Goal: Complete application form: Complete application form

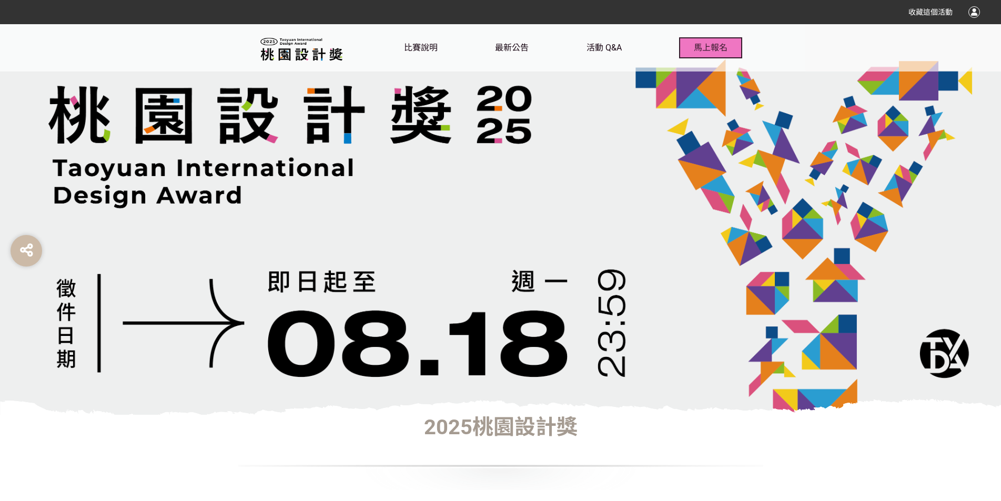
click at [700, 42] on button "馬上報名" at bounding box center [710, 47] width 63 height 21
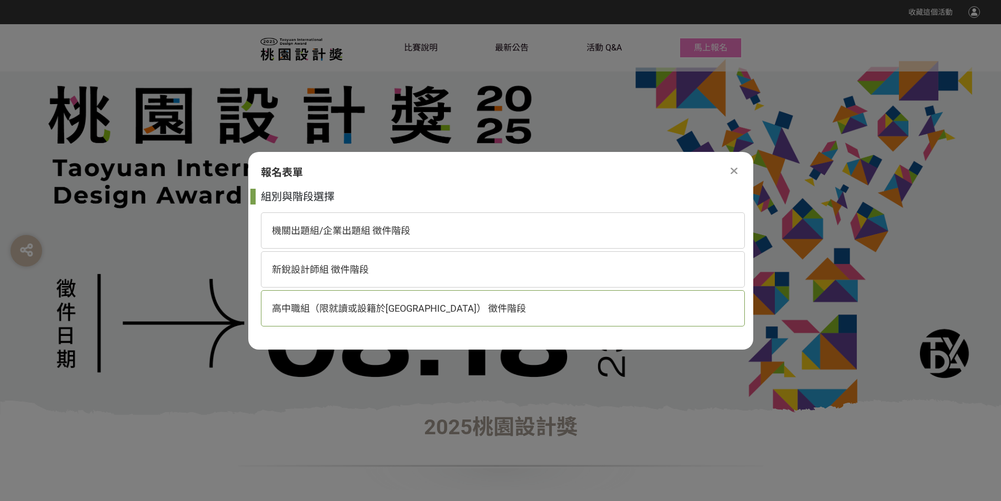
click at [392, 320] on div "高中職組（限就讀或設籍於[GEOGRAPHIC_DATA]） 徵件階段" at bounding box center [503, 308] width 484 height 36
select select "185193:185426"
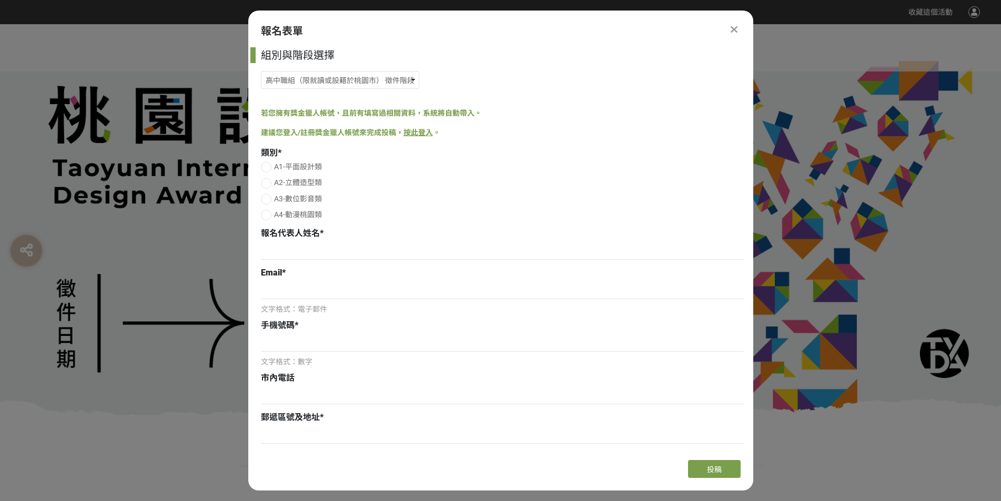
click at [413, 133] on link "按此登入" at bounding box center [417, 132] width 29 height 8
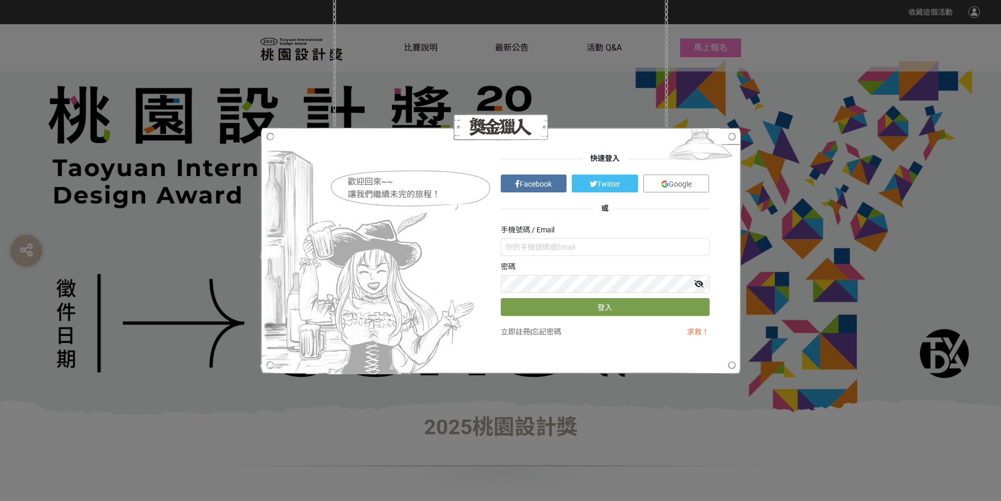
click at [676, 184] on span "Google" at bounding box center [680, 184] width 23 height 8
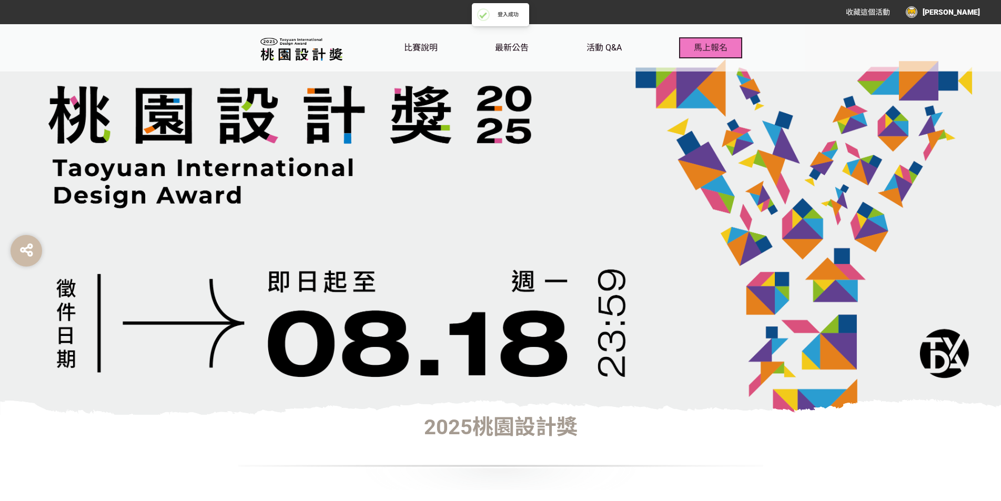
click at [703, 48] on span "馬上報名" at bounding box center [711, 48] width 34 height 10
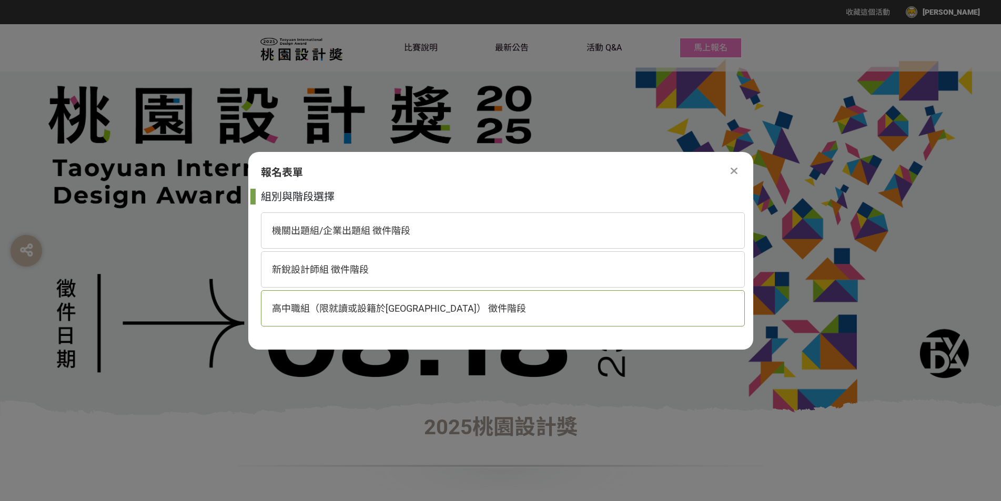
click at [360, 325] on div "高中職組（限就讀或設籍於[GEOGRAPHIC_DATA]） 徵件階段" at bounding box center [503, 308] width 484 height 36
select select "185193:185426"
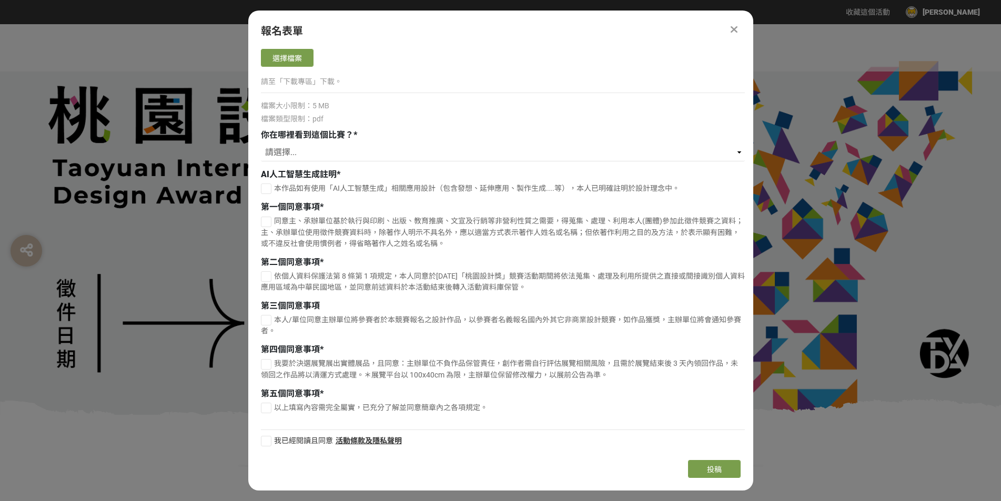
scroll to position [2156, 0]
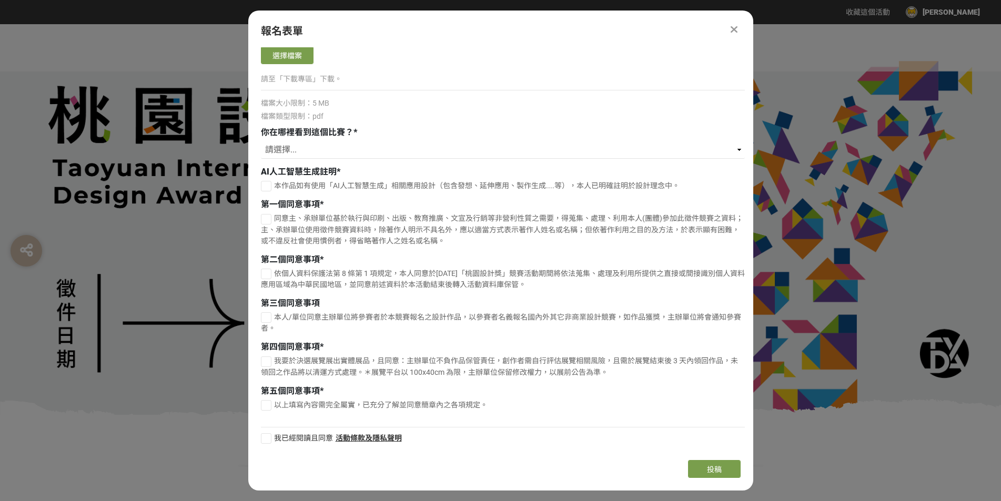
click at [265, 187] on div at bounding box center [266, 186] width 11 height 11
checkbox input "true"
click at [265, 215] on div at bounding box center [266, 219] width 11 height 11
checkbox input "true"
click at [267, 277] on div at bounding box center [266, 274] width 11 height 11
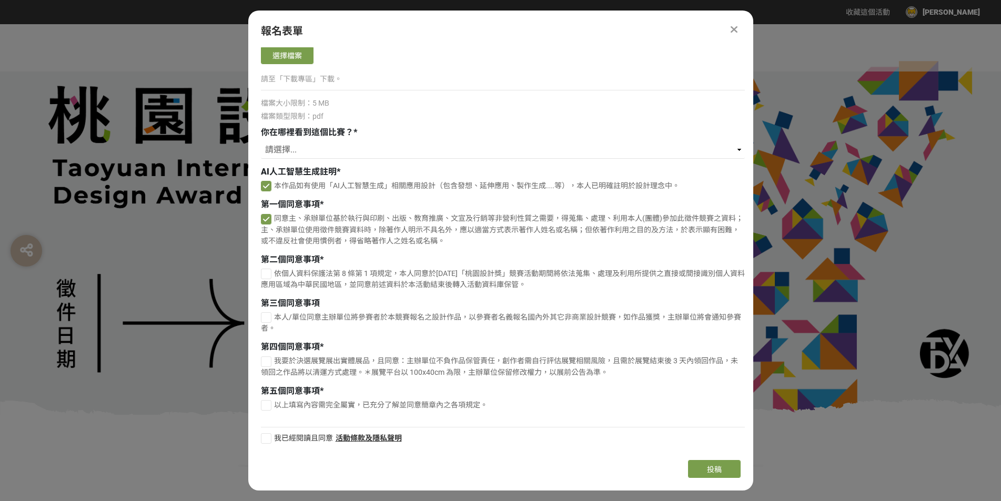
checkbox input "true"
click at [266, 320] on div at bounding box center [266, 317] width 11 height 11
checkbox input "true"
click at [266, 368] on span "我要於決選展覽展出實體展品，且同意：主辦單位不負作品保管責任，創作者需自行評估展覽相關風險，且需於展覽結束後 3 天內領回作品，未領回之作品將以清運方式處理。…" at bounding box center [499, 366] width 477 height 19
click at [266, 365] on input "我要於決選展覽展出實體展品，且同意：主辦單位不負作品保管責任，創作者需自行評估展覽相關風險，且需於展覽結束後 3 天內領回作品，未領回之作品將以清運方式處理。…" at bounding box center [264, 361] width 7 height 7
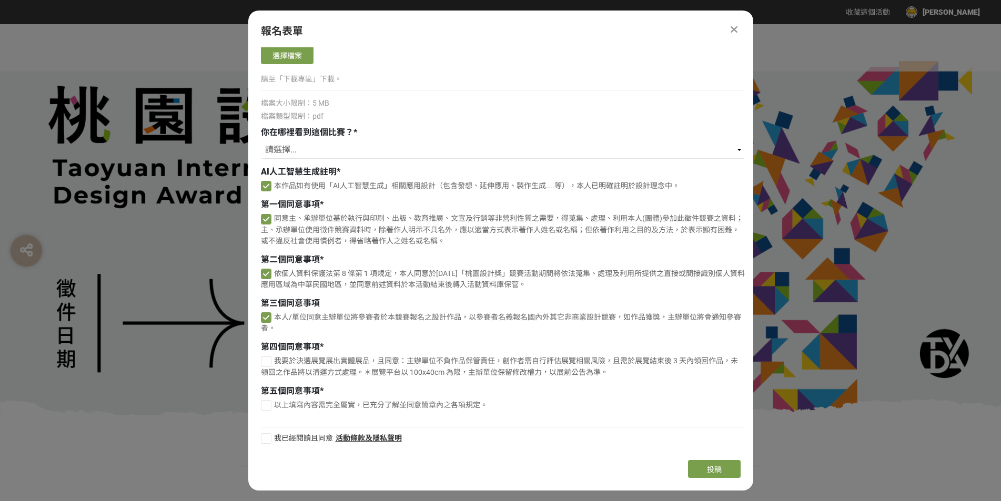
checkbox input "false"
click at [261, 407] on div at bounding box center [266, 405] width 11 height 11
checkbox input "true"
click at [270, 438] on div at bounding box center [266, 438] width 11 height 11
checkbox input "true"
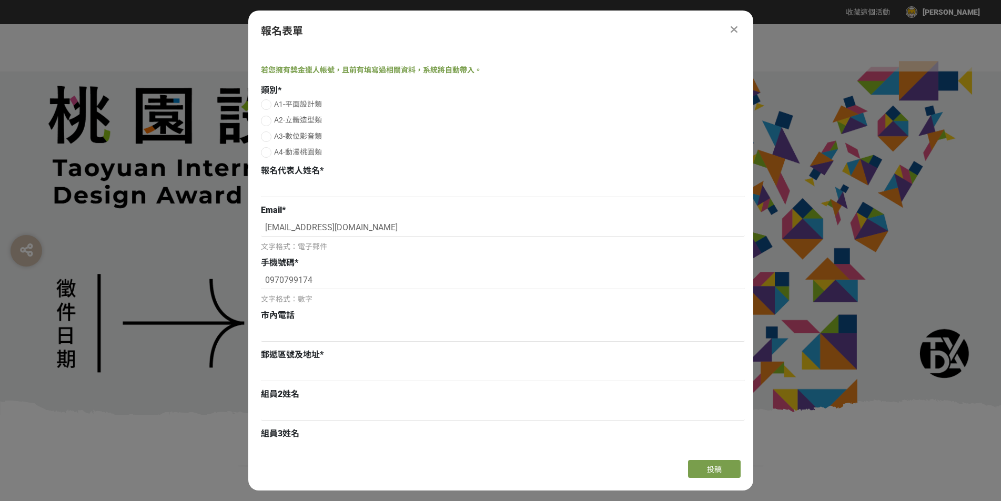
scroll to position [0, 0]
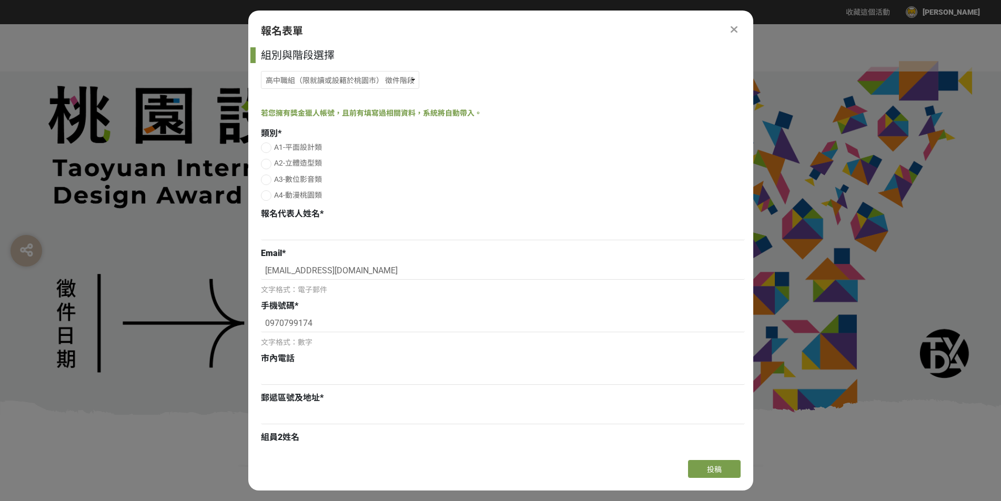
click at [265, 180] on div at bounding box center [266, 180] width 11 height 11
radio input "true"
click at [312, 235] on input at bounding box center [503, 231] width 484 height 18
click at [381, 264] on input "[EMAIL_ADDRESS][DOMAIN_NAME]" at bounding box center [503, 271] width 484 height 18
drag, startPoint x: 337, startPoint y: 321, endPoint x: 213, endPoint y: 316, distance: 123.7
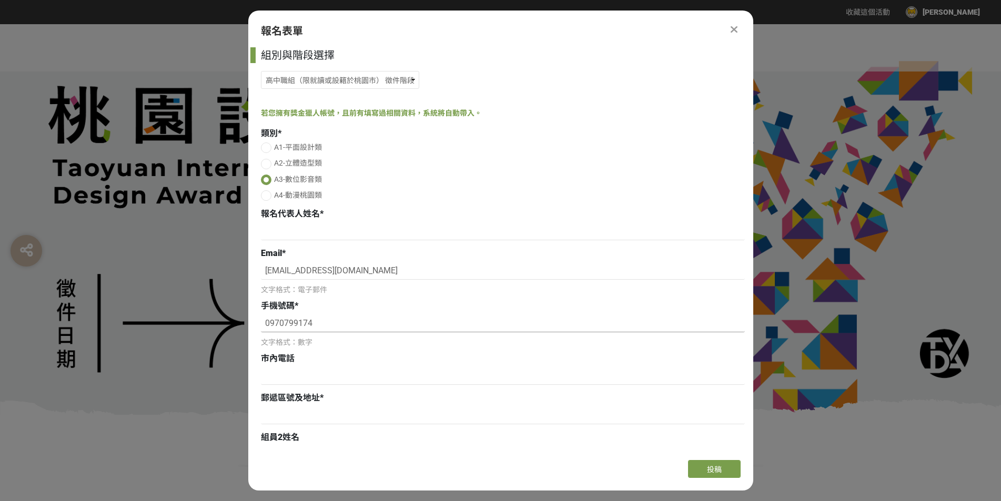
drag, startPoint x: 373, startPoint y: 273, endPoint x: 248, endPoint y: 274, distance: 125.2
click at [248, 274] on div "組別與階段選擇 機關出題組/企業出題組 徵件階段 新銳設計師組 徵件階段 高中職組（限就讀或設籍於[GEOGRAPHIC_DATA]） 徵件階段 若您擁有獎金…" at bounding box center [500, 249] width 505 height 404
paste input "4@[DOMAIN_NAME]"
type input "[EMAIL_ADDRESS][DOMAIN_NAME]"
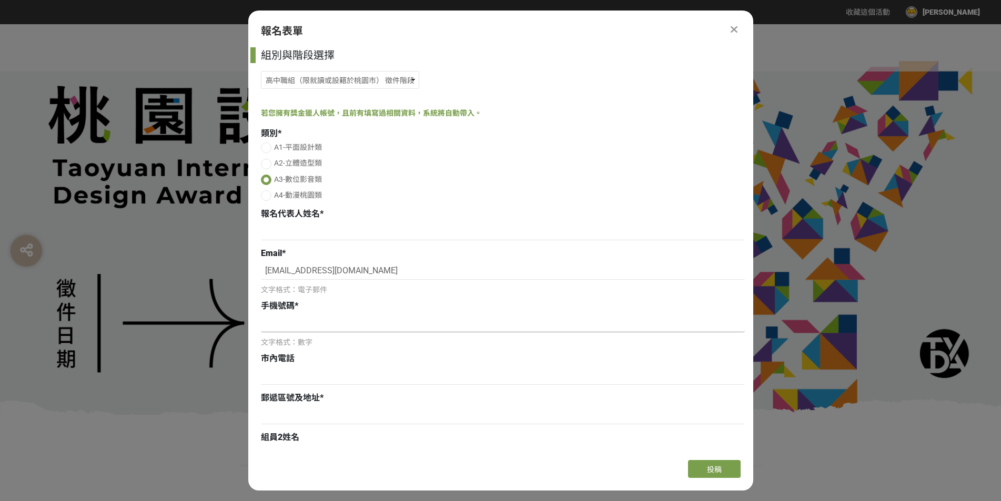
click at [292, 328] on input at bounding box center [503, 324] width 484 height 18
paste input "0981818880"
type input "0981818880"
click at [299, 371] on input at bounding box center [503, 376] width 484 height 18
paste input "33001＼[STREET_ADDRESS]"
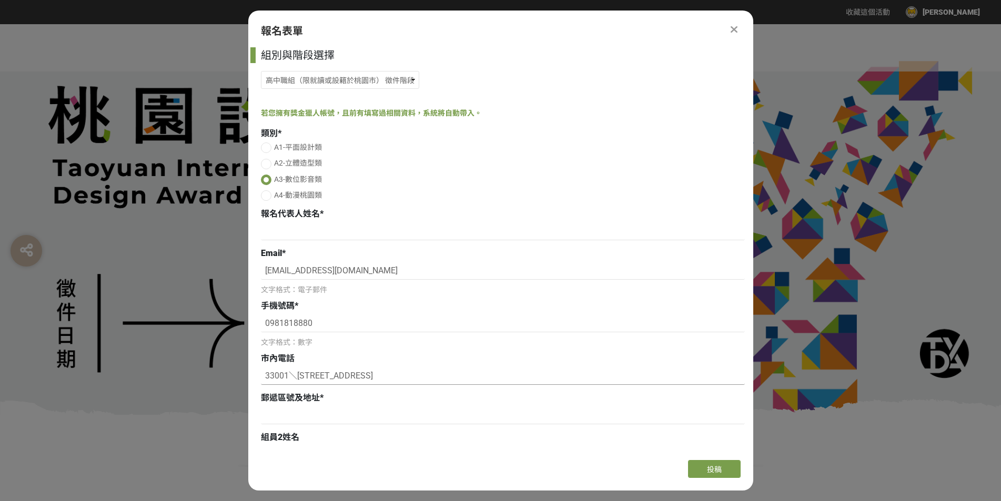
type input "33001＼[STREET_ADDRESS]"
drag, startPoint x: 430, startPoint y: 371, endPoint x: 259, endPoint y: 347, distance: 172.1
click at [259, 347] on div "組別與階段選擇 機關出題組/企業出題組 徵件階段 新銳設計師組 徵件階段 高中職組（限就讀或設籍於[GEOGRAPHIC_DATA]） 徵件階段 若您擁有獎金…" at bounding box center [500, 249] width 505 height 404
click at [323, 422] on input at bounding box center [503, 416] width 484 height 18
paste input "33001＼[STREET_ADDRESS]"
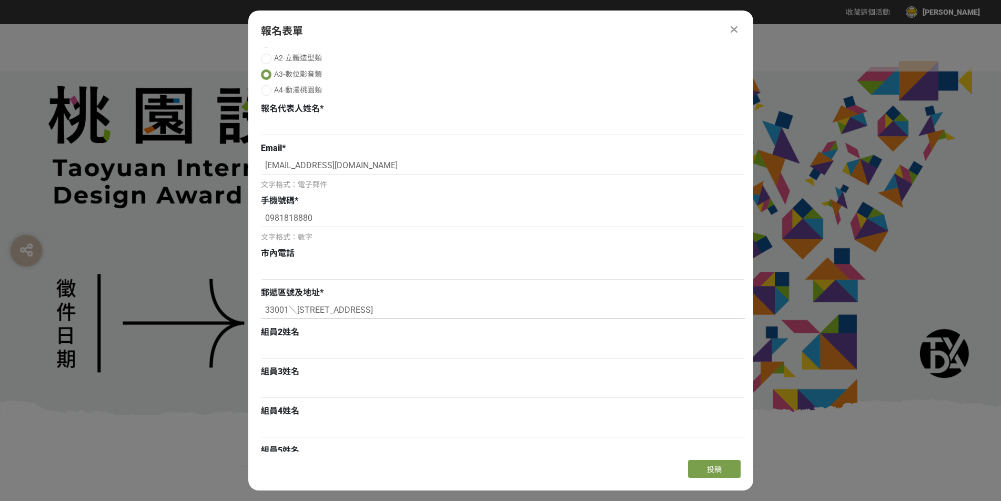
scroll to position [158, 0]
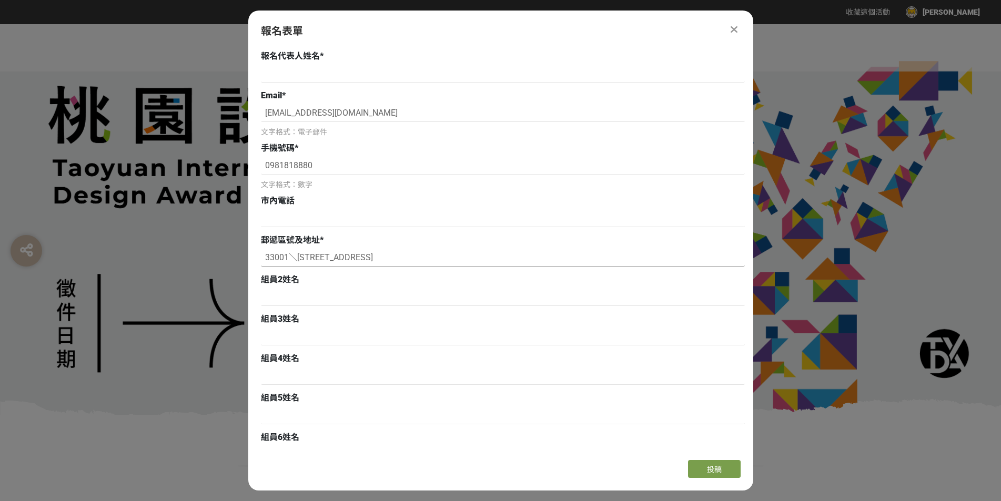
type input "33001＼[STREET_ADDRESS]"
click at [341, 300] on input at bounding box center [503, 297] width 484 height 18
paste input "[PERSON_NAME]"
type input "[PERSON_NAME]"
click at [306, 332] on input at bounding box center [503, 337] width 484 height 18
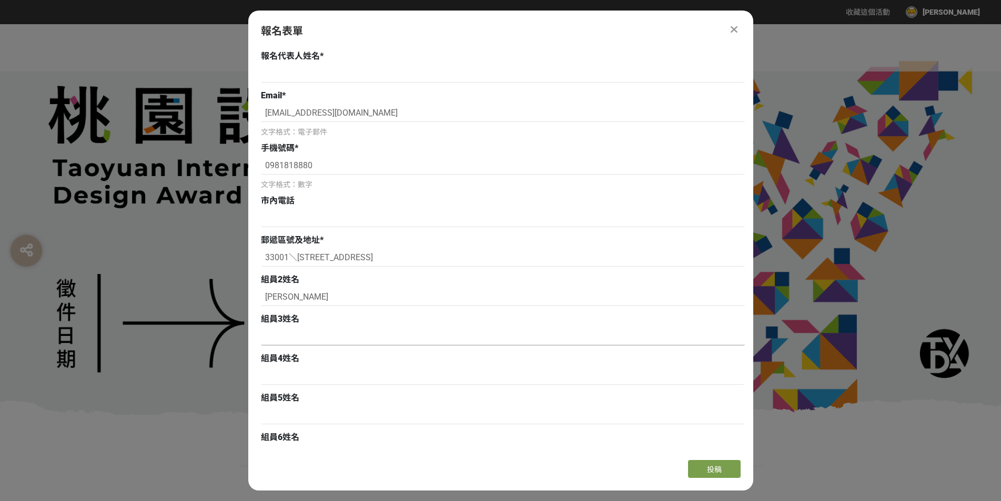
paste input "[PERSON_NAME]"
type input "[PERSON_NAME]"
click at [310, 371] on input at bounding box center [503, 376] width 484 height 18
paste input "[PERSON_NAME]"
type input "[PERSON_NAME]"
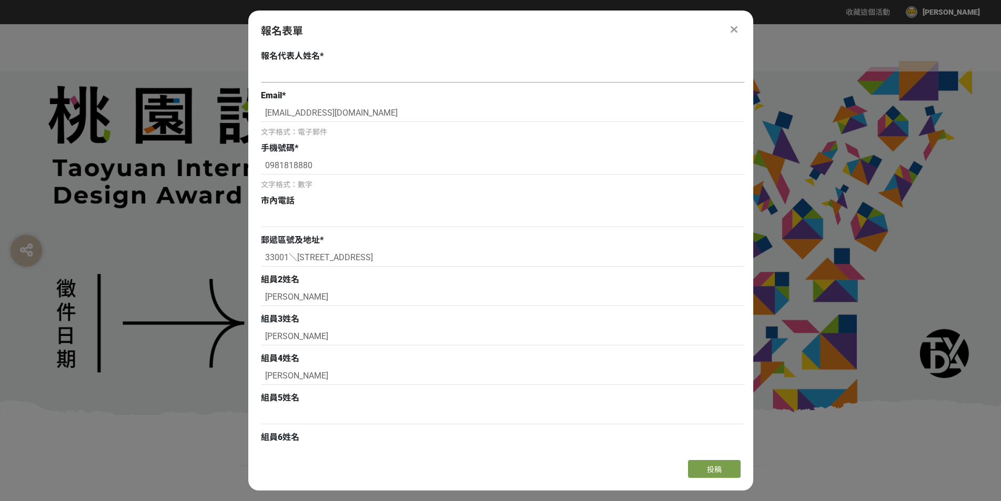
click at [362, 76] on input at bounding box center [503, 74] width 484 height 18
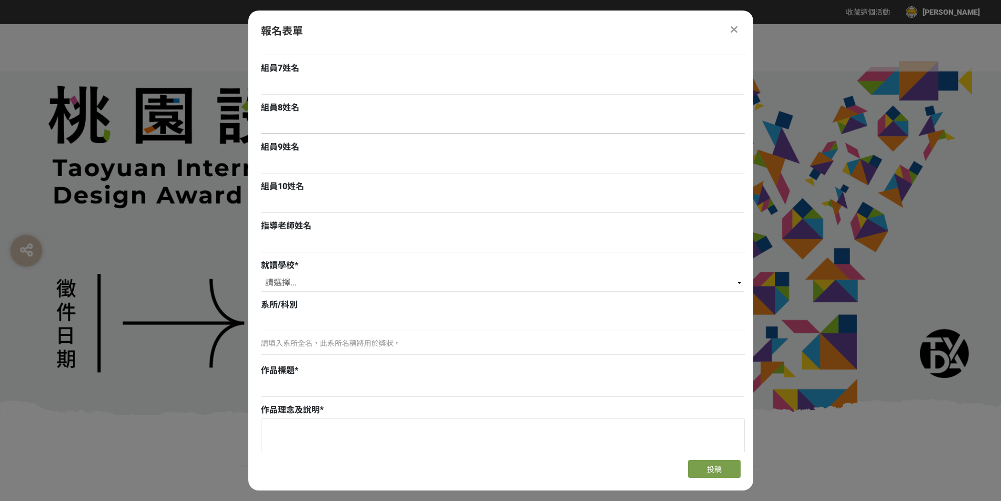
scroll to position [579, 0]
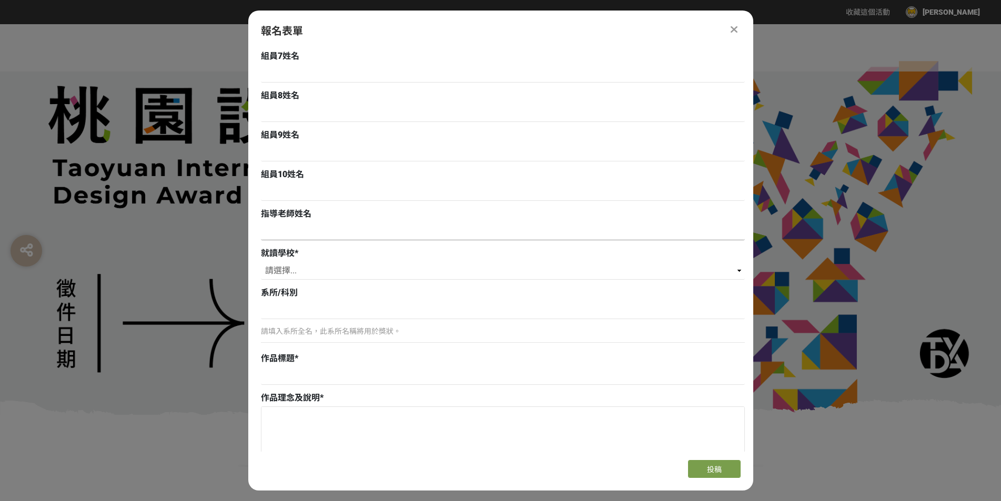
type input "[PERSON_NAME]"
click at [314, 234] on input at bounding box center [503, 231] width 484 height 18
paste input "[PERSON_NAME]"
type input "[PERSON_NAME]"
click at [347, 270] on select "請選擇... 私立淡江高中 私立康橋高中 私立[GEOGRAPHIC_DATA]裕德高級中等學校 財團法人南山高中 財團法人恆毅高中 私立聖心女中 私立[GE…" at bounding box center [503, 271] width 484 height 18
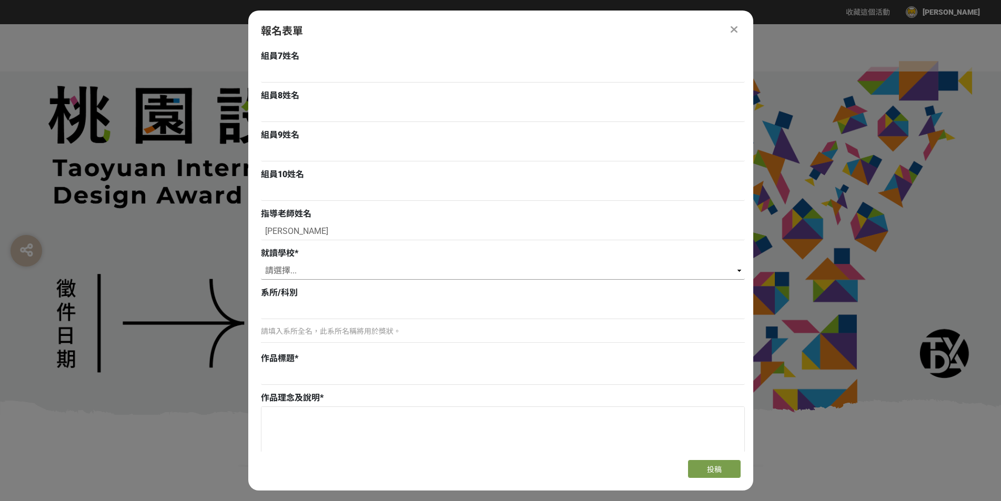
select select "市立[GEOGRAPHIC_DATA]高中"
click at [261, 262] on select "請選擇... 私立淡江高中 私立康橋高中 私立[GEOGRAPHIC_DATA]裕德高級中等學校 財團法人南山高中 財團法人恆毅高中 私立聖心女中 私立[GE…" at bounding box center [503, 271] width 484 height 18
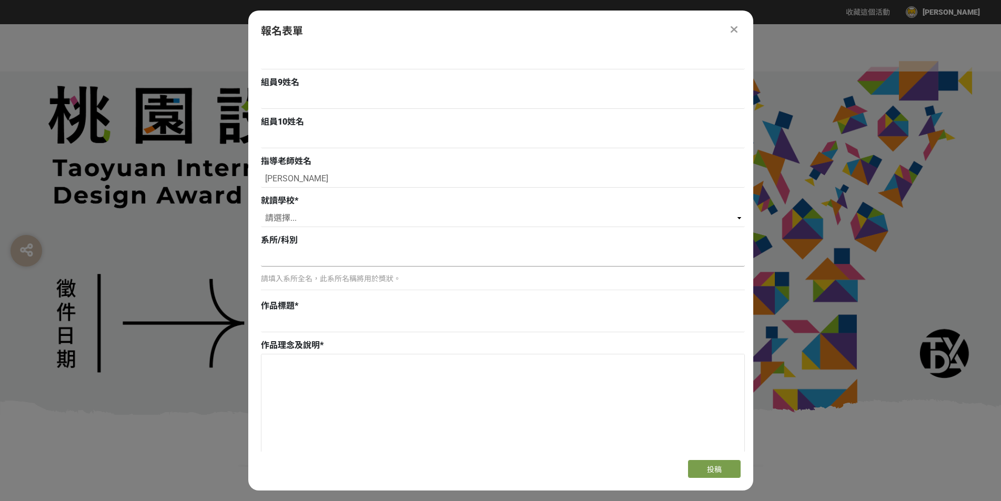
click at [311, 266] on input at bounding box center [503, 258] width 484 height 18
paste input "廣告設計科"
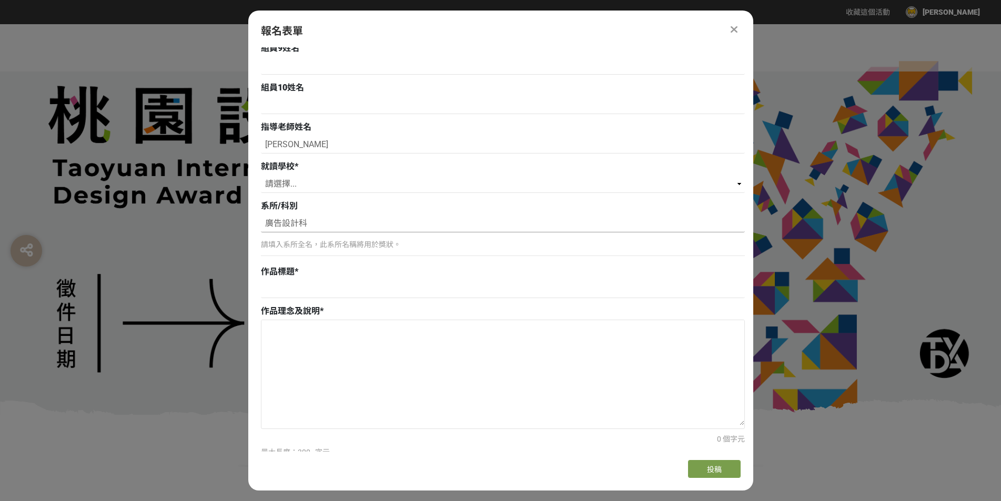
scroll to position [684, 0]
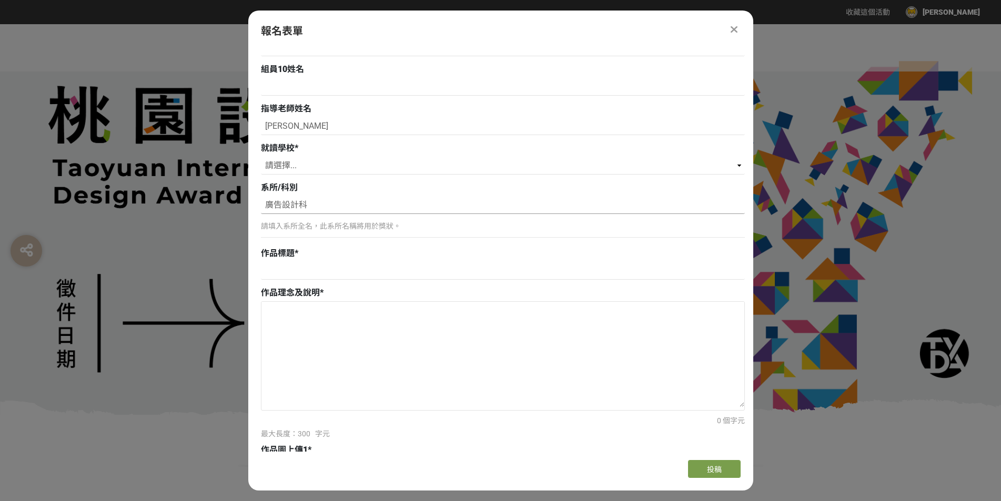
type input "廣告設計科"
click at [325, 266] on input at bounding box center [503, 271] width 484 height 18
paste input "尋龜道距"
type input "尋龜道距"
click at [343, 323] on textarea at bounding box center [502, 354] width 483 height 105
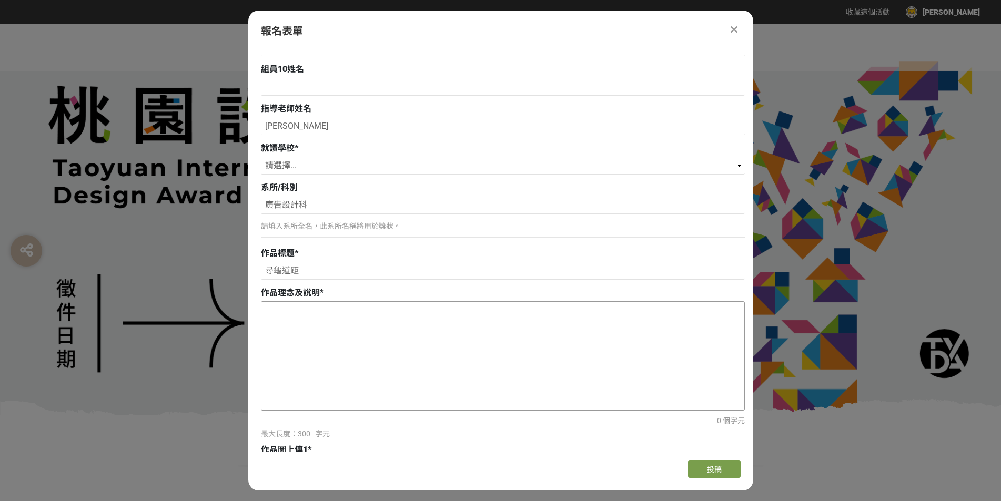
paste textarea "lore:ipsumdolorsita，consecteturadipi， elitseddoei，tempor，incididuntutlab： etdo、…"
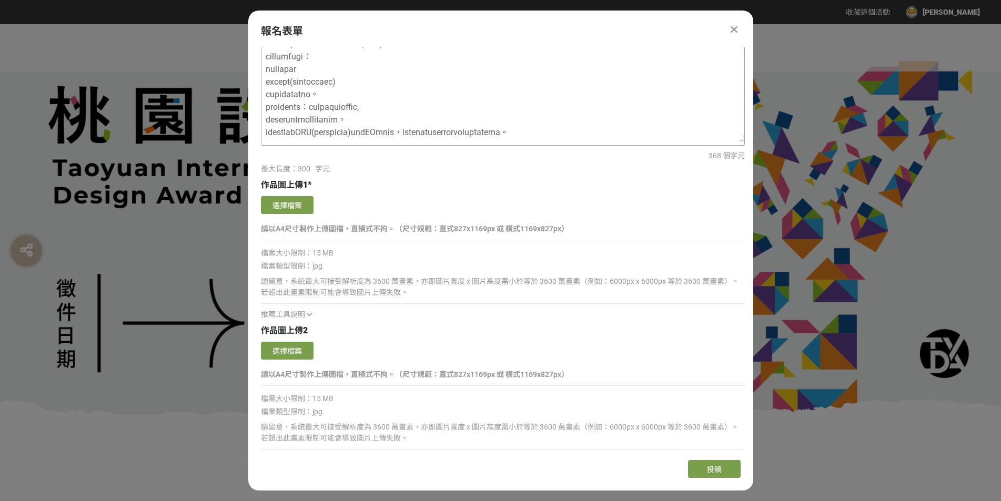
scroll to position [947, 0]
type textarea "lore:ipsumdolorsita，consecteturadipi， elitseddoei，tempor，incididuntutlab： etdo、…"
click at [302, 207] on button "選擇檔案" at bounding box center [287, 207] width 53 height 18
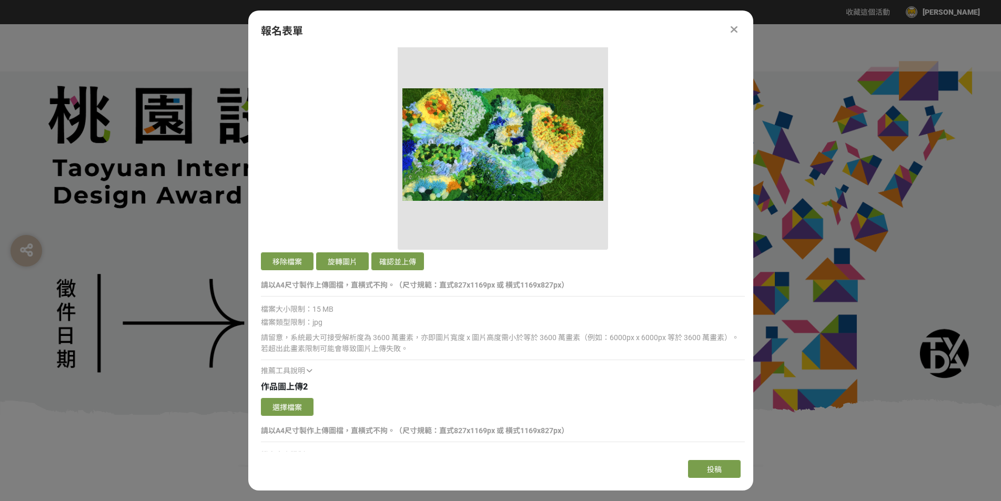
scroll to position [1105, 0]
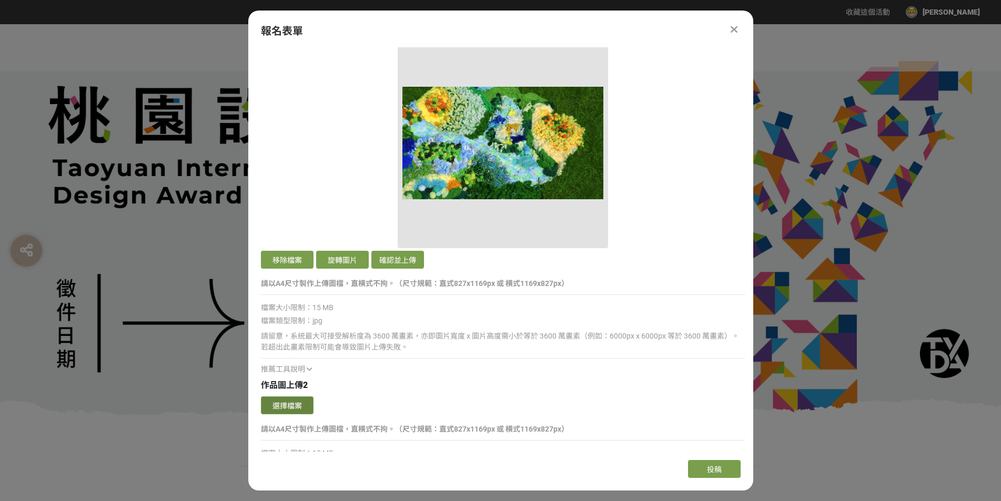
click at [306, 404] on button "選擇檔案" at bounding box center [287, 406] width 53 height 18
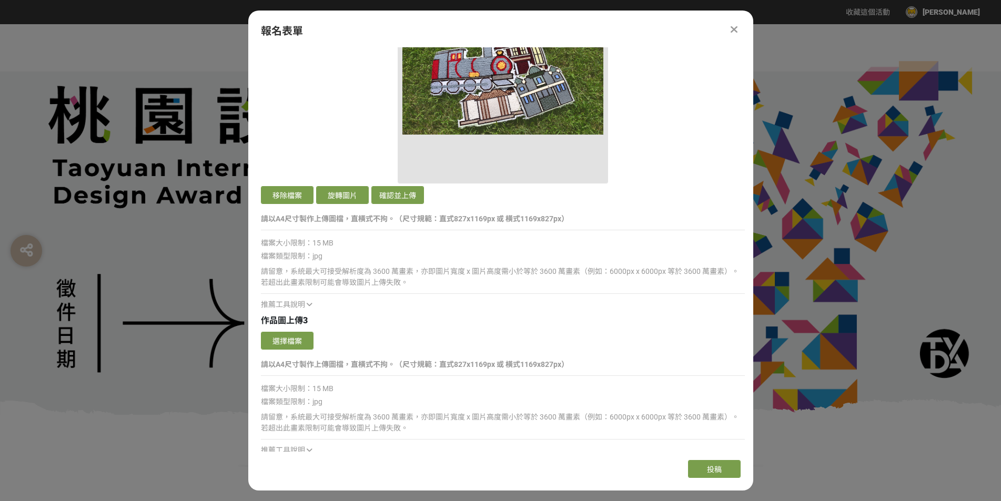
scroll to position [1578, 0]
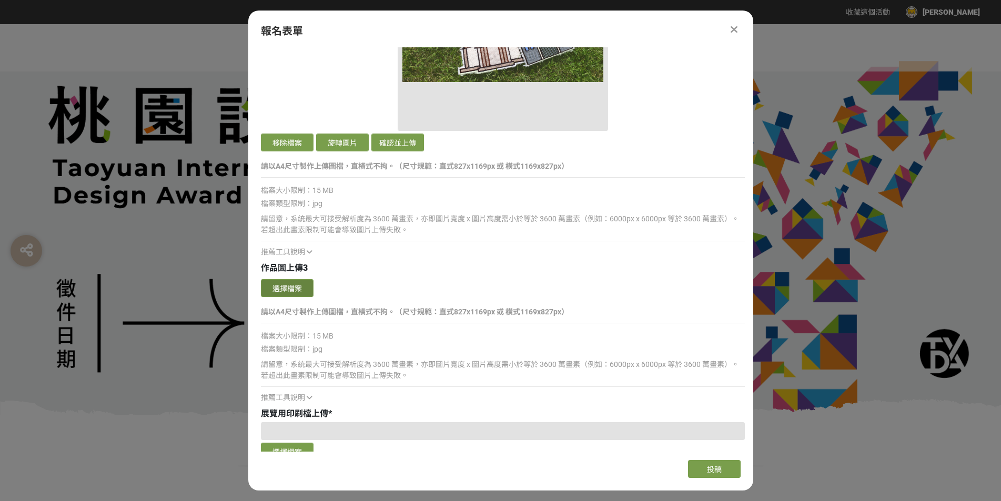
click at [280, 290] on button "選擇檔案" at bounding box center [287, 288] width 53 height 18
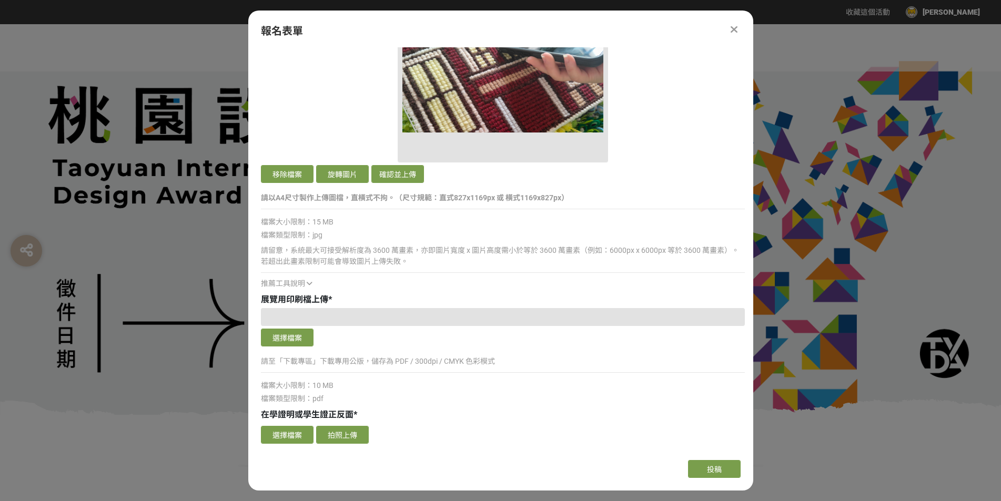
scroll to position [1946, 0]
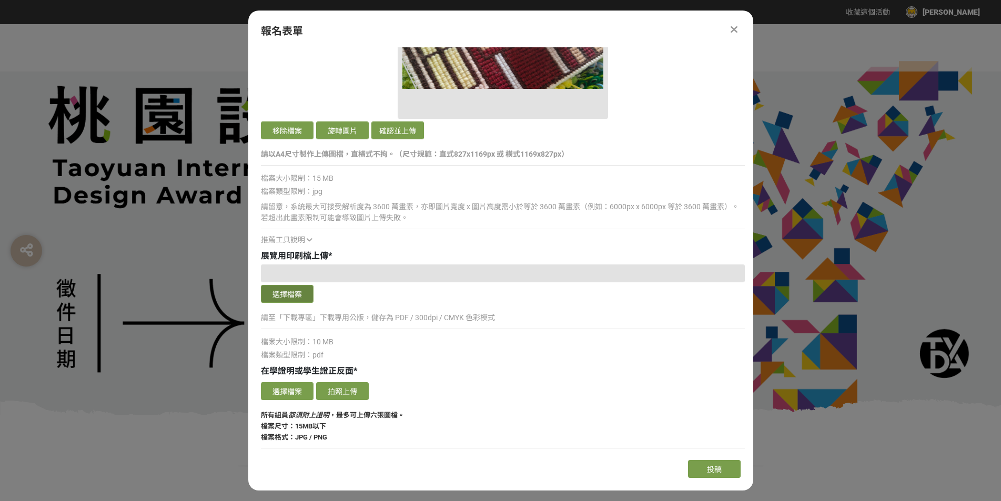
click at [297, 301] on button "選擇檔案" at bounding box center [287, 294] width 53 height 18
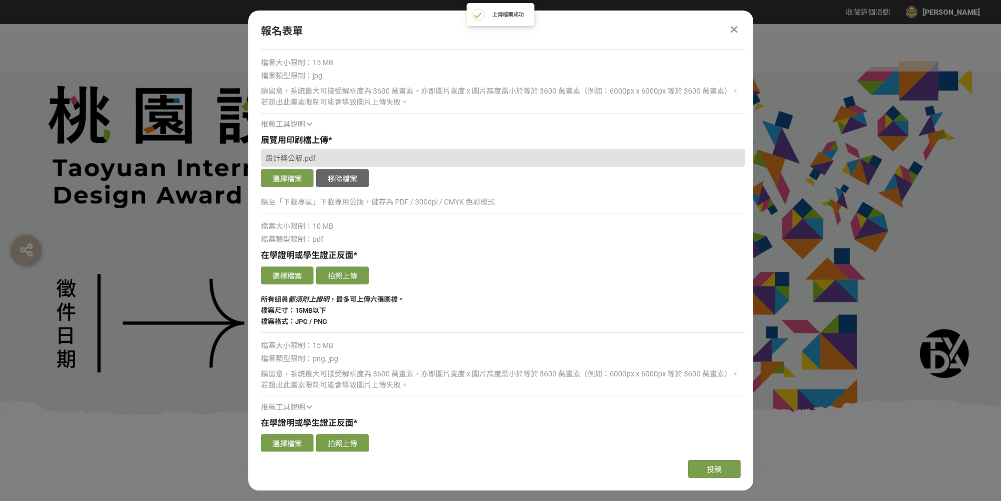
scroll to position [2051, 0]
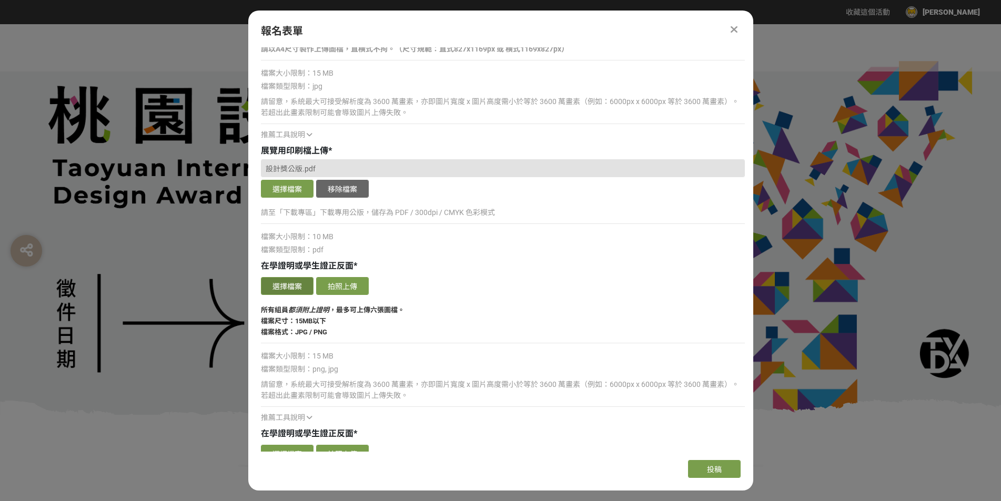
click at [298, 282] on button "選擇檔案" at bounding box center [287, 286] width 53 height 18
click at [298, 293] on button "選擇檔案" at bounding box center [287, 286] width 53 height 18
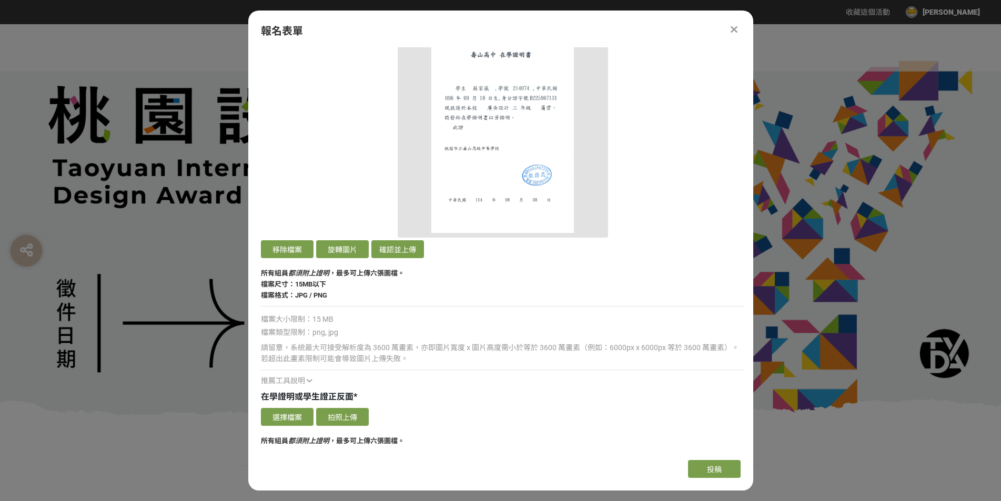
scroll to position [2420, 0]
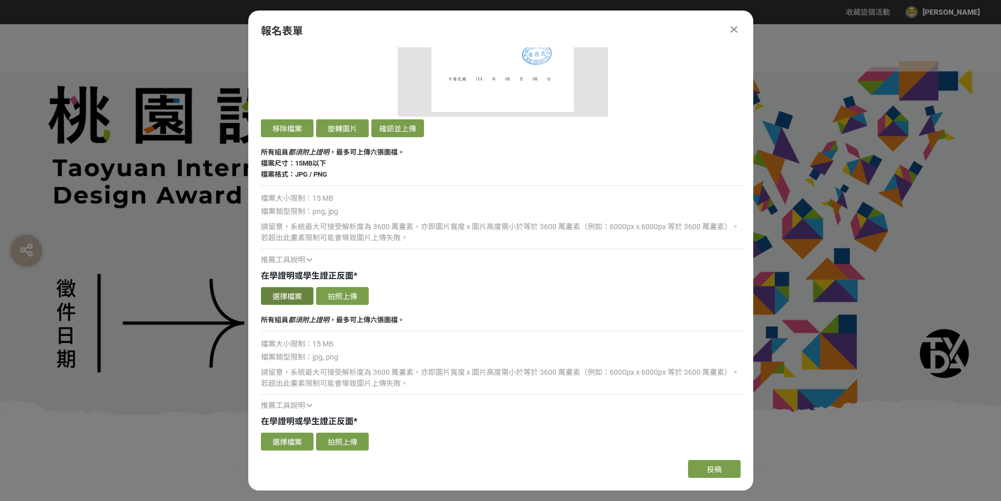
click at [297, 292] on button "選擇檔案" at bounding box center [287, 296] width 53 height 18
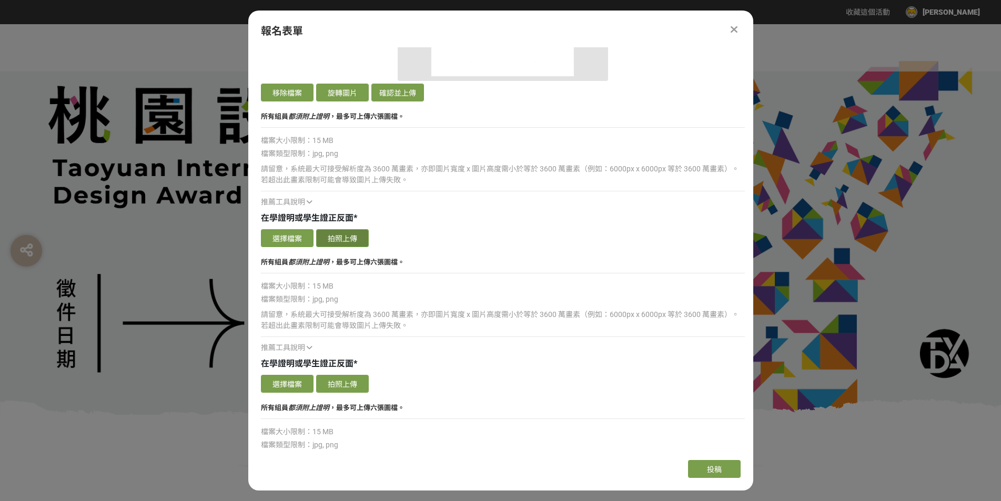
scroll to position [2840, 0]
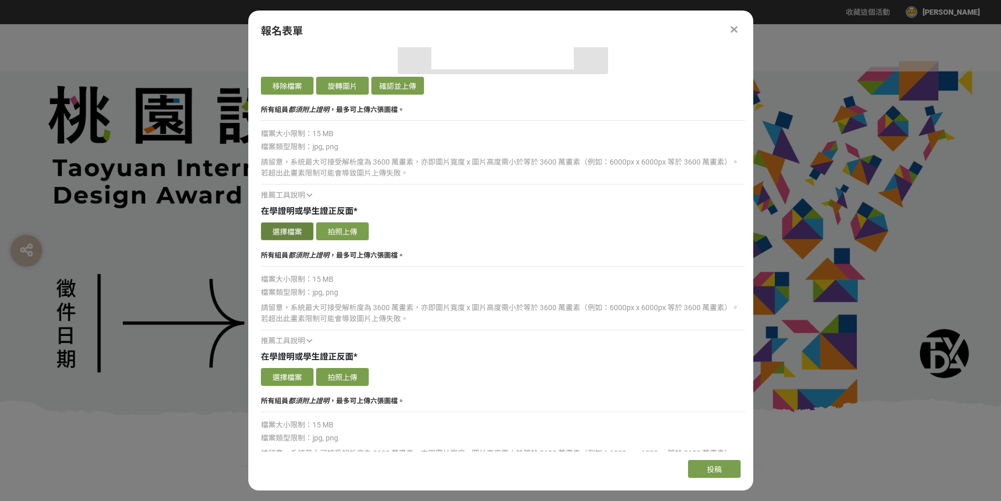
click at [290, 236] on button "選擇檔案" at bounding box center [287, 231] width 53 height 18
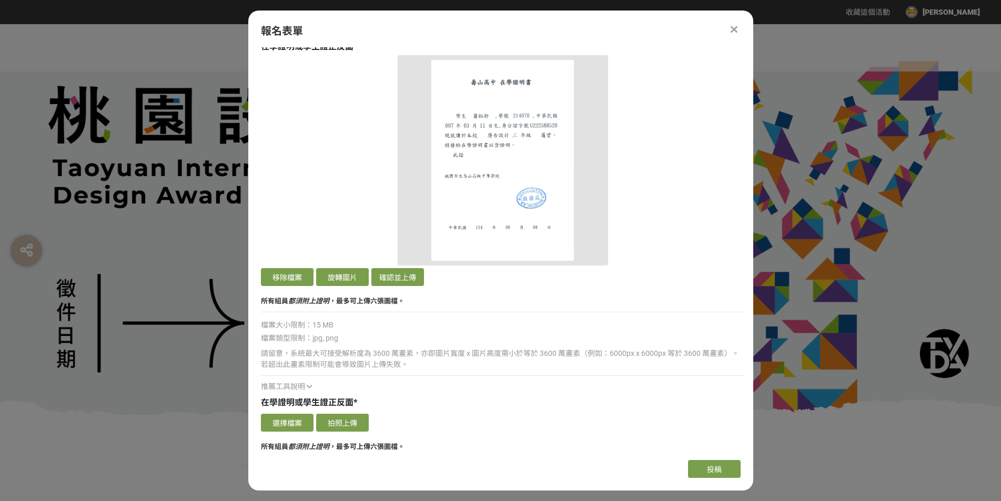
scroll to position [2630, 0]
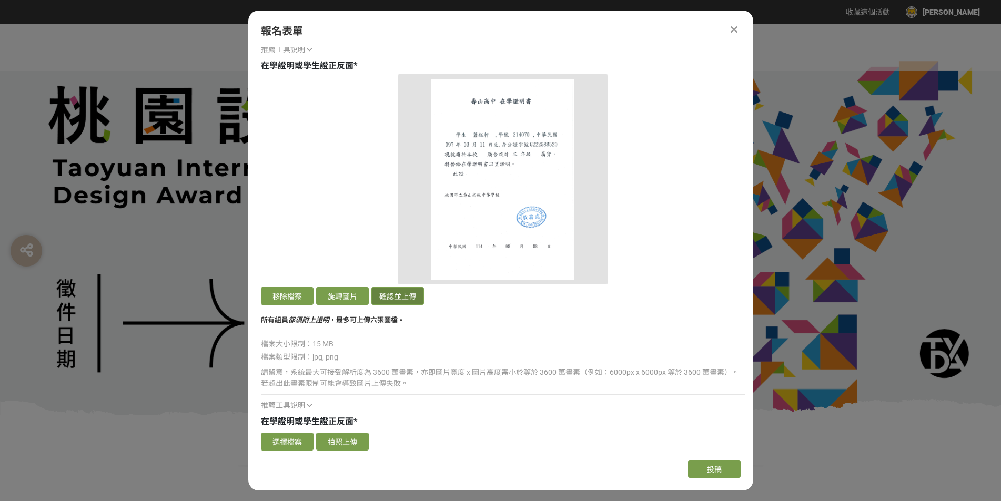
click at [405, 296] on button "確認並上傳" at bounding box center [397, 296] width 53 height 18
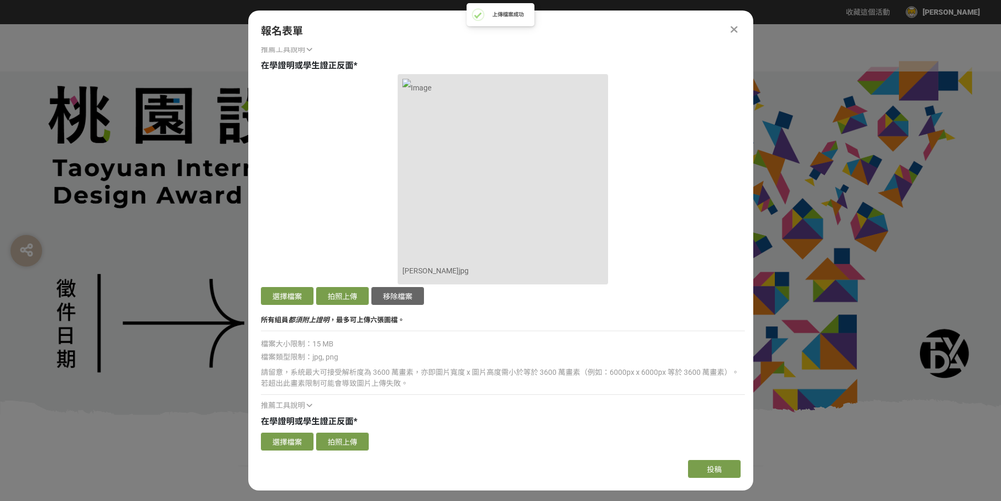
scroll to position [2367, 0]
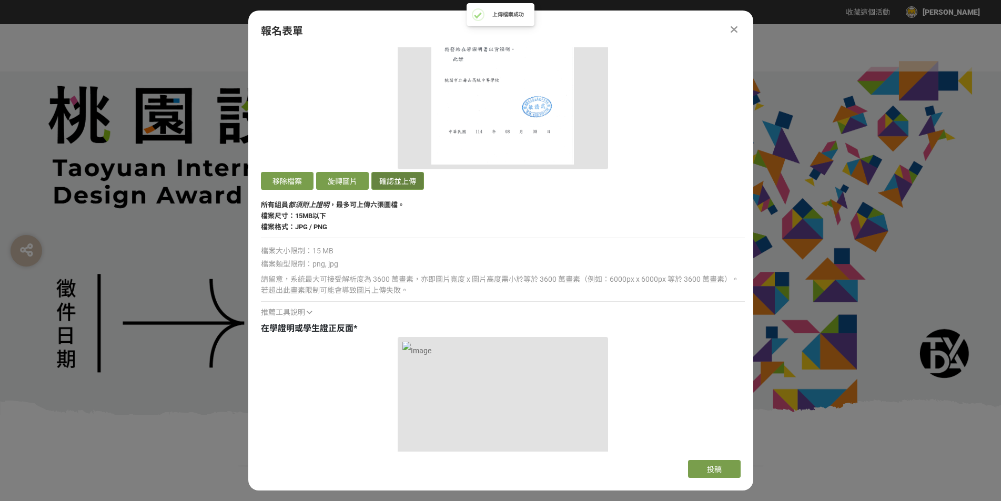
click at [382, 173] on button "確認並上傳" at bounding box center [397, 181] width 53 height 18
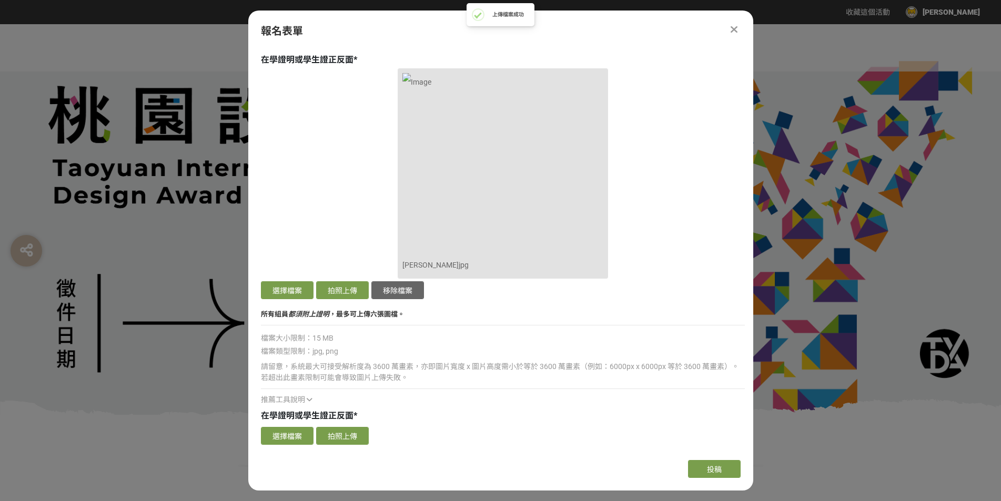
scroll to position [2788, 0]
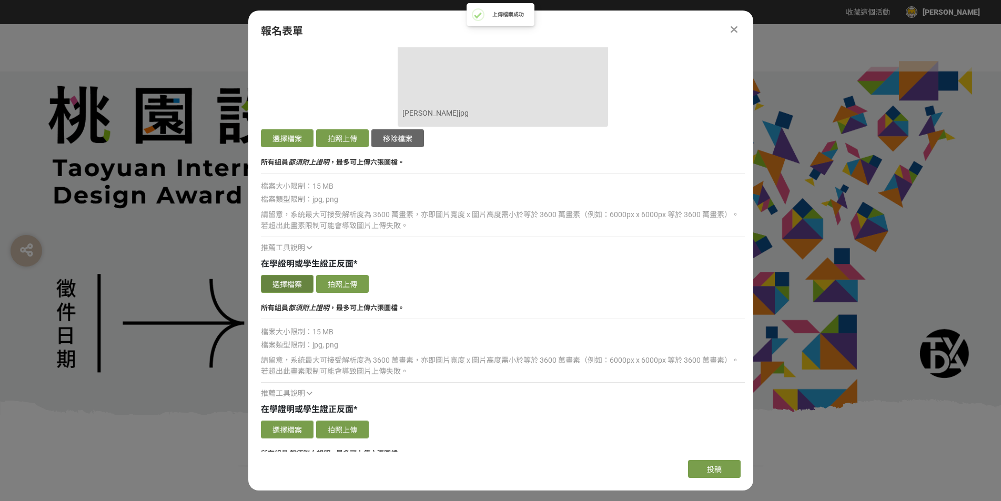
click at [302, 278] on button "選擇檔案" at bounding box center [287, 284] width 53 height 18
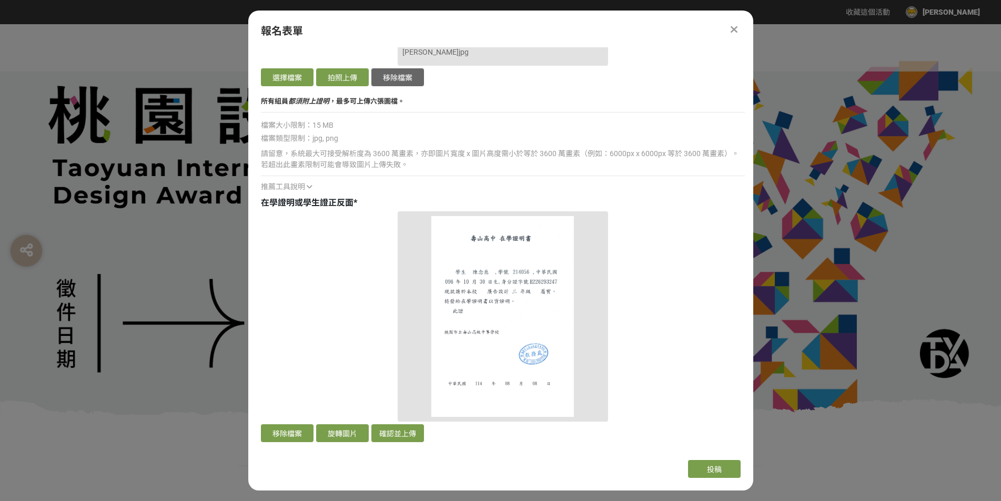
scroll to position [2998, 0]
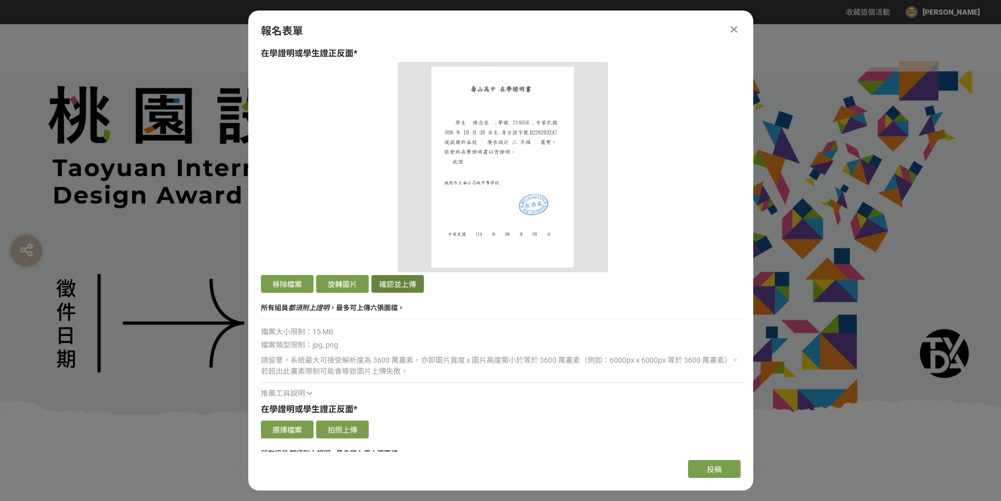
click at [406, 287] on button "確認並上傳" at bounding box center [397, 284] width 53 height 18
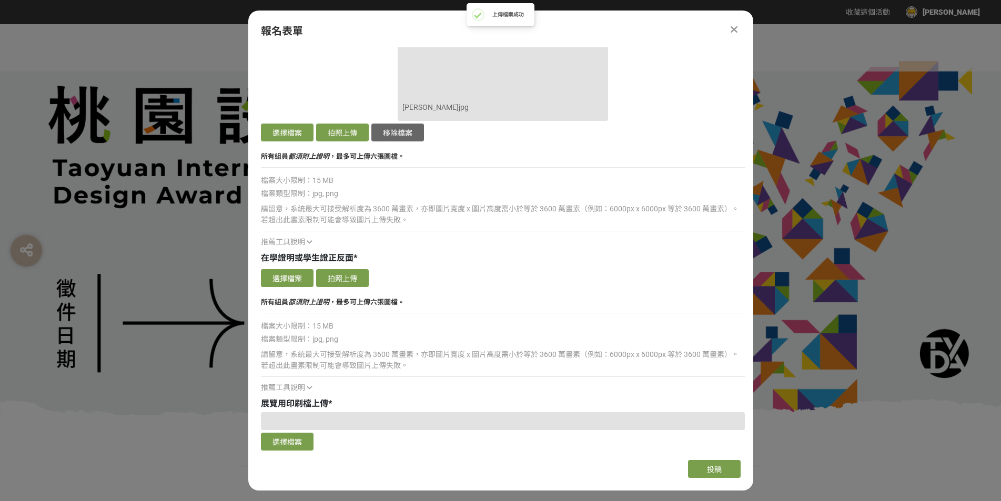
scroll to position [3156, 0]
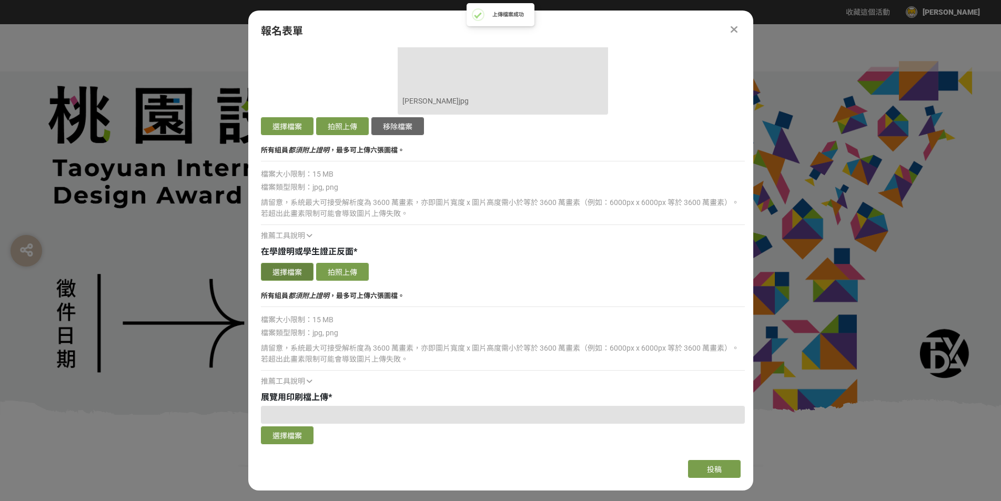
click at [277, 274] on button "選擇檔案" at bounding box center [287, 272] width 53 height 18
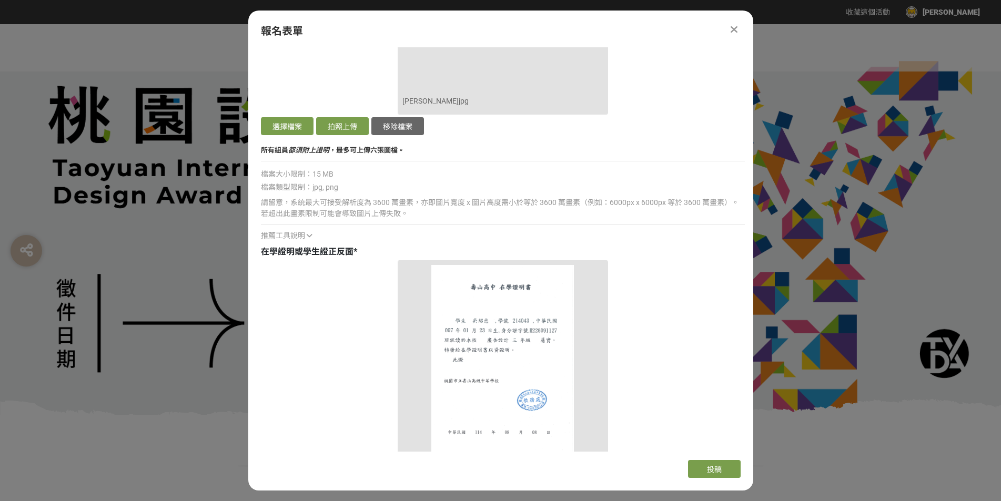
scroll to position [3314, 0]
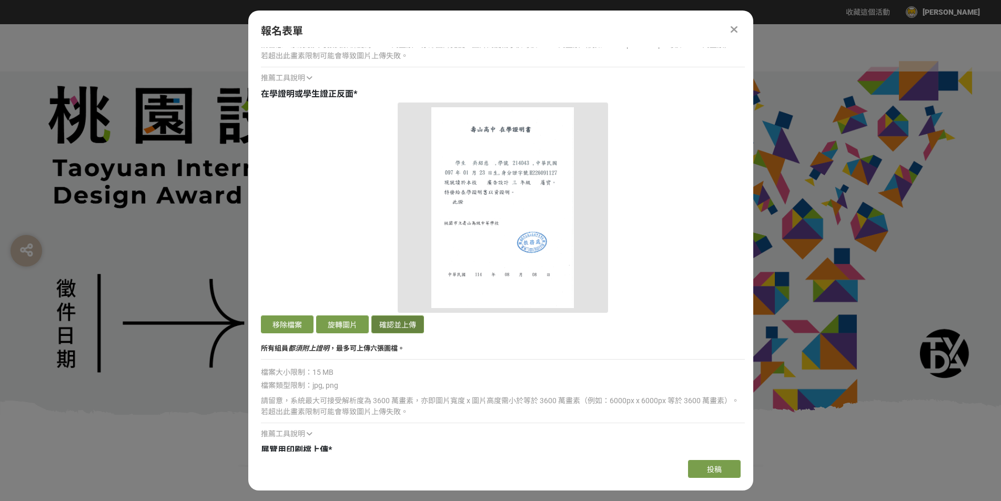
click at [390, 321] on button "確認並上傳" at bounding box center [397, 325] width 53 height 18
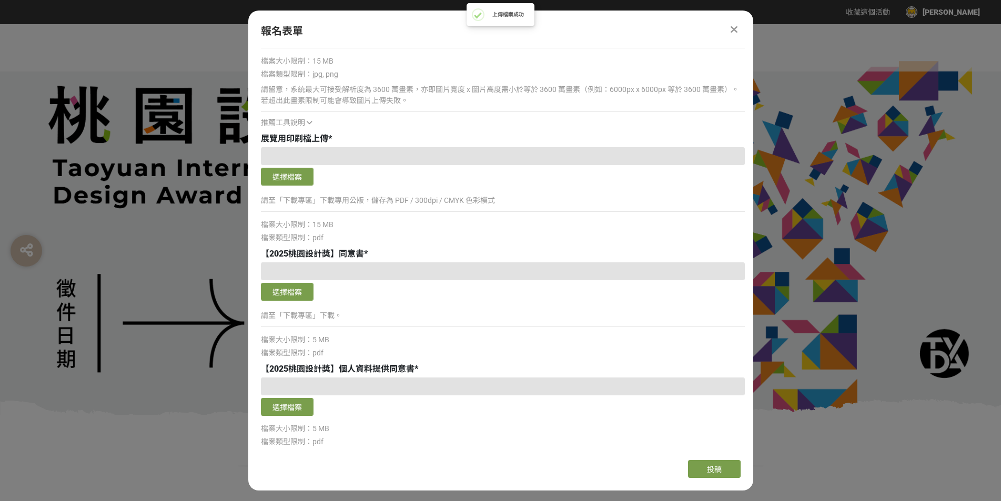
scroll to position [3629, 0]
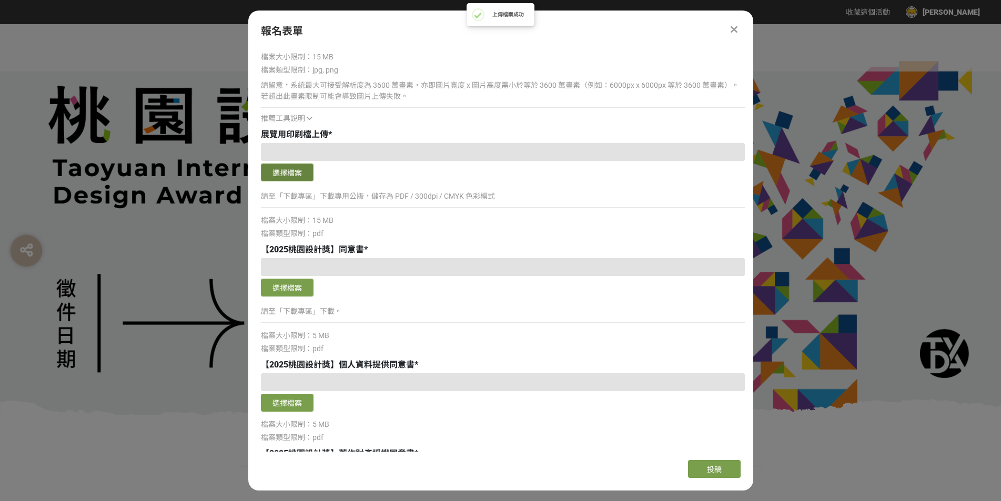
click at [298, 174] on button "選擇檔案" at bounding box center [287, 173] width 53 height 18
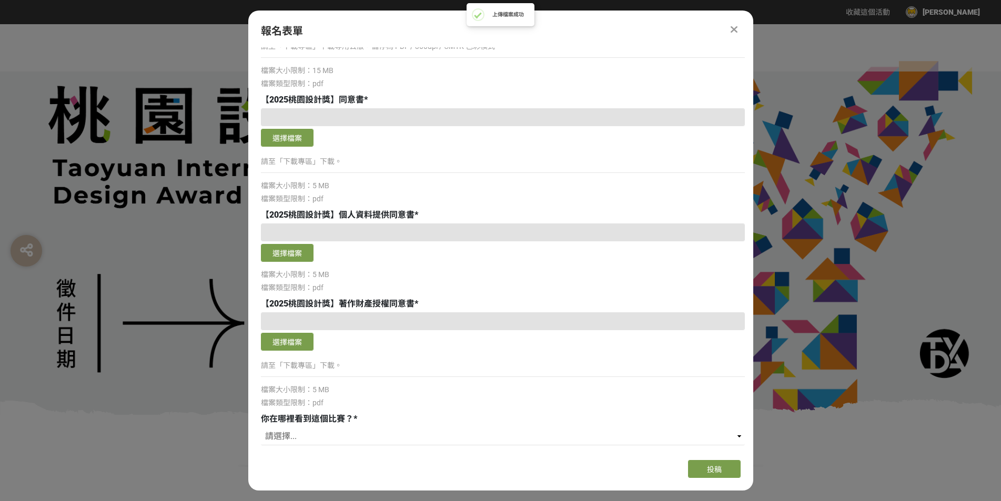
scroll to position [3787, 0]
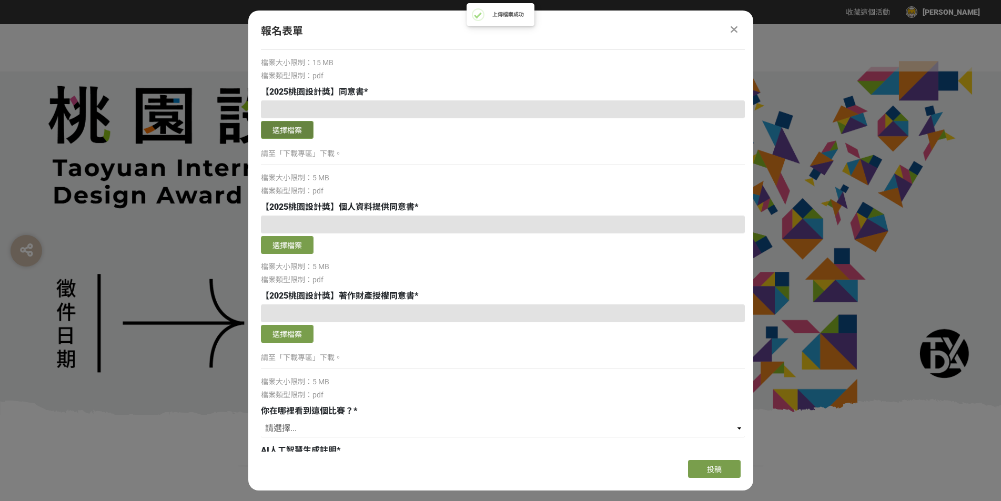
click at [308, 126] on button "選擇檔案" at bounding box center [287, 130] width 53 height 18
click at [303, 249] on button "選擇檔案" at bounding box center [287, 245] width 53 height 18
click at [299, 341] on button "選擇檔案" at bounding box center [287, 334] width 53 height 18
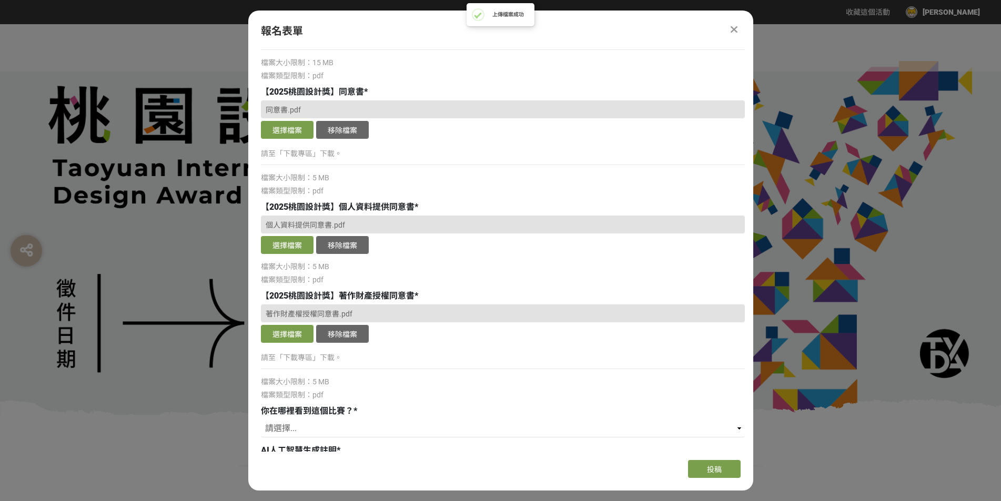
scroll to position [4066, 0]
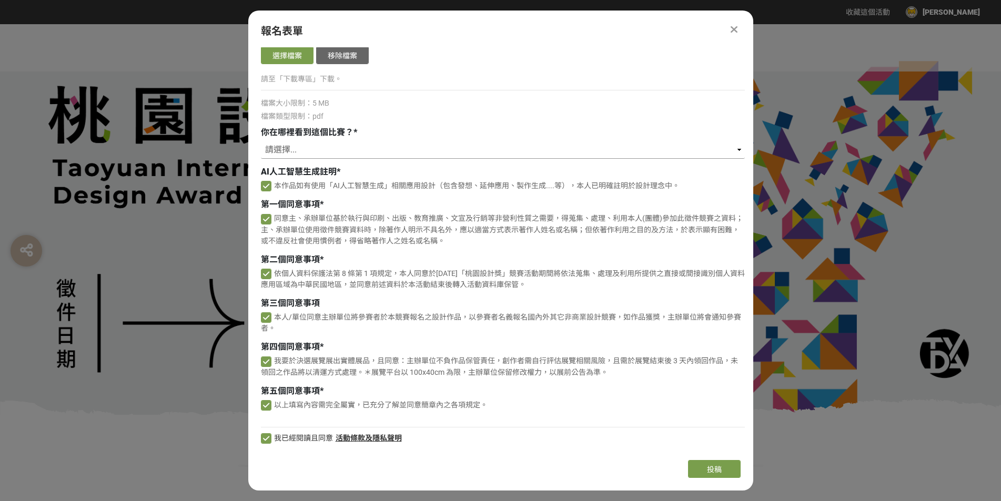
click at [322, 147] on select "請選擇... 獎金獵人網站 Facebook / Instagram 校園講座 / 老師系上推薦 電子郵件 海報 其他" at bounding box center [503, 150] width 484 height 18
select select "校園講座 / 老師系上推薦"
click at [261, 141] on select "請選擇... 獎金獵人網站 Facebook / Instagram 校園講座 / 老師系上推薦 電子郵件 海報 其他" at bounding box center [503, 150] width 484 height 18
click at [702, 465] on button "投稿" at bounding box center [714, 469] width 53 height 18
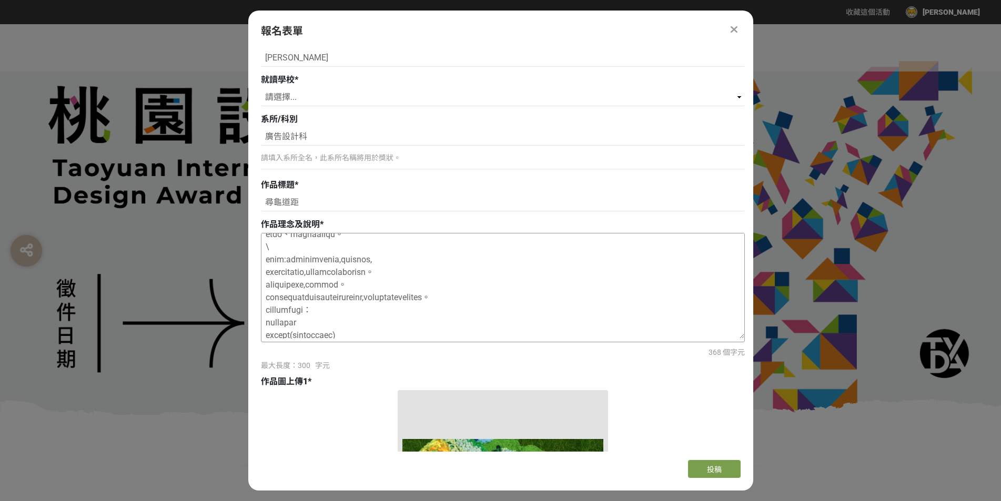
scroll to position [53, 0]
drag, startPoint x: 264, startPoint y: 254, endPoint x: 497, endPoint y: 259, distance: 233.6
click at [497, 259] on textarea at bounding box center [502, 286] width 483 height 105
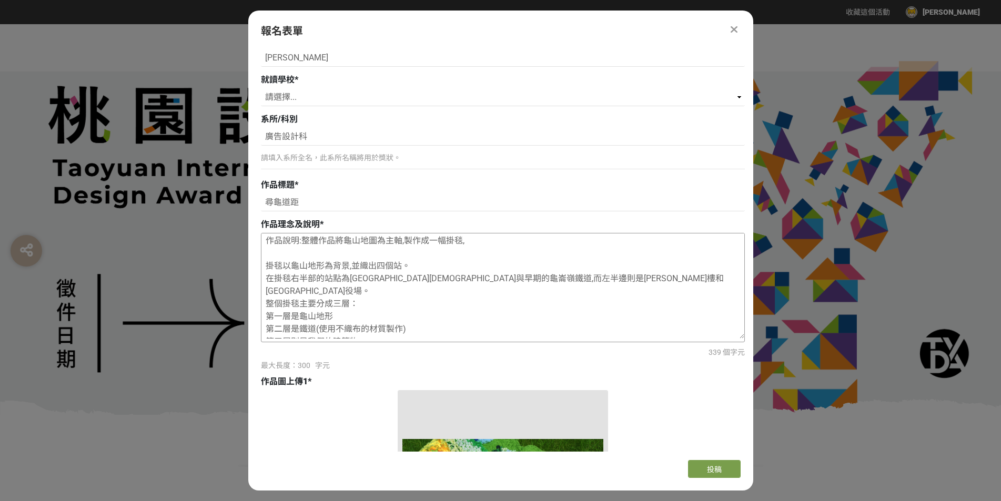
click at [265, 268] on textarea "作品理念:我們想以不同材質與針法的毛線，呈現龜山早期的特色建築與地景樣貌， 希望讓觀者不僅透過視覺，也能透過觸覺，真切感受到我們想表達的核心理念： 回望過去、…" at bounding box center [502, 286] width 483 height 105
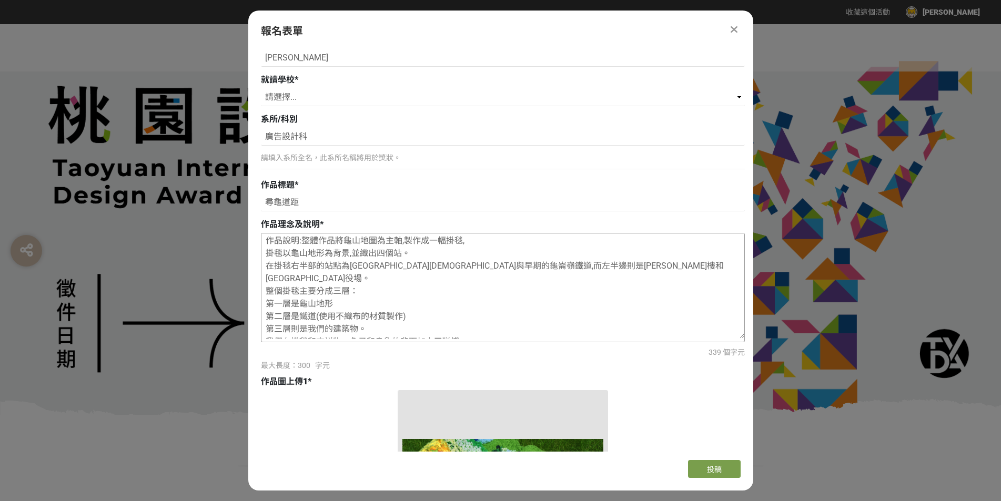
click at [278, 255] on textarea "作品理念:我們想以不同材質與針法的毛線，呈現龜山早期的特色建築與地景樣貌， 希望讓觀者不僅透過視覺，也能透過觸覺，真切感受到我們想表達的核心理念： 回望過去、…" at bounding box center [502, 286] width 483 height 105
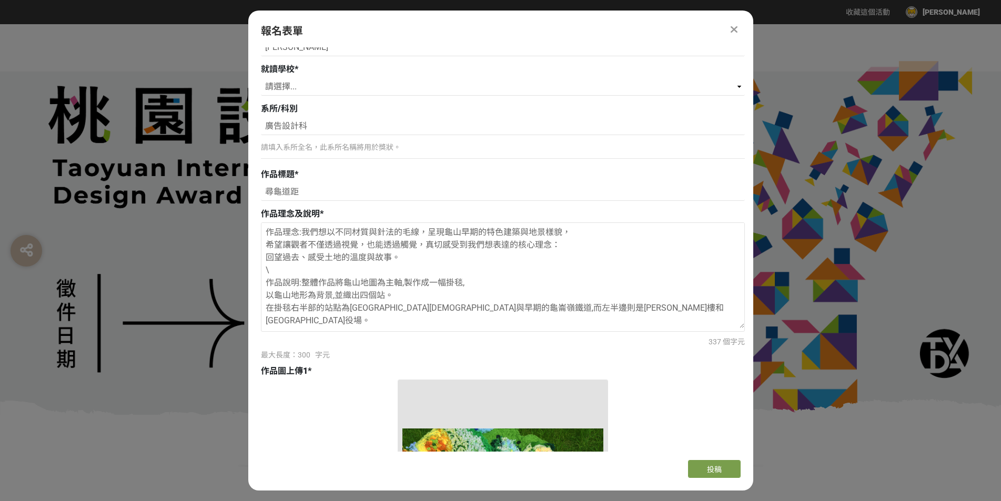
scroll to position [752, 0]
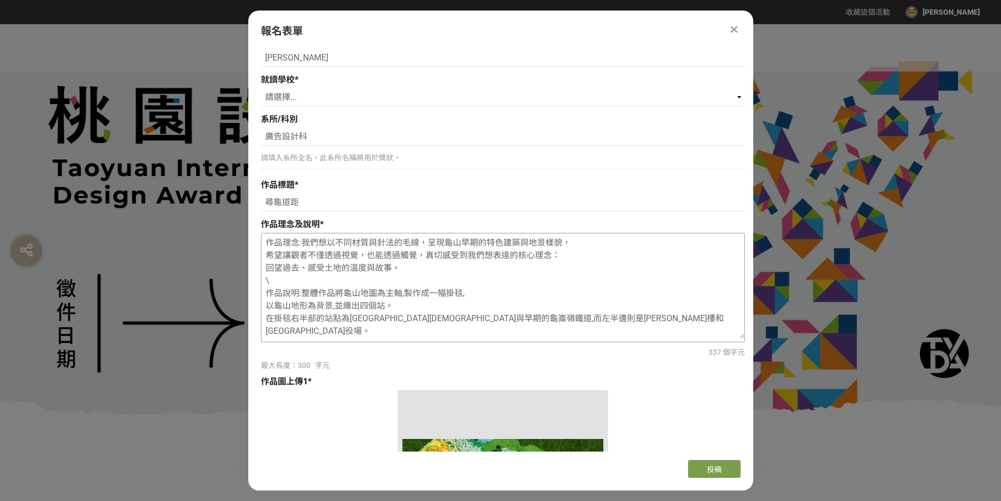
drag, startPoint x: 269, startPoint y: 308, endPoint x: 396, endPoint y: 311, distance: 126.8
click at [396, 311] on textarea "作品理念:我們想以不同材質與針法的毛線，呈現龜山早期的特色建築與地景樣貌， 希望讓觀者不僅透過視覺，也能透過觸覺，真切感受到我們想表達的核心理念： 回望過去、…" at bounding box center [502, 286] width 483 height 105
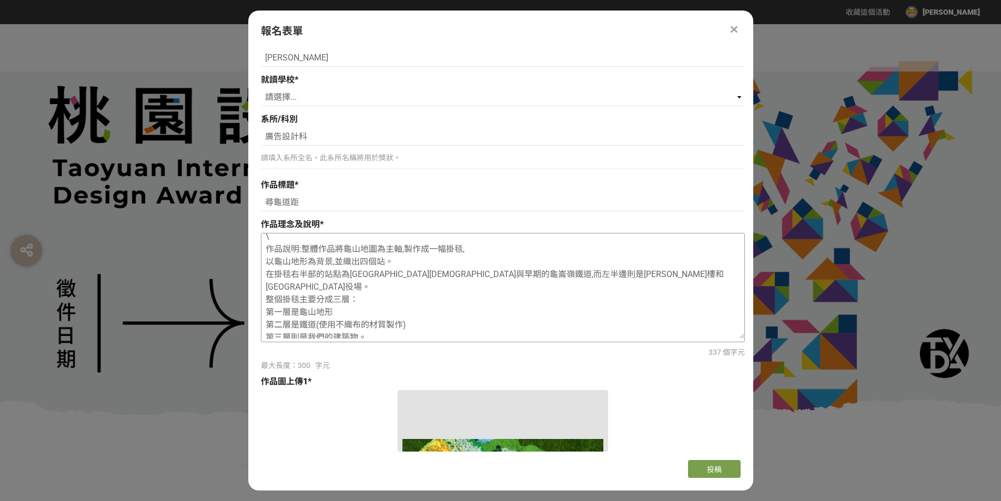
scroll to position [25, 0]
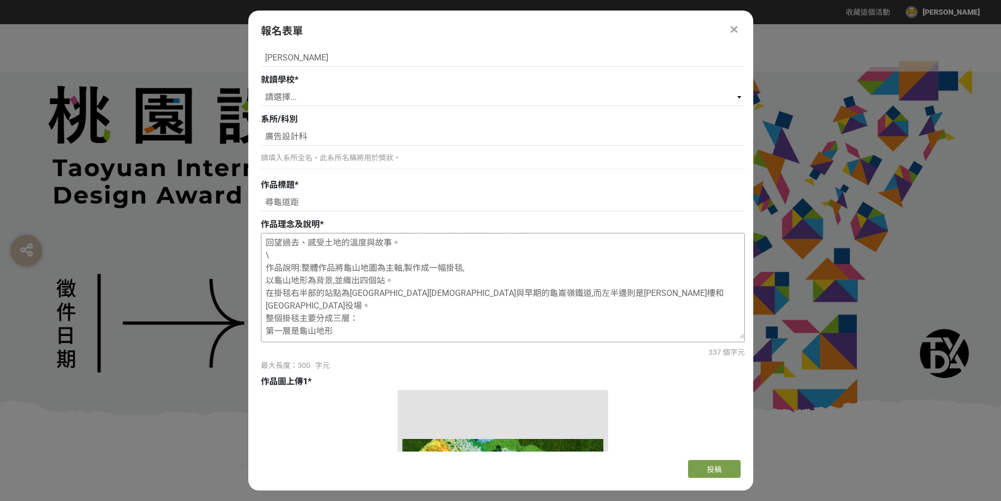
click at [290, 293] on textarea "作品理念:我們想以不同材質與針法的毛線，呈現龜山早期的特色建築與地景樣貌， 希望讓觀者不僅透過視覺，也能透過觸覺，真切感受到我們想表達的核心理念： 回望過去、…" at bounding box center [502, 286] width 483 height 105
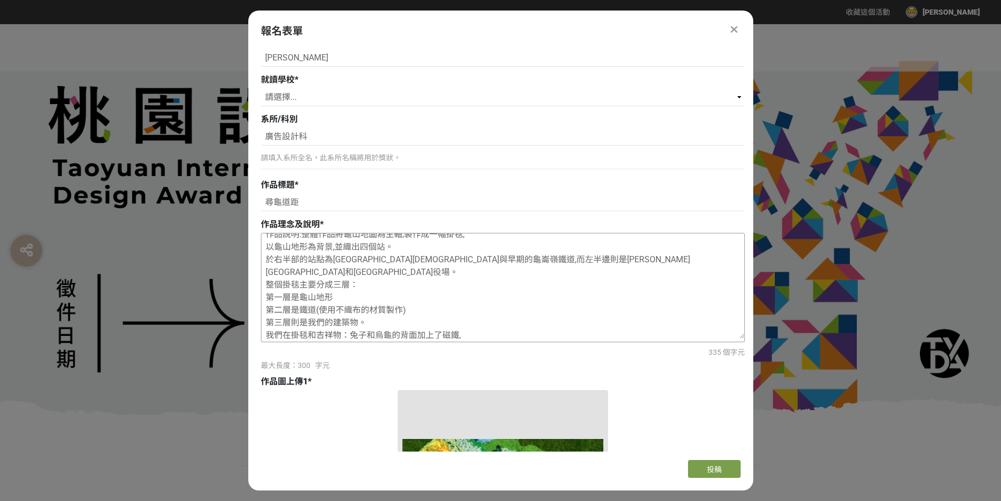
scroll to position [78, 0]
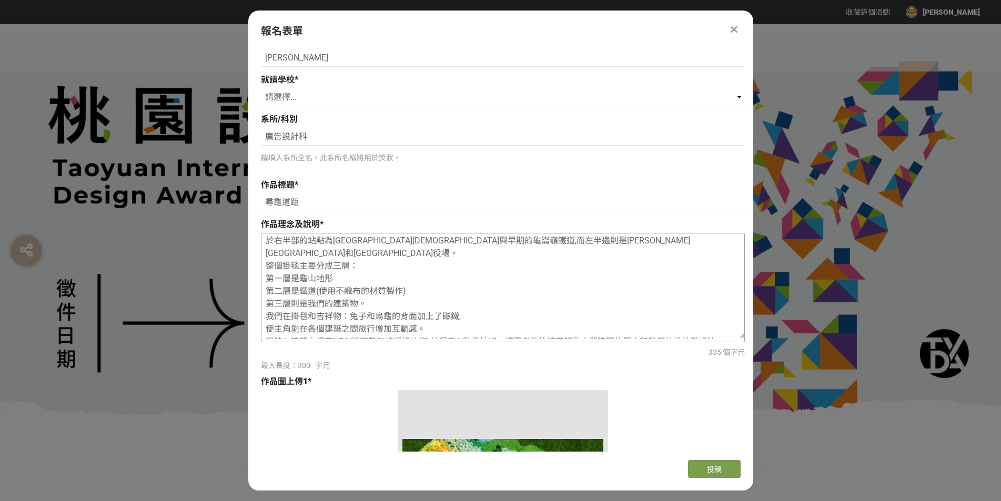
drag, startPoint x: 407, startPoint y: 278, endPoint x: 312, endPoint y: 280, distance: 94.2
click at [312, 280] on textarea "作品理念:我們想以不同材質與針法的毛線，呈現龜山早期的特色建築與地景樣貌， 希望讓觀者不僅透過視覺，也能透過觸覺，真切感受到我們想表達的核心理念： 回望過去、…" at bounding box center [502, 286] width 483 height 105
click at [332, 267] on textarea "作品理念:我們想以不同材質與針法的毛線，呈現龜山早期的特色建築與地景樣貌， 希望讓觀者不僅透過視覺，也能透過觸覺，真切感受到我們想表達的核心理念： 回望過去、…" at bounding box center [502, 286] width 483 height 105
click at [330, 281] on textarea "作品理念:我們想以不同材質與針法的毛線，呈現龜山早期的特色建築與地景樣貌， 希望讓觀者不僅透過視覺，也能透過觸覺，真切感受到我們想表達的核心理念： 回望過去、…" at bounding box center [502, 286] width 483 height 105
click at [373, 281] on textarea "作品理念:我們想以不同材質與針法的毛線，呈現龜山早期的特色建築與地景樣貌， 希望讓觀者不僅透過視覺，也能透過觸覺，真切感受到我們想表達的核心理念： 回望過去、…" at bounding box center [502, 286] width 483 height 105
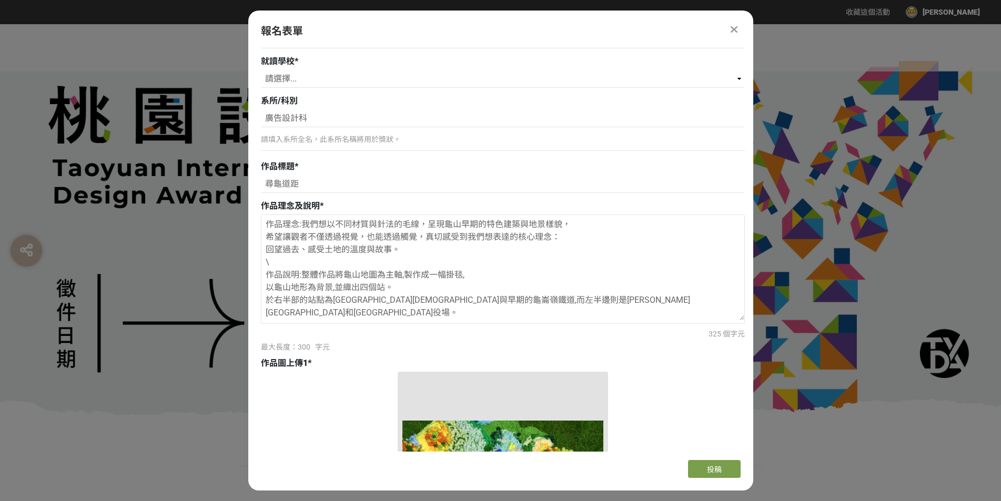
scroll to position [752, 0]
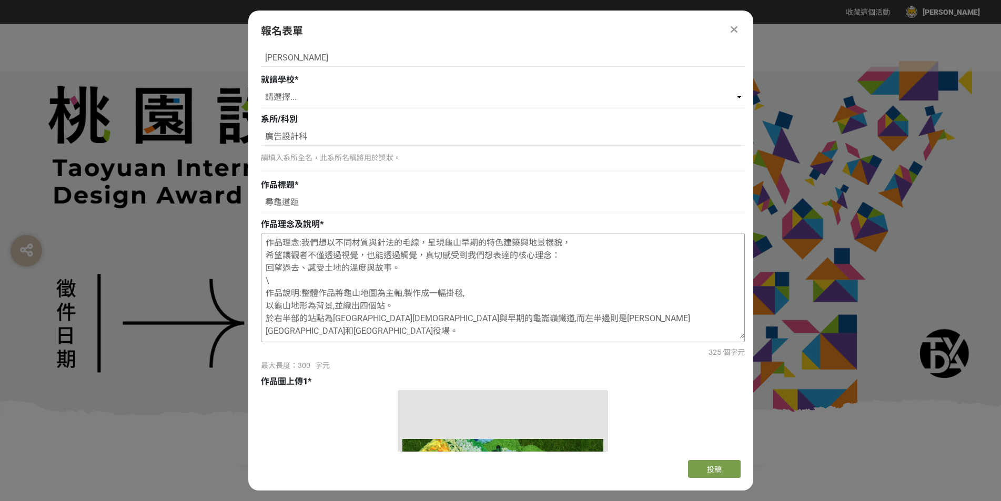
click at [443, 258] on textarea "作品理念:我們想以不同材質與針法的毛線，呈現龜山早期的特色建築與地景樣貌， 希望讓觀者不僅透過視覺，也能透過觸覺，真切感受到我們想表達的核心理念： 回望過去、…" at bounding box center [502, 286] width 483 height 105
click at [519, 255] on textarea "作品理念:我們想以不同材質與針法的毛線，呈現龜山早期的特色建築與地景樣貌， 希望讓觀者不僅透過視覺，也能透過觸覺，感受到我們想表達的核心理念： 回望過去、感受…" at bounding box center [502, 286] width 483 height 105
click at [327, 272] on textarea "作品理念:我們想以不同材質與針法的毛線，呈現龜山早期的特色建築與地景樣貌， 希望讓觀者不僅透過視覺，也能透過觸覺，感受到我們想表達的理念： 回望過去、感受土地…" at bounding box center [502, 286] width 483 height 105
click at [337, 270] on textarea "作品理念:我們想以不同材質與針法的毛線，呈現龜山早期的特色建築與地景樣貌， 希望讓觀者不僅透過視覺，也能透過觸覺，感受到我們想表達的理念： 回望過去、感受土地…" at bounding box center [502, 286] width 483 height 105
click at [362, 267] on textarea "作品理念:我們想以不同材質與針法的毛線，呈現龜山早期的特色建築與地景樣貌， 希望讓觀者不僅透過視覺，也能透過觸覺，感受到我們想表達的理念： 回望過去、感受土地…" at bounding box center [502, 286] width 483 height 105
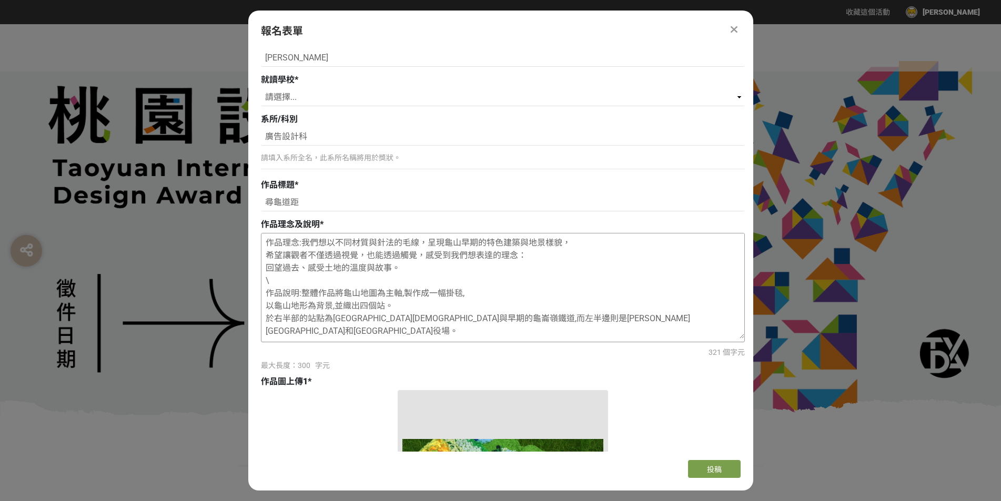
click at [312, 277] on textarea "作品理念:我們想以不同材質與針法的毛線，呈現龜山早期的特色建築與地景樣貌， 希望讓觀者不僅透過視覺，也能透過觸覺，感受到我們想表達的理念： 回望過去、感受土地…" at bounding box center [502, 286] width 483 height 105
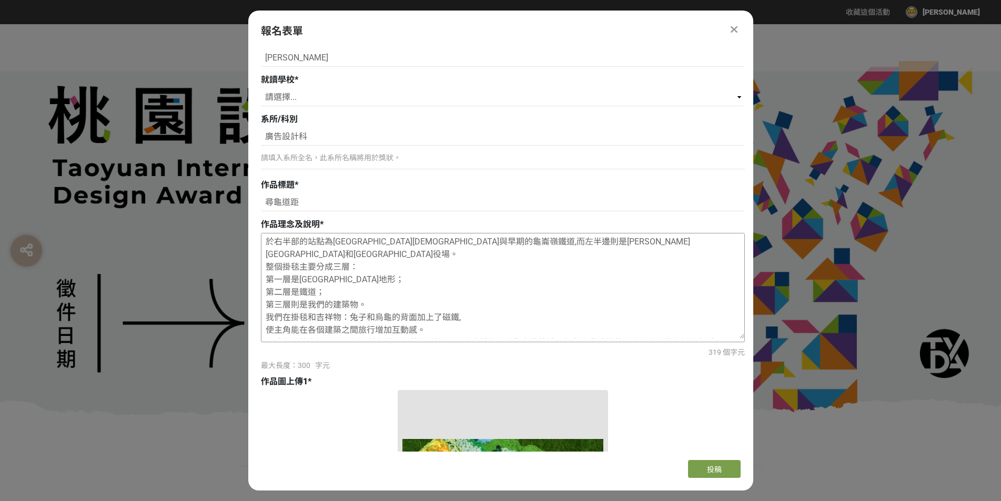
scroll to position [78, 0]
click at [348, 268] on textarea "作品理念:我們想以不同材質與針法的毛線，呈現龜山早期的特色建築與地景樣貌， 希望讓觀者不僅透過視覺，也能透過觸覺，感受到我們想表達的理念： 回望過去、感受土地…" at bounding box center [502, 286] width 483 height 105
click at [322, 277] on textarea "作品理念:我們想以不同材質與針法的毛線，呈現龜山早期的特色建築與地景樣貌， 希望讓觀者不僅透過視覺，也能透過觸覺，感受到我們想表達的理念： 回望過去、感受土地…" at bounding box center [502, 286] width 483 height 105
click at [353, 270] on textarea "作品理念:我們想以不同材質與針法的毛線，呈現龜山早期的特色建築與地景樣貌， 希望讓觀者不僅透過視覺，也能透過觸覺，感受到我們想表達的理念： 回望過去、感受土地…" at bounding box center [502, 286] width 483 height 105
click at [324, 279] on textarea "作品理念:我們想以不同材質與針法的毛線，呈現龜山早期的特色建築與地景樣貌， 希望讓觀者不僅透過視覺，也能透過觸覺，感受到我們想表達的理念： 回望過去、感受土地…" at bounding box center [502, 286] width 483 height 105
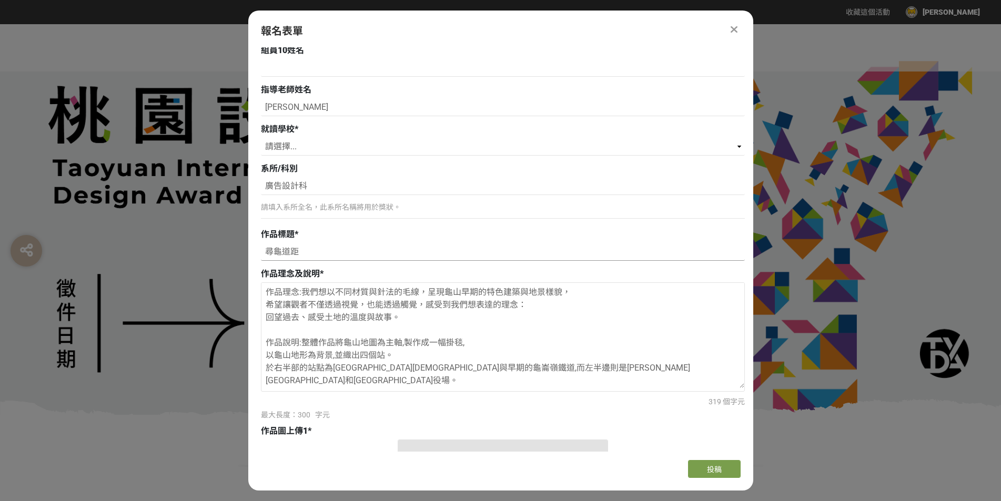
scroll to position [752, 0]
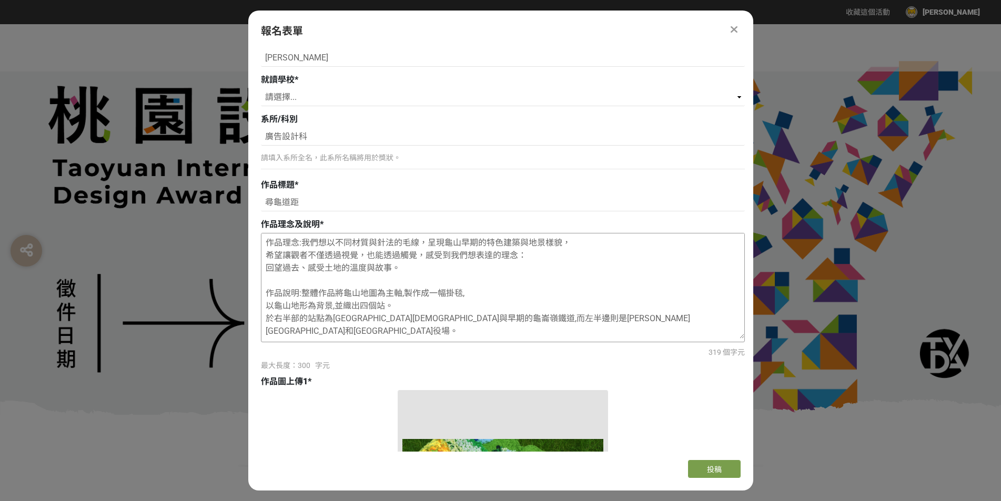
drag, startPoint x: 269, startPoint y: 256, endPoint x: 503, endPoint y: 265, distance: 234.8
click at [503, 265] on textarea "作品理念:我們想以不同材質與針法的毛線，呈現龜山早期的特色建築與地景樣貌， 希望讓觀者不僅透過視覺，也能透過觸覺，感受到我們想表達的理念： 回望過去、感受土地…" at bounding box center [502, 286] width 483 height 105
click at [439, 277] on textarea "作品理念:我們想以不同材質與針法的毛線，呈現龜山早期的特色建築與地景樣貌， 希望讓觀者不僅透過視覺，也能透過觸覺，感受到我們想表達的理念： 回望過去、感受土地…" at bounding box center [502, 286] width 483 height 105
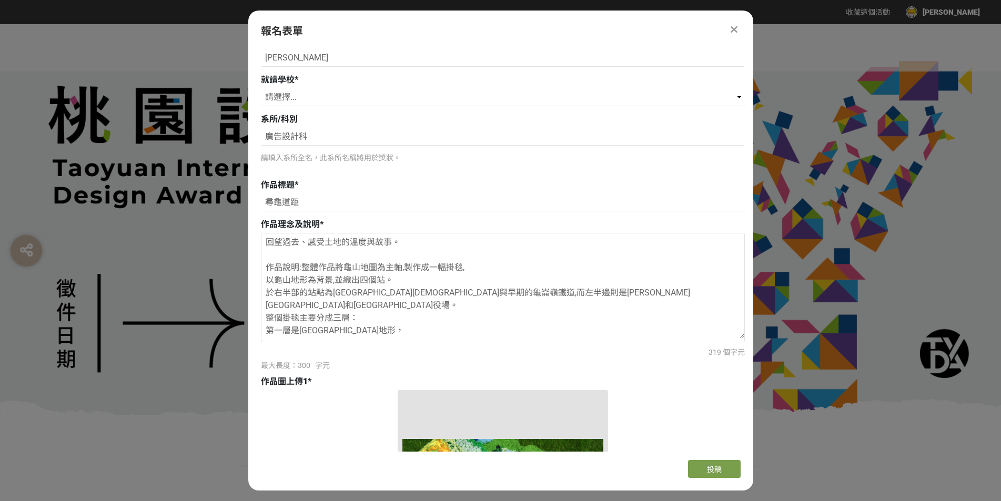
scroll to position [0, 0]
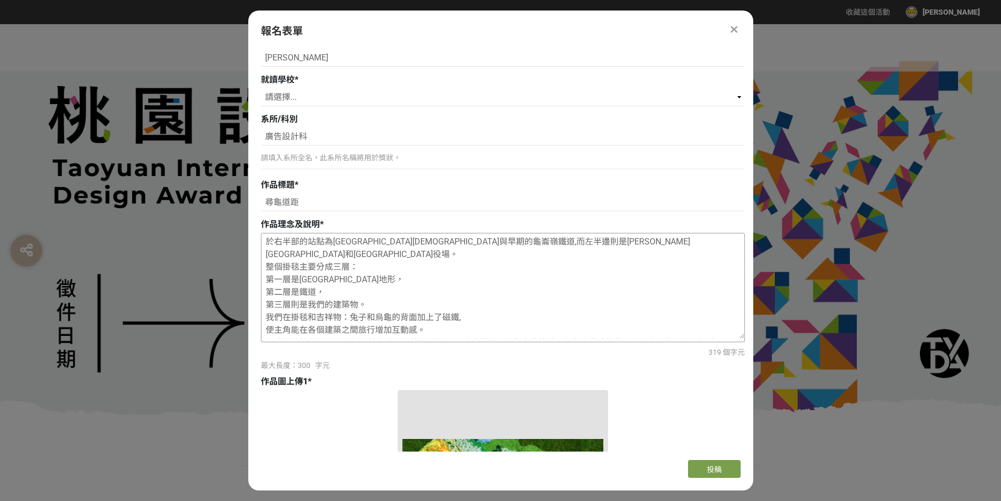
drag, startPoint x: 267, startPoint y: 246, endPoint x: 548, endPoint y: 332, distance: 294.0
click at [548, 332] on textarea "作品理念:我們想以不同材質與針法的毛線，呈現龜山早期的特色建築與地景樣貌， 希望讓觀者不僅透過視覺，也能透過觸覺，感受到我們想表達的理念： 回望過去、感受土地…" at bounding box center [502, 286] width 483 height 105
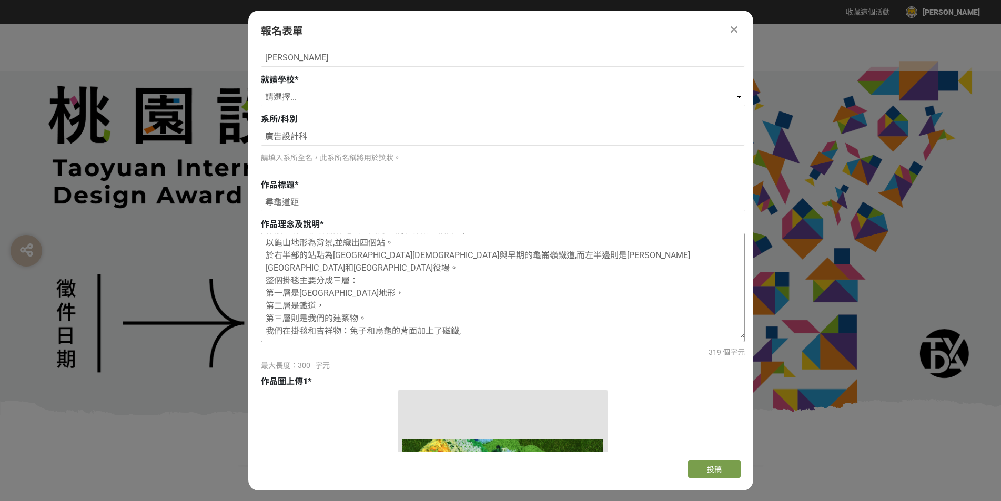
scroll to position [78, 0]
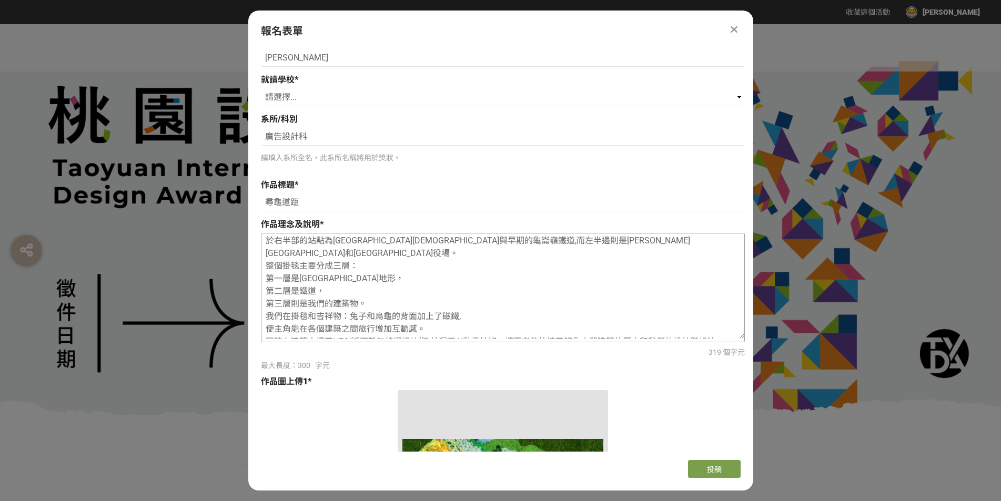
click at [499, 309] on textarea "作品理念:我們想以不同材質與針法的毛線，呈現龜山早期的特色建築與地景樣貌， 希望讓觀者不僅透過視覺，也能透過觸覺，感受到我們想表達的理念： 回望過去、感受土地…" at bounding box center [502, 286] width 483 height 105
click at [393, 305] on textarea "作品理念:我們想以不同材質與針法的毛線，呈現龜山早期的特色建築與地景樣貌， 希望讓觀者不僅透過視覺，也能透過觸覺，感受到我們想表達的理念： 回望過去、感受土地…" at bounding box center [502, 286] width 483 height 105
drag, startPoint x: 267, startPoint y: 330, endPoint x: 533, endPoint y: 329, distance: 266.2
click at [533, 329] on textarea "作品理念:我們想以不同材質與針法的毛線，呈現龜山早期的特色建築與地景樣貌， 希望讓觀者不僅透過視覺，也能透過觸覺，感受到我們想表達的理念： 回望過去、感受土地…" at bounding box center [502, 286] width 483 height 105
click at [495, 328] on textarea "作品理念:我們想以不同材質與針法的毛線，呈現龜山早期的特色建築與地景樣貌， 希望讓觀者不僅透過視覺，也能透過觸覺，感受到我們想表達的理念： 回望過去、感受土地…" at bounding box center [502, 286] width 483 height 105
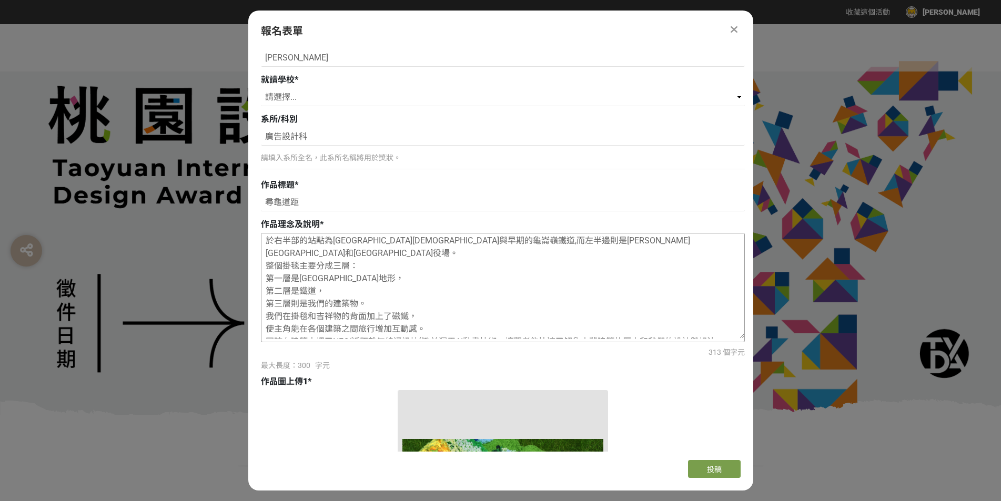
drag, startPoint x: 506, startPoint y: 328, endPoint x: 731, endPoint y: 329, distance: 224.6
click at [731, 329] on textarea "作品理念:我們想以不同材質與針法的毛線，呈現龜山早期的特色建築與地景樣貌， 希望讓觀者不僅透過視覺，也能透過觸覺，感受到我們想表達的理念： 回望過去、感受土地…" at bounding box center [502, 286] width 483 height 105
drag, startPoint x: 270, startPoint y: 316, endPoint x: 421, endPoint y: 310, distance: 151.1
click at [421, 310] on textarea "作品理念:我們想以不同材質與針法的毛線，呈現龜山早期的特色建築與地景樣貌， 希望讓觀者不僅透過視覺，也能透過觸覺，感受到我們想表達的理念： 回望過去、感受土地…" at bounding box center [502, 286] width 483 height 105
click at [407, 316] on textarea "作品理念:我們想以不同材質與針法的毛線，呈現龜山早期的特色建築與地景樣貌， 希望讓觀者不僅透過視覺，也能透過觸覺，感受到我們想表達的理念： 回望過去、感受土地…" at bounding box center [502, 286] width 483 height 105
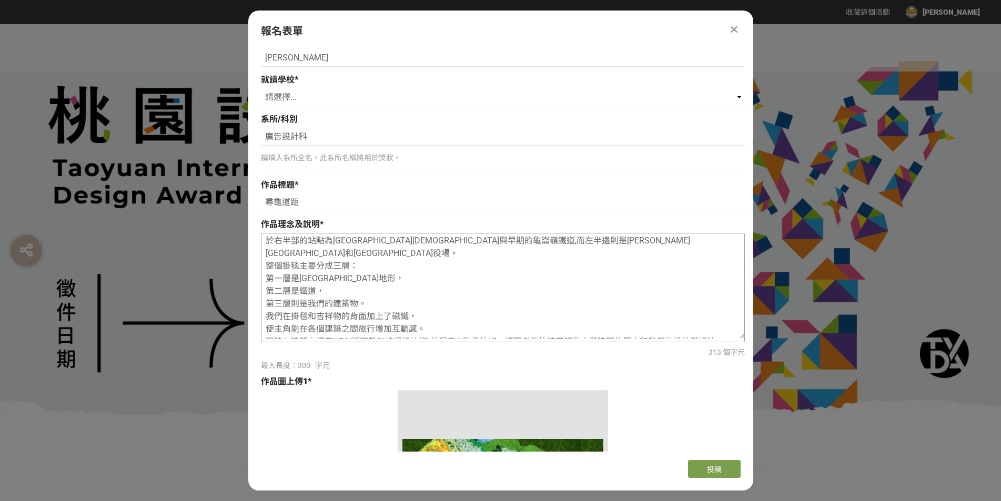
click at [378, 318] on textarea "作品理念:我們想以不同材質與針法的毛線，呈現龜山早期的特色建築與地景樣貌， 希望讓觀者不僅透過視覺，也能透過觸覺，感受到我們想表達的理念： 回望過去、感受土地…" at bounding box center [502, 286] width 483 height 105
click at [290, 317] on textarea "作品理念:我們想以不同材質與針法的毛線，呈現龜山早期的特色建築與地景樣貌， 希望讓觀者不僅透過視覺，也能透過觸覺，感受到我們想表達的理念： 回望過去、感受土地…" at bounding box center [502, 286] width 483 height 105
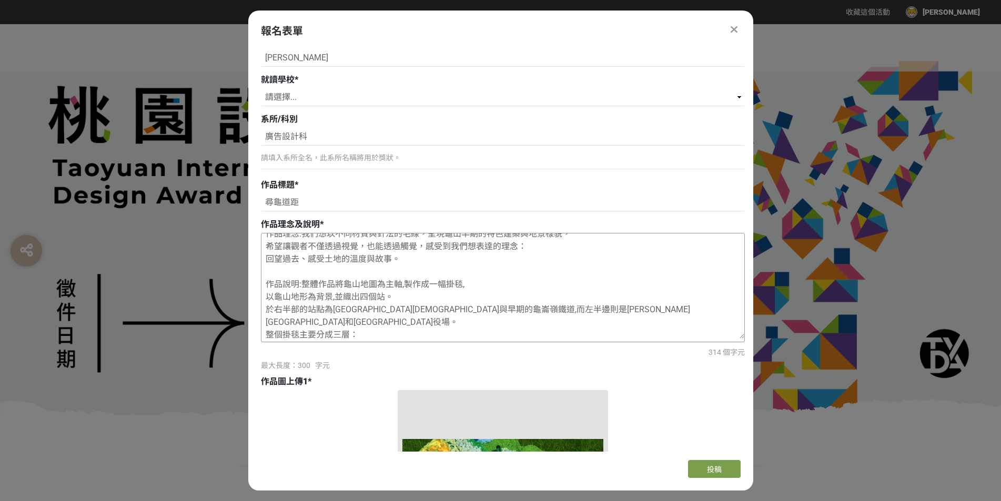
scroll to position [0, 0]
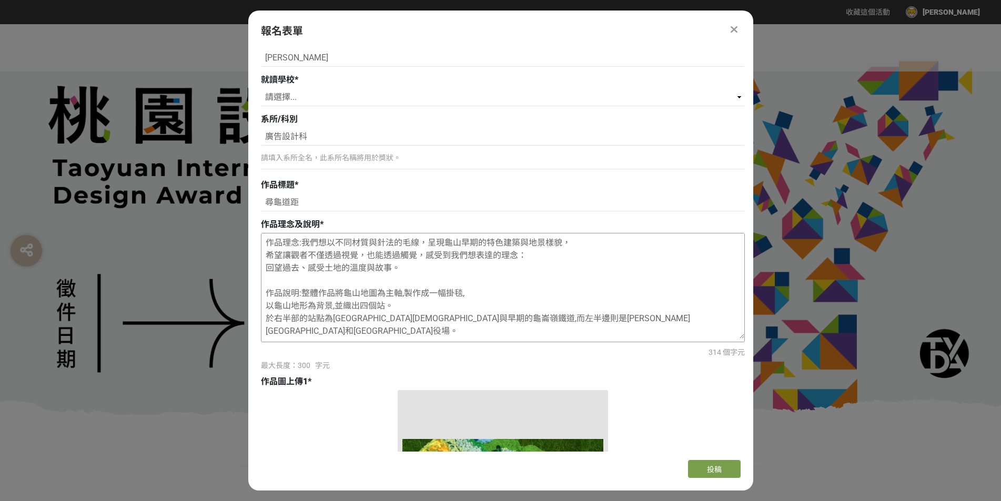
click at [406, 268] on textarea "作品理念:我們想以不同材質與針法的毛線，呈現龜山早期的特色建築與地景樣貌， 希望讓觀者不僅透過視覺，也能透過觸覺，感受到我們想表達的理念： 回望過去、感受土地…" at bounding box center [502, 286] width 483 height 105
click at [531, 259] on textarea "作品理念:我們想以不同材質與針法的毛線，呈現龜山早期的特色建築與地景樣貌， 希望讓觀者不僅透過視覺，也能透過觸覺，感受到我們想表達的理念： 回望過去、感受土地…" at bounding box center [502, 286] width 483 height 105
click at [584, 244] on textarea "作品理念:我們想以不同材質與針法的毛線，呈現龜山早期的特色建築與地景樣貌， 希望讓觀者不僅透過視覺，也能透過觸覺，感受到我們想表達的理念 回望過去、感受土地的…" at bounding box center [502, 286] width 483 height 105
click at [603, 324] on textarea "作品理念:我們想以不同材質與針法的毛線，呈現龜山早期的特色建築與地景樣貌 希望讓觀者不僅透過視覺，也能透過觸覺，感受到我們想表達的理念 回望過去、感受土地的溫…" at bounding box center [502, 286] width 483 height 105
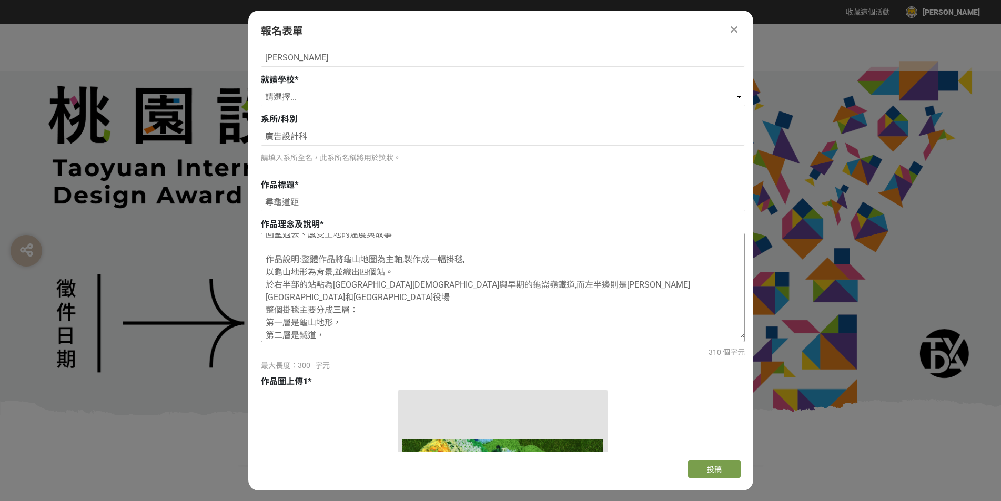
scroll to position [53, 0]
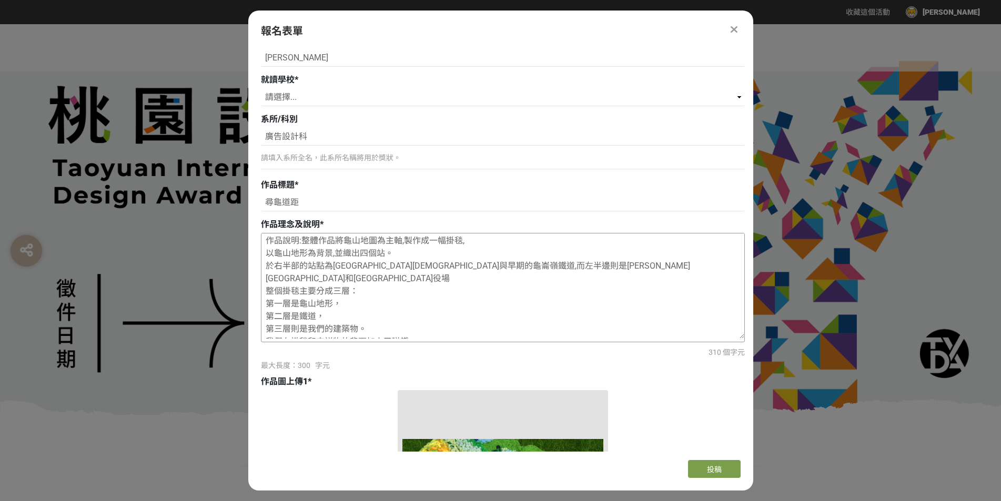
click at [480, 238] on textarea "作品理念:我們想以不同材質與針法的毛線，呈現龜山早期的特色建築與地景樣貌 希望讓觀者不僅透過視覺，也能透過觸覺，感受到我們想表達的理念 回望過去、感受土地的溫…" at bounding box center [502, 286] width 483 height 105
click at [400, 253] on textarea "作品理念:我們想以不同材質與針法的毛線，呈現龜山早期的特色建築與地景樣貌 希望讓觀者不僅透過視覺，也能透過觸覺，感受到我們想表達的理念 回望過去、感受土地的溫…" at bounding box center [502, 286] width 483 height 105
click at [372, 280] on textarea "作品理念:我們想以不同材質與針法的毛線，呈現龜山早期的特色建築與地景樣貌 希望讓觀者不僅透過視覺，也能透過觸覺，感受到我們想表達的理念 回望過去、感受土地的溫…" at bounding box center [502, 286] width 483 height 105
click at [343, 287] on textarea "作品理念:我們想以不同材質與針法的毛線，呈現龜山早期的特色建築與地景樣貌 希望讓觀者不僅透過視覺，也能透過觸覺，感受到我們想表達的理念 回望過去、感受土地的溫…" at bounding box center [502, 286] width 483 height 105
click at [327, 306] on textarea "作品理念:我們想以不同材質與針法的毛線，呈現龜山早期的特色建築與地景樣貌 希望讓觀者不僅透過視覺，也能透過觸覺，感受到我們想表達的理念 回望過去、感受土地的溫…" at bounding box center [502, 286] width 483 height 105
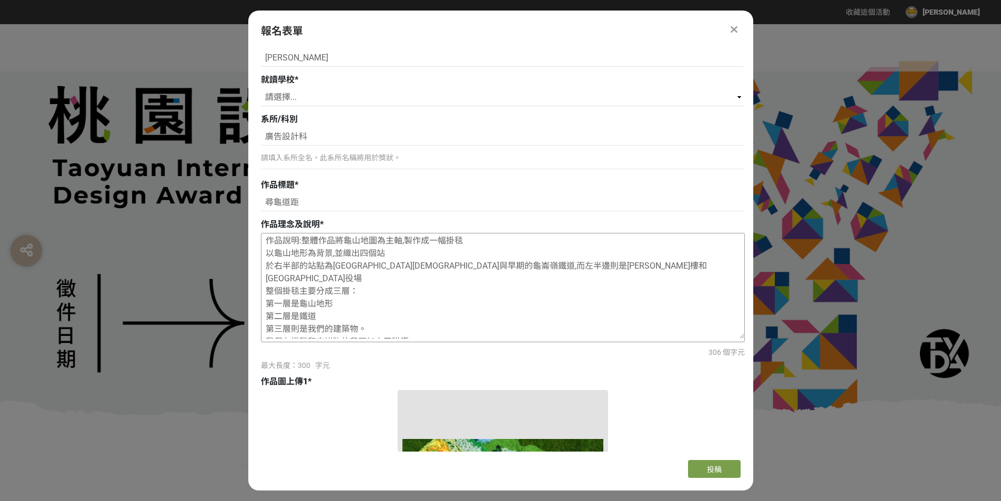
click at [370, 319] on textarea "作品理念:我們想以不同材質與針法的毛線，呈現龜山早期的特色建築與地景樣貌 希望讓觀者不僅透過視覺，也能透過觸覺，感受到我們想表達的理念 回望過去、感受土地的溫…" at bounding box center [502, 286] width 483 height 105
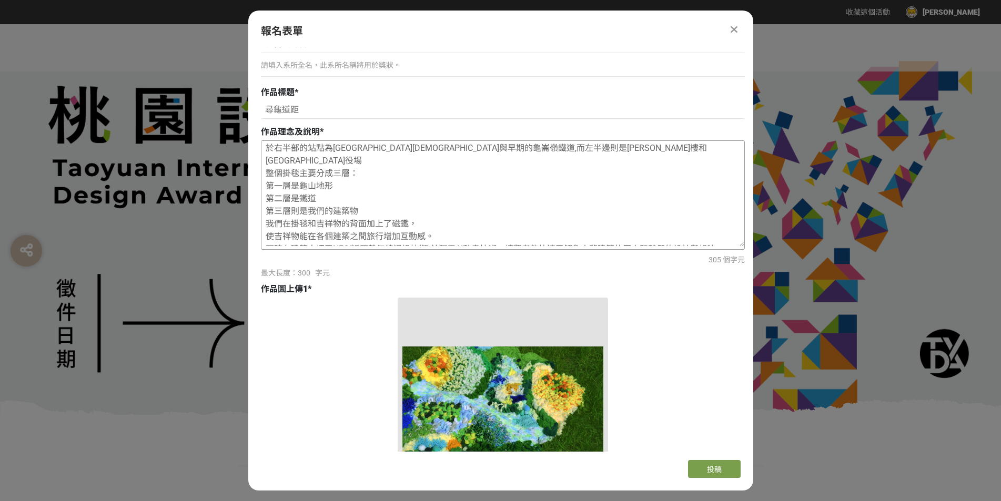
scroll to position [857, 0]
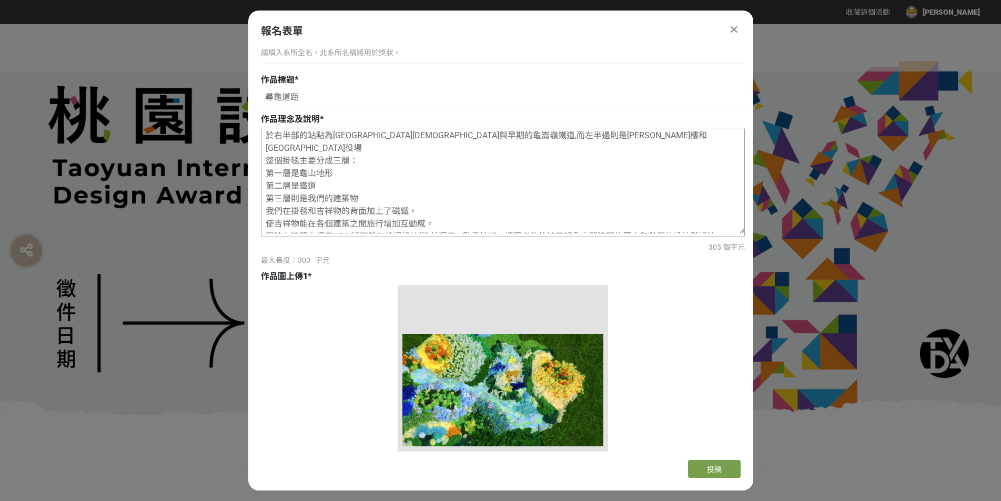
click at [422, 201] on textarea "作品理念:我們想以不同材質與針法的毛線，呈現龜山早期的特色建築與地景樣貌 希望讓觀者不僅透過視覺，也能透過觸覺，感受到我們想表達的理念 回望過去、感受土地的溫…" at bounding box center [502, 180] width 483 height 105
click at [451, 212] on textarea "作品理念:我們想以不同材質與針法的毛線，呈現龜山早期的特色建築與地景樣貌 希望讓觀者不僅透過視覺，也能透過觸覺，感受到我們想表達的理念 回望過去、感受土地的溫…" at bounding box center [502, 180] width 483 height 105
click at [727, 229] on textarea "作品理念:我們想以不同材質與針法的毛線，呈現龜山早期的特色建築與地景樣貌 希望讓觀者不僅透過視覺，也能透過觸覺，感受到我們想表達的理念 回望過去、感受土地的溫…" at bounding box center [502, 180] width 483 height 105
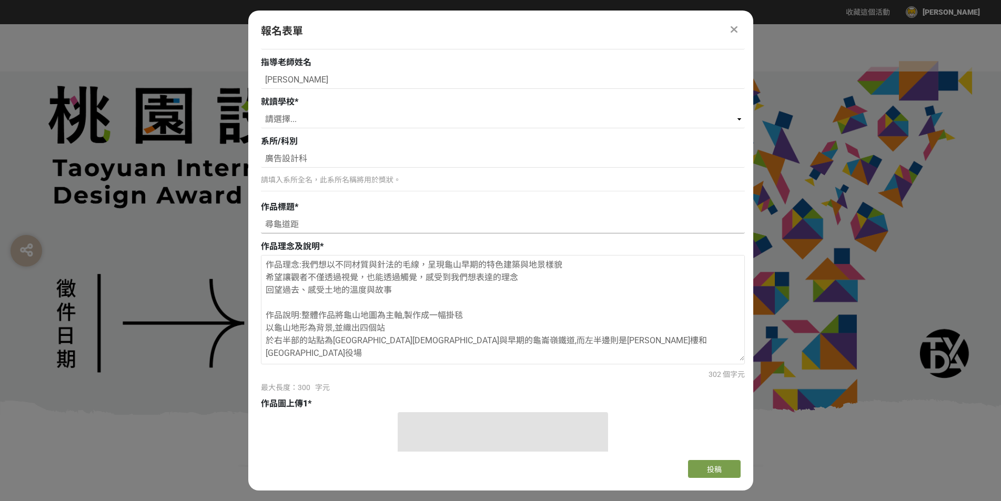
scroll to position [752, 0]
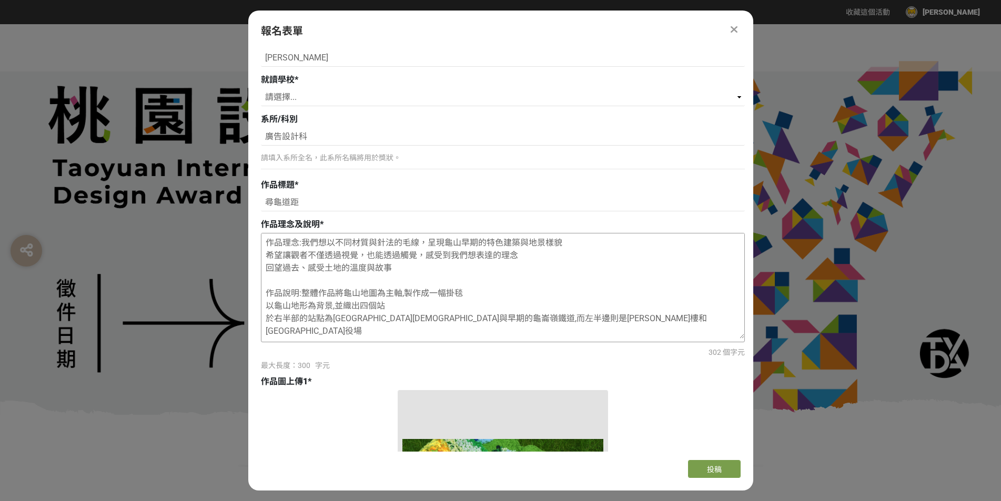
click at [406, 294] on textarea "作品理念:我們想以不同材質與針法的毛線，呈現龜山早期的特色建築與地景樣貌 希望讓觀者不僅透過視覺，也能透過觸覺，感受到我們想表達的理念 回望過去、感受土地的溫…" at bounding box center [502, 286] width 483 height 105
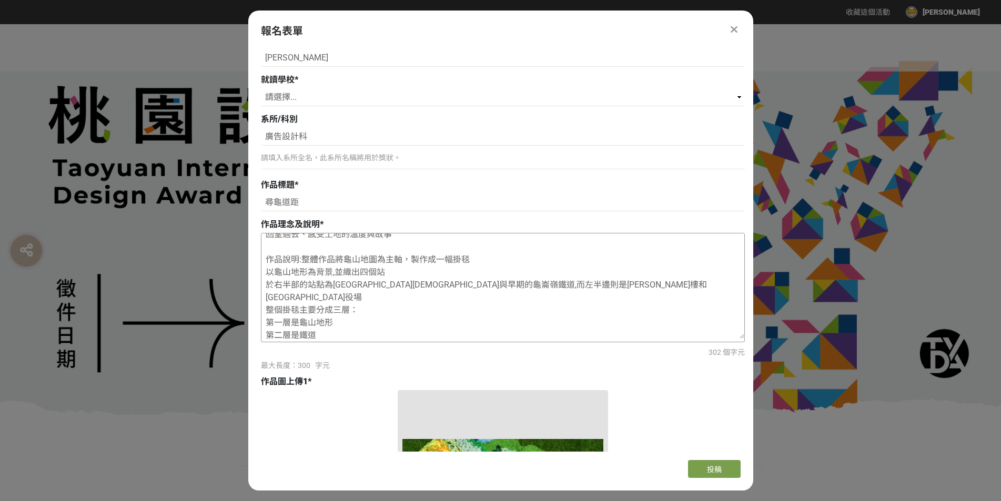
scroll to position [53, 0]
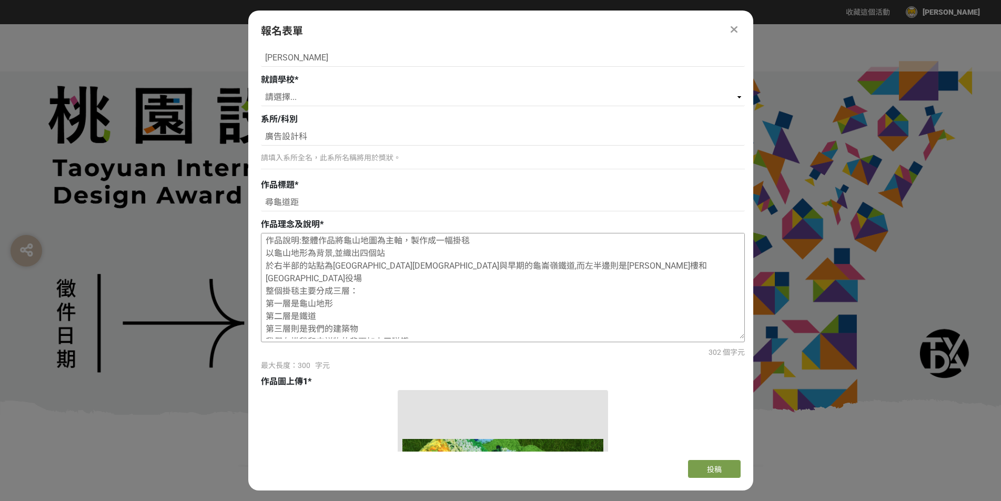
click at [338, 254] on textarea "作品理念:我們想以不同材質與針法的毛線，呈現龜山早期的特色建築與地景樣貌 希望讓觀者不僅透過視覺，也能透過觸覺，感受到我們想表達的理念 回望過去、感受土地的溫…" at bounding box center [502, 286] width 483 height 105
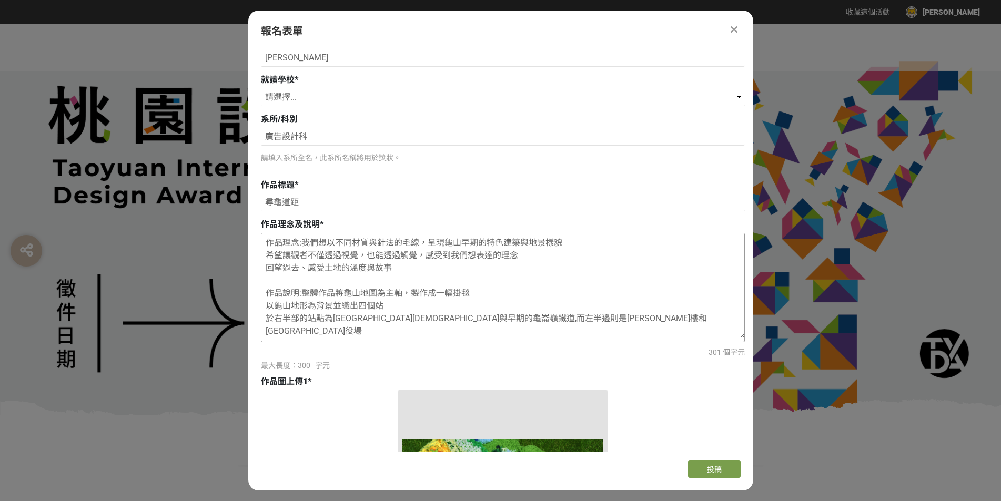
scroll to position [700, 0]
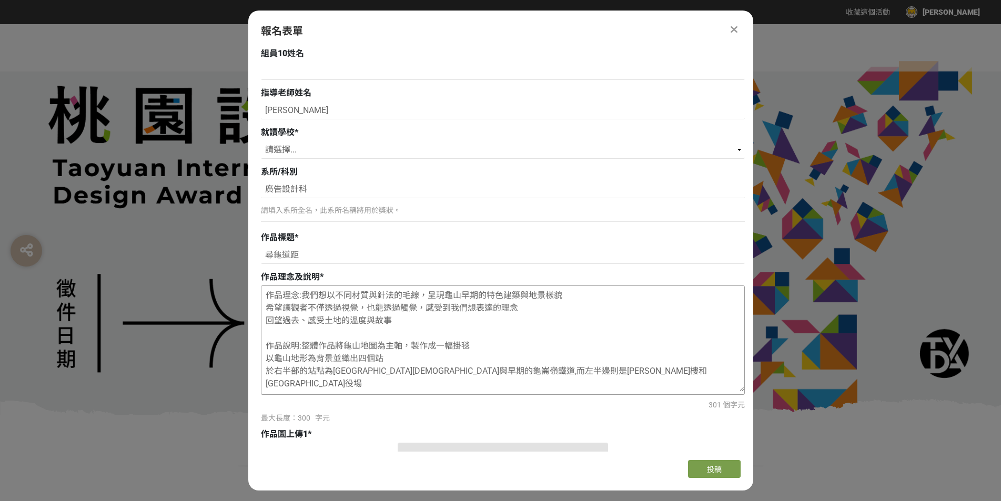
click at [426, 309] on textarea "作品理念:我們想以不同材質與針法的毛線，呈現龜山早期的特色建築與地景樣貌 希望讓觀者不僅透過視覺，也能透過觸覺，感受到我們想表達的理念 回望過去、感受土地的溫…" at bounding box center [502, 338] width 483 height 105
click at [440, 309] on textarea "作品理念:我們想以不同材質與針法的毛線，呈現龜山早期的特色建築與地景樣貌 希望讓觀者不僅透過視覺，也能透過觸覺感受到我們想表達的理念 回望過去、感受土地的溫度…" at bounding box center [502, 338] width 483 height 105
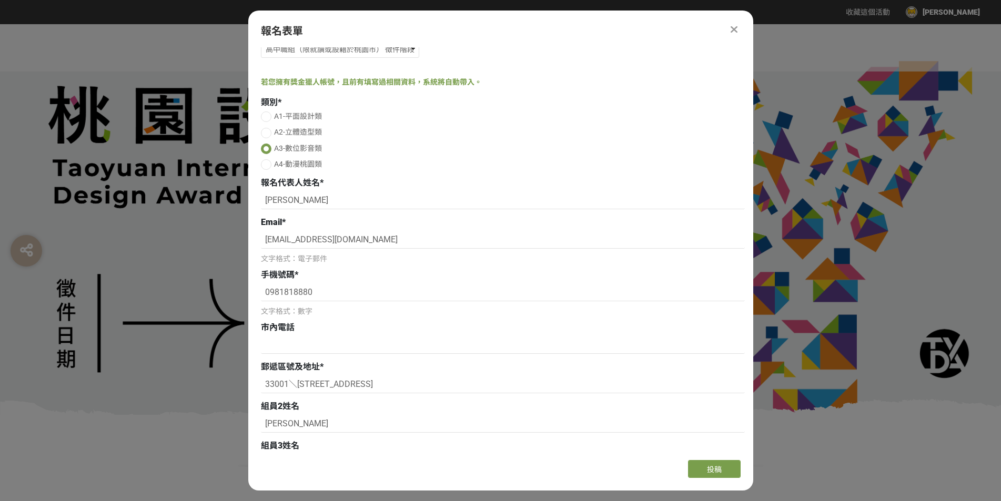
scroll to position [0, 0]
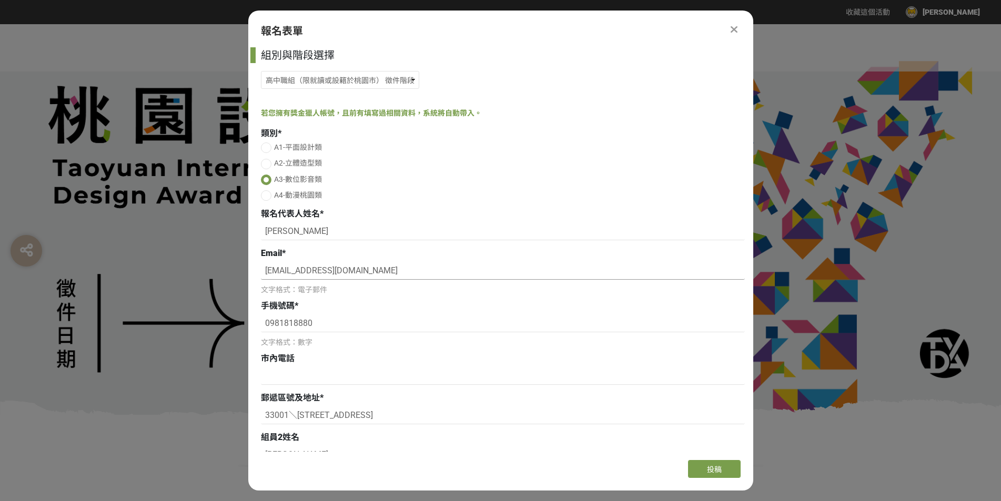
type textarea "作品理念:我們想以不同材質與針法的毛線，呈現龜山早期的特色建築與地景樣貌 希望讓觀者不僅透過視覺，也能透過觸覺感受我們想表達的理念 回望過去、感受土地的溫度與…"
drag, startPoint x: 377, startPoint y: 269, endPoint x: 300, endPoint y: 270, distance: 77.3
click at [300, 270] on input "[EMAIL_ADDRESS][DOMAIN_NAME]" at bounding box center [503, 271] width 484 height 18
click at [270, 163] on div at bounding box center [266, 164] width 11 height 11
radio input "true"
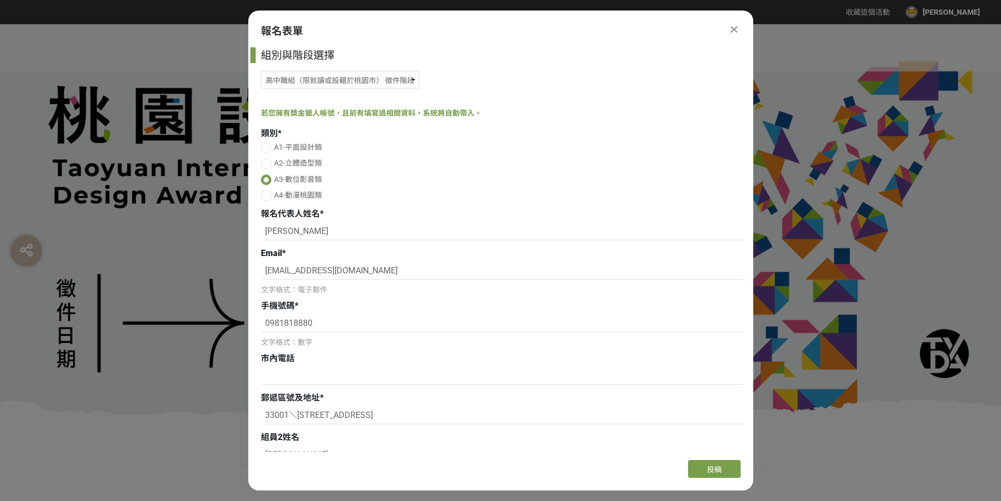
radio input "false"
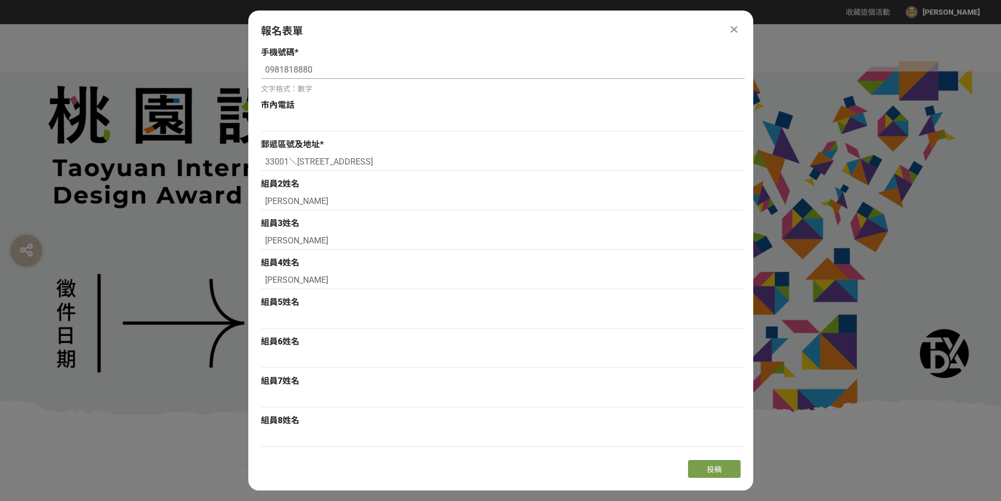
scroll to position [263, 0]
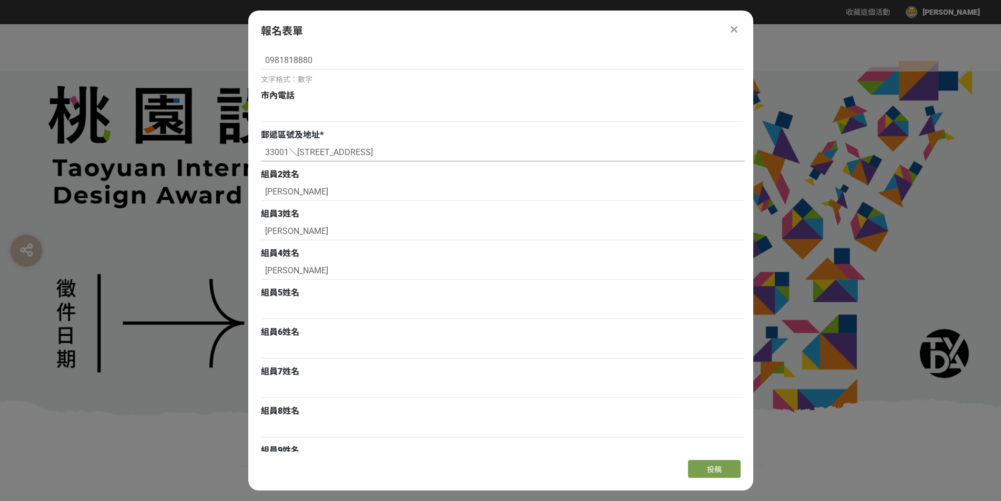
click at [288, 154] on input "33001＼[STREET_ADDRESS]" at bounding box center [503, 153] width 484 height 18
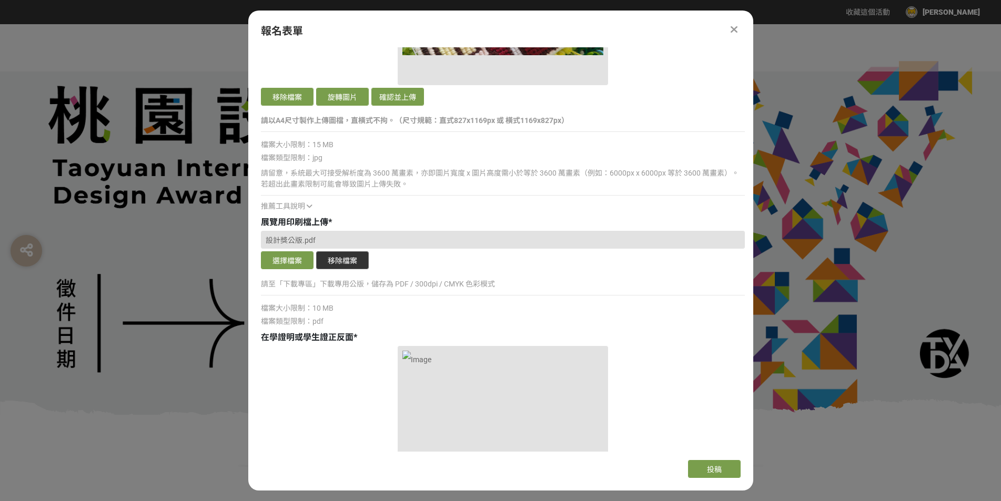
scroll to position [1999, 0]
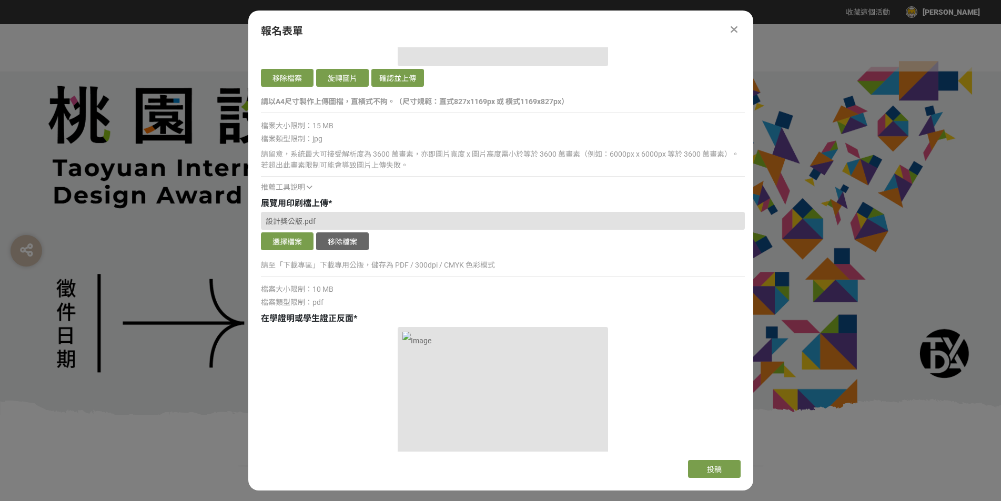
type input "330017＼[STREET_ADDRESS]"
click at [302, 220] on span "設計獎公版.pdf" at bounding box center [291, 221] width 50 height 8
click at [295, 236] on button "選擇檔案" at bounding box center [287, 241] width 53 height 18
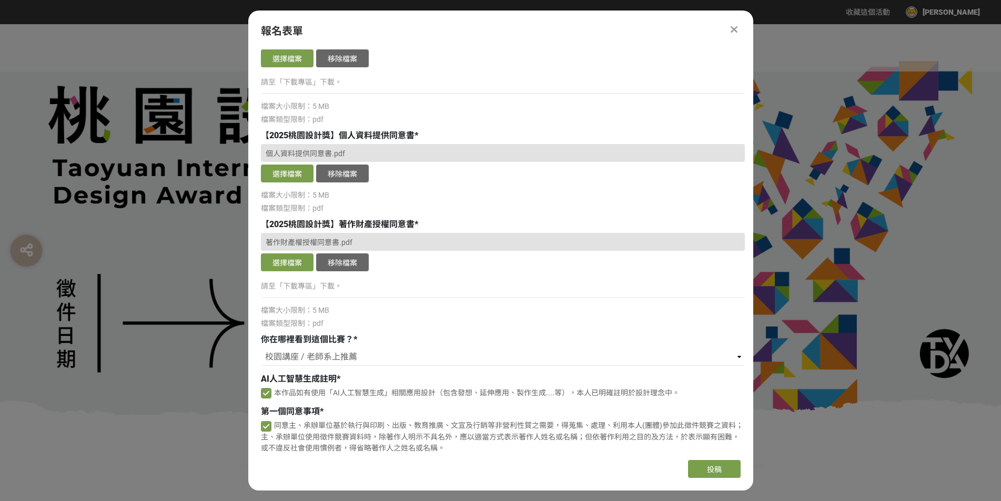
scroll to position [3840, 0]
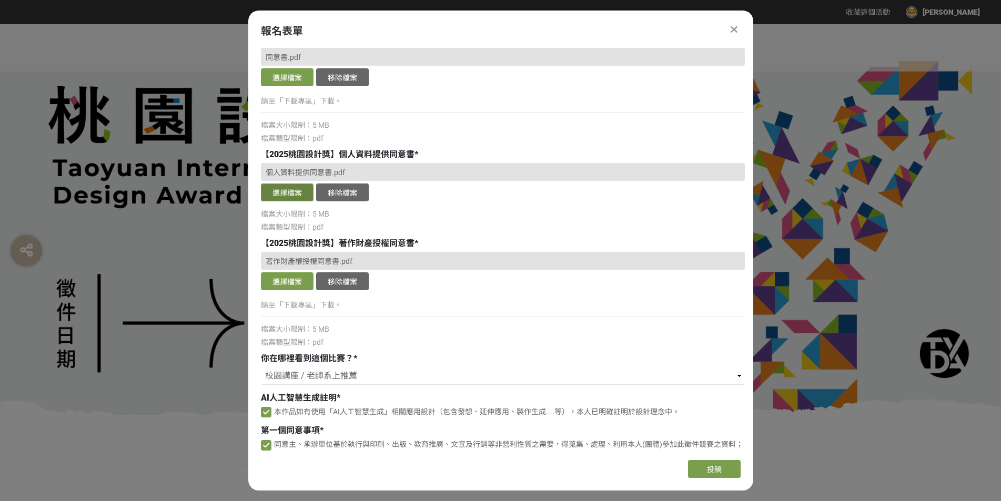
click at [282, 195] on button "選擇檔案" at bounding box center [287, 193] width 53 height 18
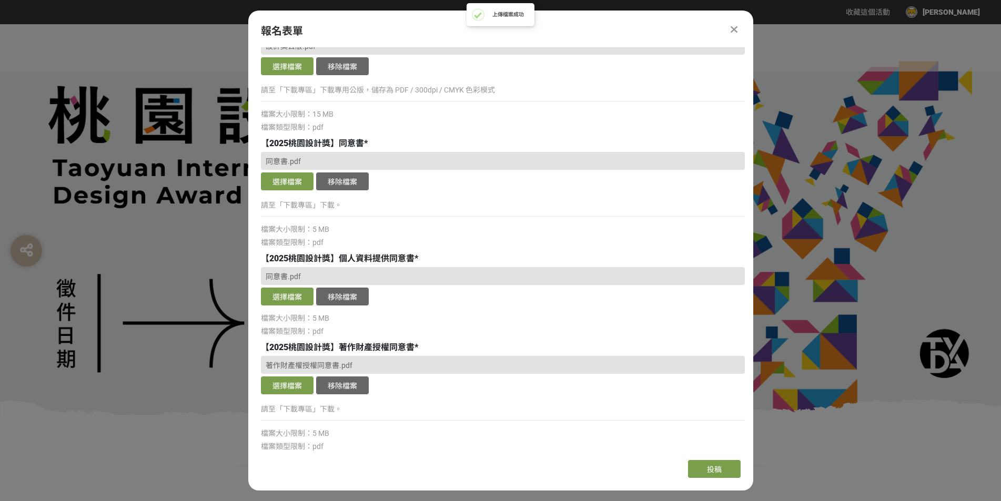
scroll to position [3735, 0]
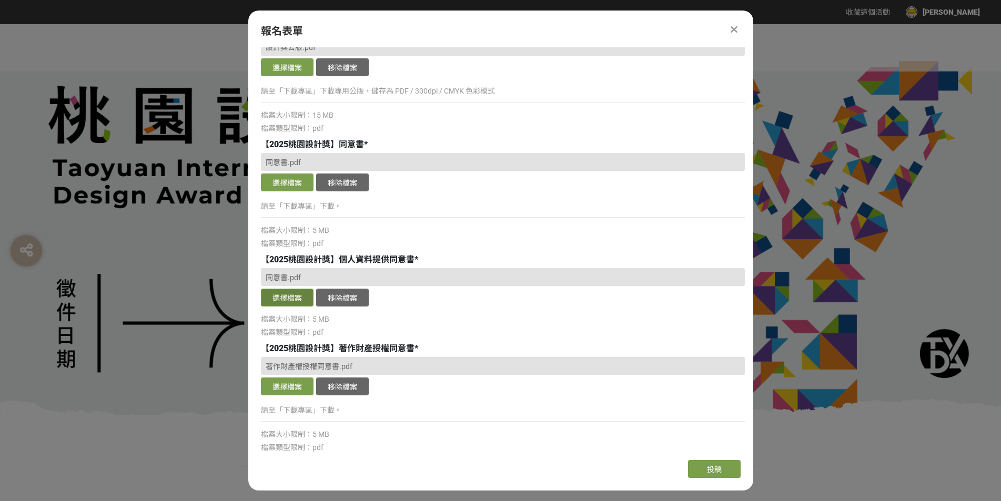
click at [291, 295] on button "選擇檔案" at bounding box center [287, 298] width 53 height 18
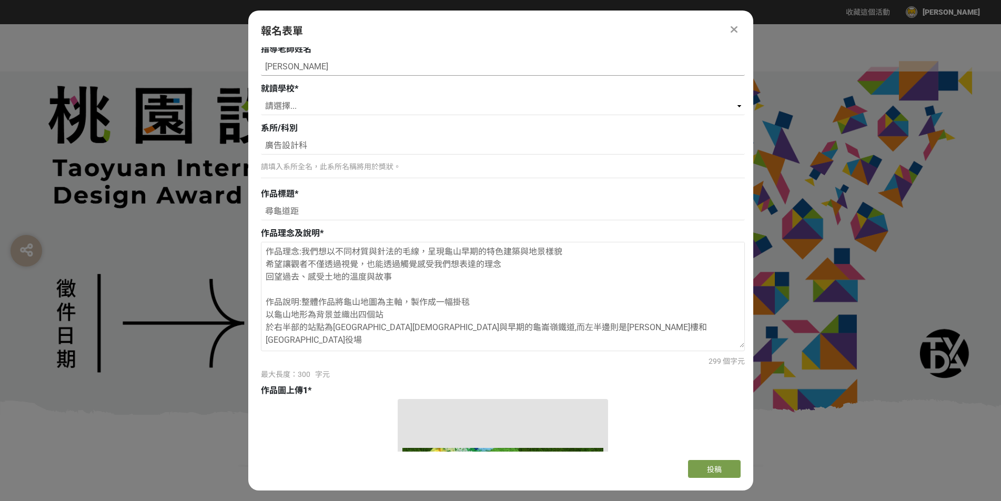
scroll to position [736, 0]
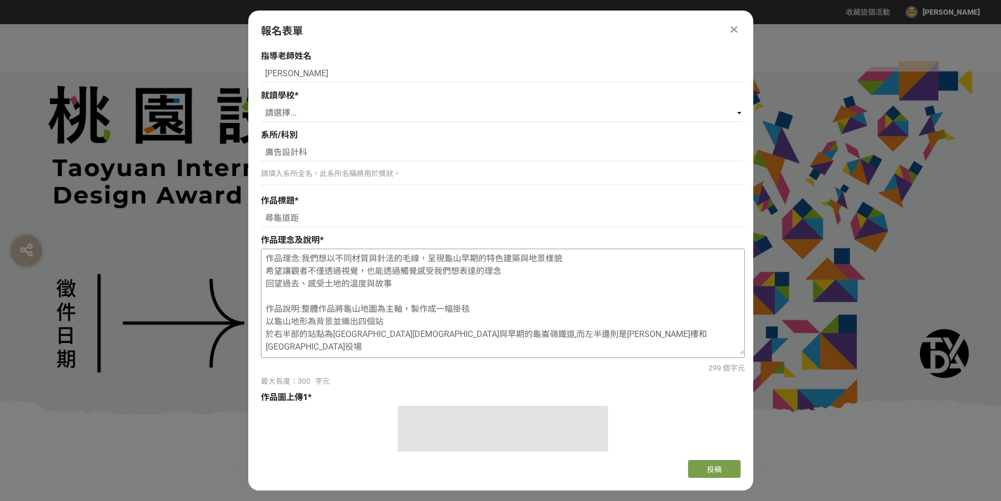
click at [400, 282] on textarea "作品理念:我們想以不同材質與針法的毛線，呈現龜山早期的特色建築與地景樣貌 希望讓觀者不僅透過視覺，也能透過觸覺感受我們想表達的理念 回望過去、感受土地的溫度與…" at bounding box center [502, 301] width 483 height 105
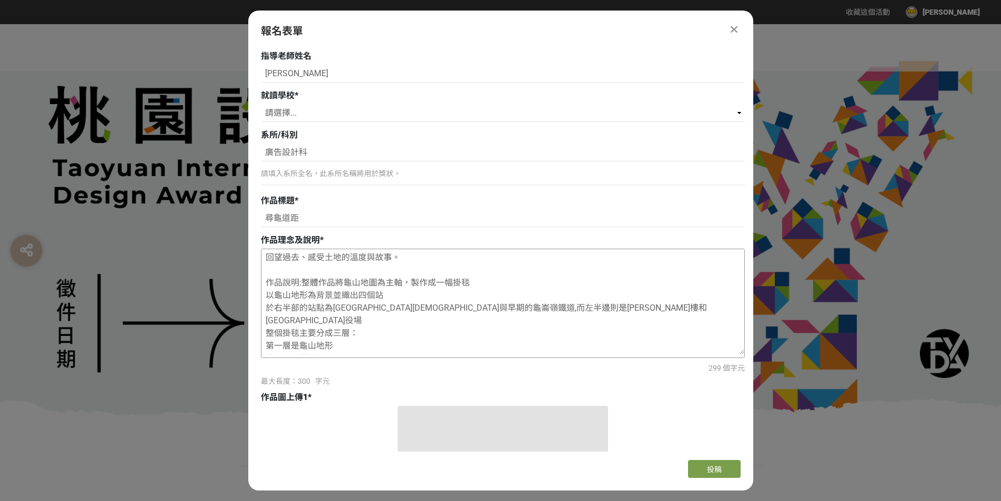
scroll to position [53, 0]
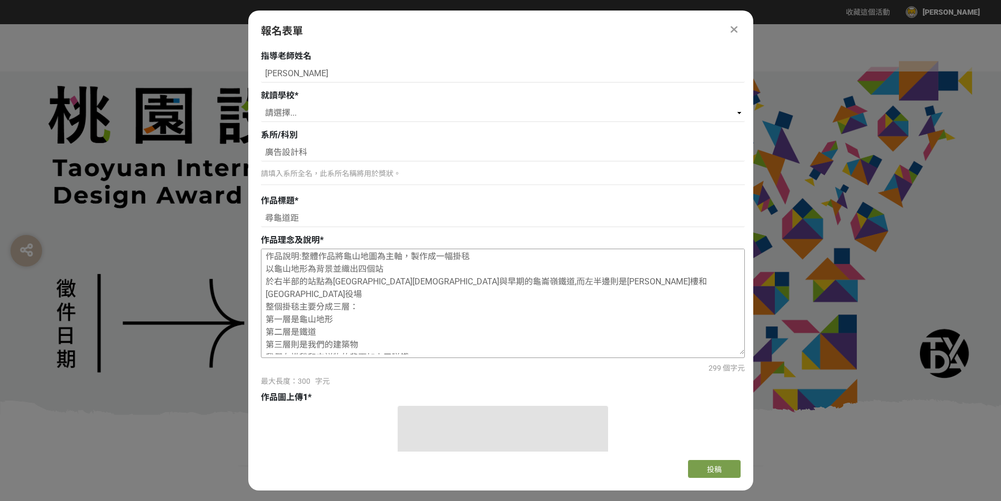
click at [266, 267] on textarea "作品理念:我們想以不同材質與針法的毛線，呈現龜山早期的特色建築與地景樣貌 希望讓觀者不僅透過視覺，也能透過觸覺感受我們想表達的理念 回望過去、感受土地的溫度與…" at bounding box center [502, 301] width 483 height 105
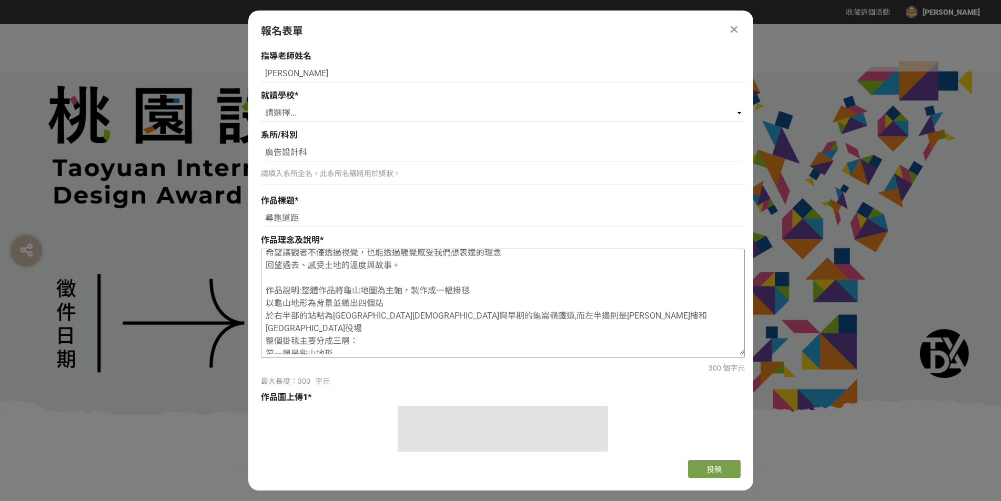
scroll to position [0, 0]
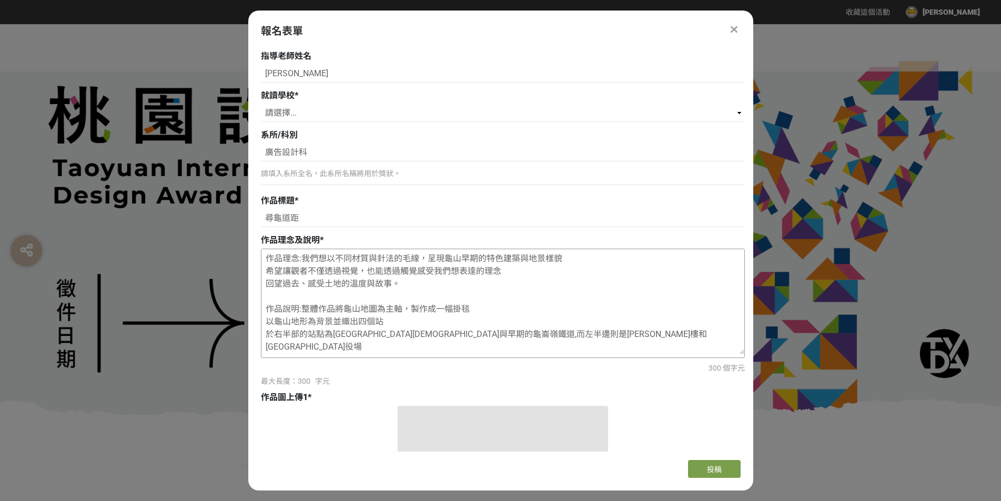
click at [268, 271] on textarea "作品理念:我們想以不同材質與針法的毛線，呈現龜山早期的特色建築與地景樣貌 希望讓觀者不僅透過視覺，也能透過觸覺感受我們想表達的理念 回望過去、感受土地的溫度與…" at bounding box center [502, 301] width 483 height 105
click at [266, 270] on textarea "作品理念:我們想以不同材質與針法的毛線，呈現龜山早期的特色建築與地景樣貌，希望讓觀者不僅透過視覺，也能透過觸覺感受我們想表達的理念 回望過去、感受土地的溫度與…" at bounding box center [502, 301] width 483 height 105
click at [386, 273] on textarea "作品理念:我們想以不同材質與針法的毛線，呈現龜山早期的特色建築與地景樣貌，希望讓觀者不僅透過視覺，也能透過觸覺感受我們想表達的理念 回望過去、感受土地的溫度與…" at bounding box center [502, 301] width 483 height 105
click at [264, 285] on textarea "作品理念:我們想以不同材質與針法的毛線，呈現龜山早期的特色建築與地景樣貌，希望讓觀者不僅透過視覺，也能透過觸覺感受我們想表達的理念， 回望過去、感受土地的溫度…" at bounding box center [502, 301] width 483 height 105
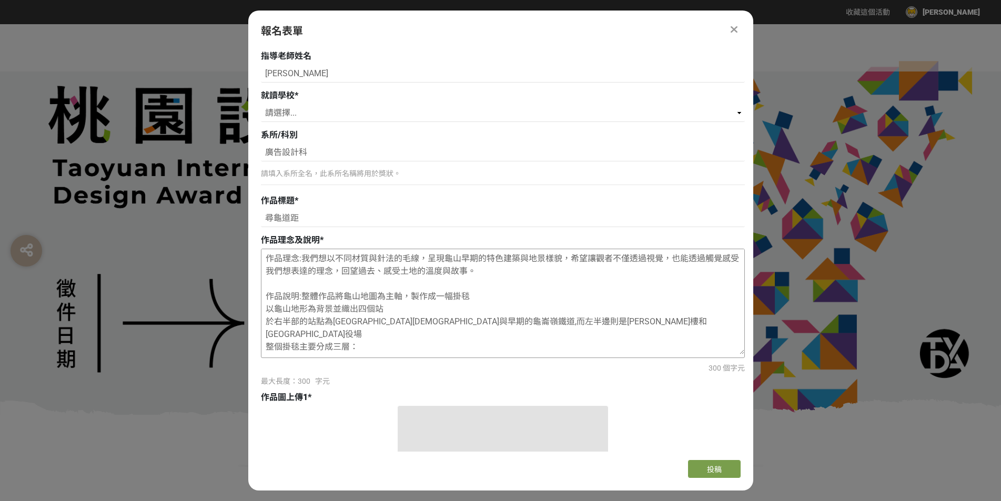
click at [264, 308] on textarea "作品理念:我們想以不同材質與針法的毛線，呈現龜山早期的特色建築與地景樣貌，希望讓觀者不僅透過視覺，也能透過觸覺感受我們想表達的理念，回望過去、感受土地的溫度與…" at bounding box center [502, 301] width 483 height 105
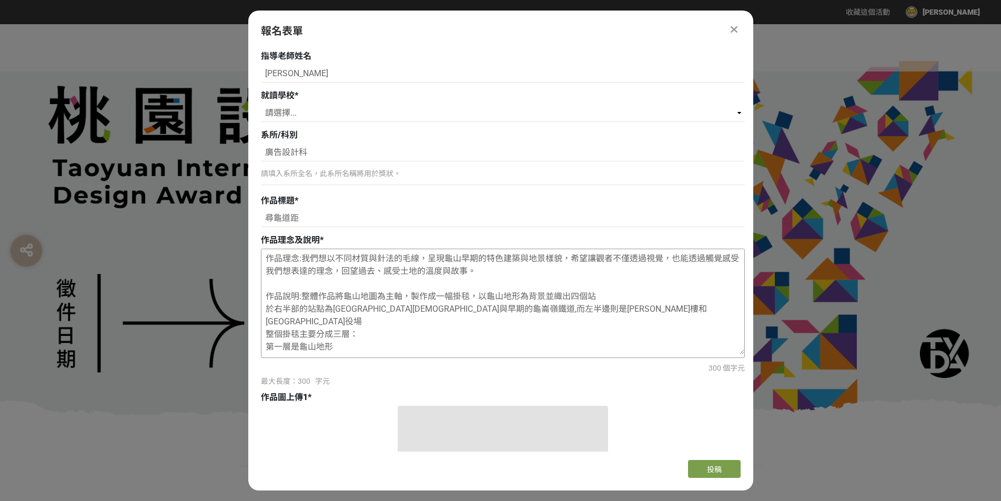
click at [262, 308] on textarea "作品理念:我們想以不同材質與針法的毛線，呈現龜山早期的特色建築與地景樣貌，希望讓觀者不僅透過視覺，也能透過觸覺感受我們想表達的理念，回望過去、感受土地的溫度與…" at bounding box center [502, 301] width 483 height 105
click at [484, 302] on textarea "作品理念:我們想以不同材質與針法的毛線，呈現龜山早期的特色建築與地景樣貌，希望讓觀者不僅透過視覺，也能透過觸覺感受我們想表達的理念，回望過去、感受土地的溫度與…" at bounding box center [502, 301] width 483 height 105
click at [478, 317] on textarea "作品理念:我們想以不同材質與針法的毛線，呈現龜山早期的特色建築與地景樣貌，希望讓觀者不僅透過視覺，也能透過觸覺感受我們想表達的理念，回望過去、感受土地的溫度與…" at bounding box center [502, 301] width 483 height 105
click at [481, 316] on textarea "作品理念:我們想以不同材質與針法的毛線，呈現龜山早期的特色建築與地景樣貌，希望讓觀者不僅透過視覺，也能透過觸覺感受我們想表達的理念，回望過去、感受土地的溫度與…" at bounding box center [502, 301] width 483 height 105
click at [474, 301] on textarea "作品理念:我們想以不同材質與針法的毛線，呈現龜山早期的特色建築與地景樣貌，希望讓觀者不僅透過視覺，也能透過觸覺感受我們想表達的理念，回望過去、感受土地的溫度與…" at bounding box center [502, 301] width 483 height 105
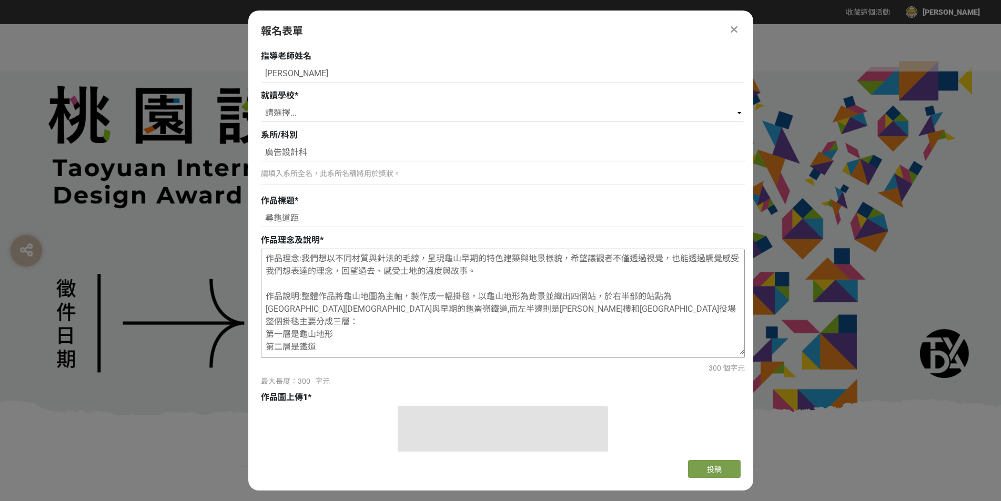
click at [474, 311] on textarea "作品理念:我們想以不同材質與針法的毛線，呈現龜山早期的特色建築與地景樣貌，希望讓觀者不僅透過視覺，也能透過觸覺感受我們想表達的理念，回望過去、感受土地的溫度與…" at bounding box center [502, 301] width 483 height 105
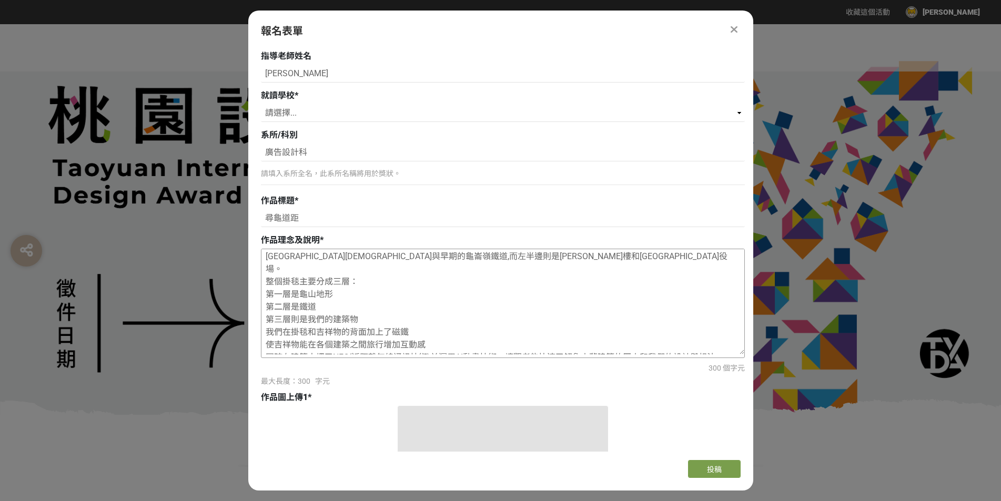
click at [265, 333] on textarea "作品理念:我們想以不同材質與針法的毛線，呈現龜山早期的特色建築與地景樣貌，希望讓觀者不僅透過視覺，也能透過觸覺感受我們想表達的理念，回望過去、感受土地的溫度與…" at bounding box center [502, 301] width 483 height 105
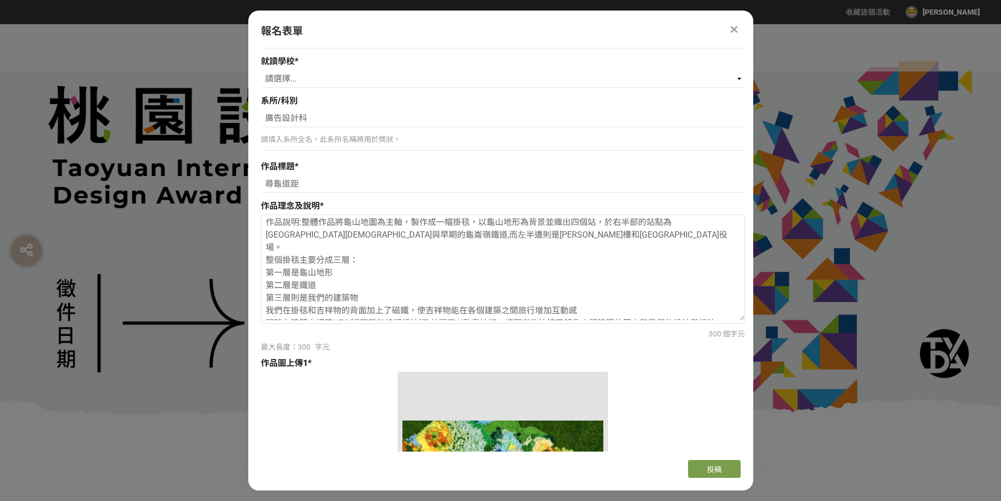
scroll to position [789, 0]
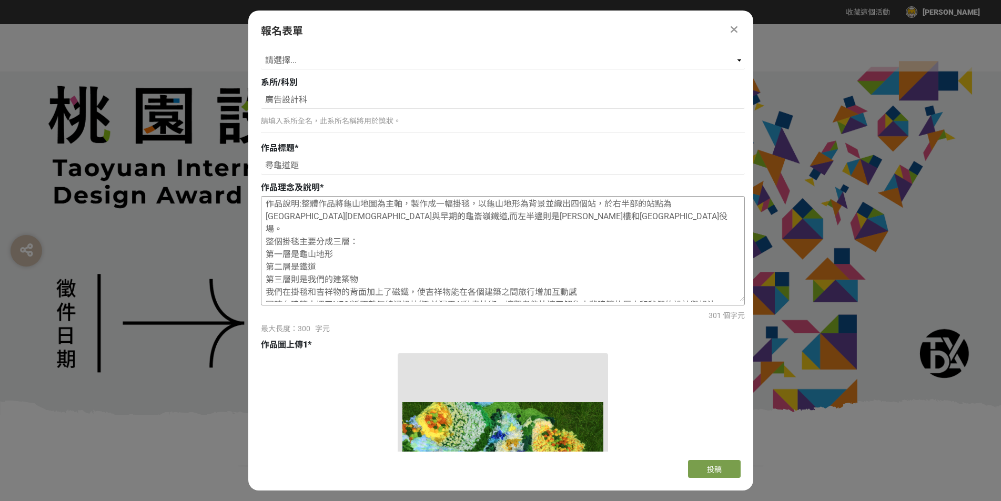
click at [579, 276] on textarea "作品理念:我們想以不同材質與針法的毛線，呈現龜山早期的特色建築與地景樣貌，希望讓觀者不僅透過視覺，也能透過觸覺感受我們想表達的理念，回望過去、感受土地的溫度與…" at bounding box center [502, 249] width 483 height 105
click at [271, 297] on textarea "作品理念:我們想以不同材質與針法的毛線，呈現龜山早期的特色建築與地景樣貌，希望讓觀者不僅透過視覺，也能透過觸覺感受我們想表達的理念，回望過去、感受土地的溫度與…" at bounding box center [502, 249] width 483 height 105
click at [266, 293] on textarea "作品理念:我們想以不同材質與針法的毛線，呈現龜山早期的特色建築與地景樣貌，希望讓觀者不僅透過視覺，也能透過觸覺感受我們想表達的理念，回望過去、感受土地的溫度與…" at bounding box center [502, 249] width 483 height 105
click at [259, 291] on div "組別與階段選擇 機關出題組/企業出題組 徵件階段 新銳設計師組 徵件階段 高中職組（限就讀或設籍於[GEOGRAPHIC_DATA]） 徵件階段 若您擁有獎金…" at bounding box center [500, 249] width 505 height 404
click at [588, 281] on textarea "作品理念:我們想以不同材質與針法的毛線，呈現龜山早期的特色建築與地景樣貌，希望讓觀者不僅透過視覺，也能透過觸覺感受我們想表達的理念，回望過去、感受土地的溫度與…" at bounding box center [502, 249] width 483 height 105
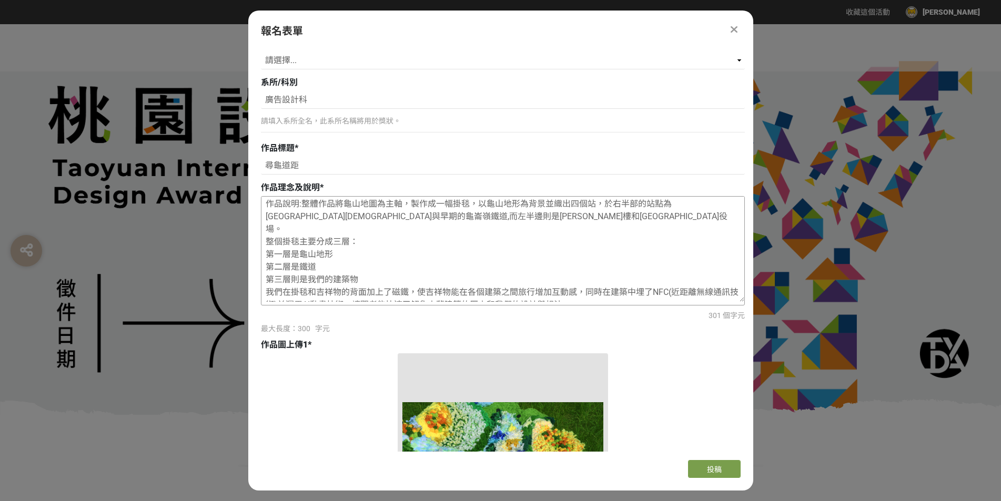
click at [594, 290] on textarea "作品理念:我們想以不同材質與針法的毛線，呈現龜山早期的特色建築與地景樣貌，希望讓觀者不僅透過視覺，也能透過觸覺感受我們想表達的理念，回望過去、感受土地的溫度與…" at bounding box center [502, 249] width 483 height 105
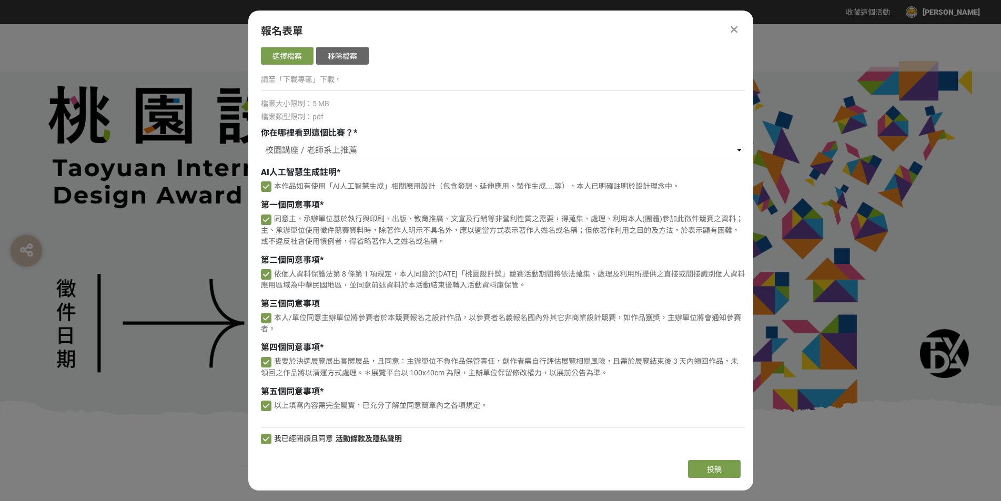
scroll to position [4066, 0]
click at [717, 466] on span "投稿" at bounding box center [714, 470] width 15 height 8
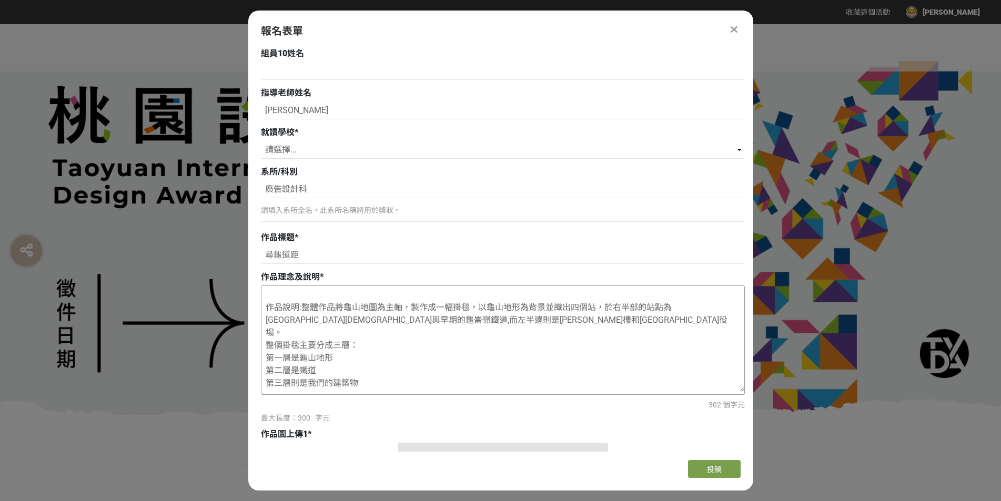
scroll to position [40, 0]
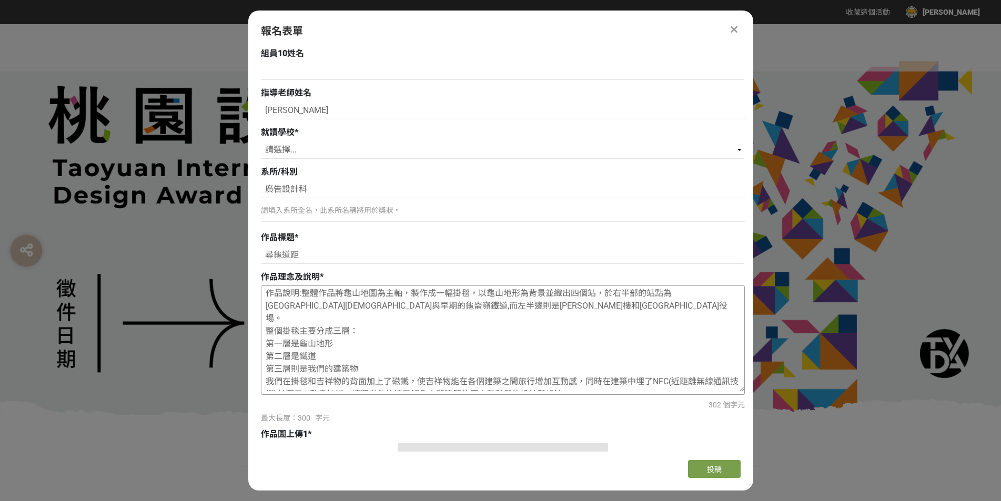
click at [401, 292] on textarea "作品理念:我們想以不同材質與針法的毛線，呈現龜山早期的特色建築與地景樣貌，希望讓觀者不僅透過視覺，也能透過觸覺感受我們想表達的理念，回望過去、感受土地的溫度與…" at bounding box center [502, 338] width 483 height 105
click at [335, 305] on textarea "作品理念:我們想以不同材質與針法的毛線，呈現龜山早期的特色建築與地景樣貌，希望讓觀者不僅透過視覺，也能透過觸覺感受我們想表達的理念，回望過去、感受土地的溫度與…" at bounding box center [502, 338] width 483 height 105
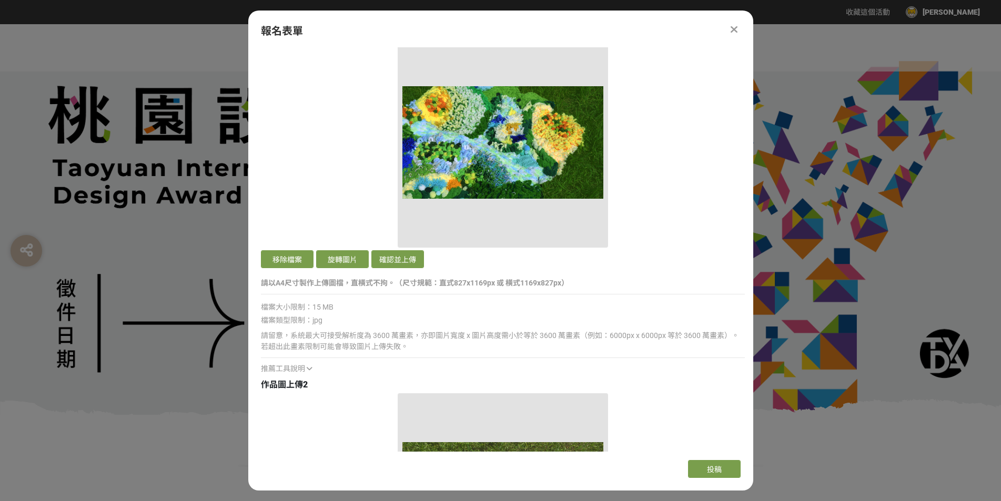
scroll to position [1120, 0]
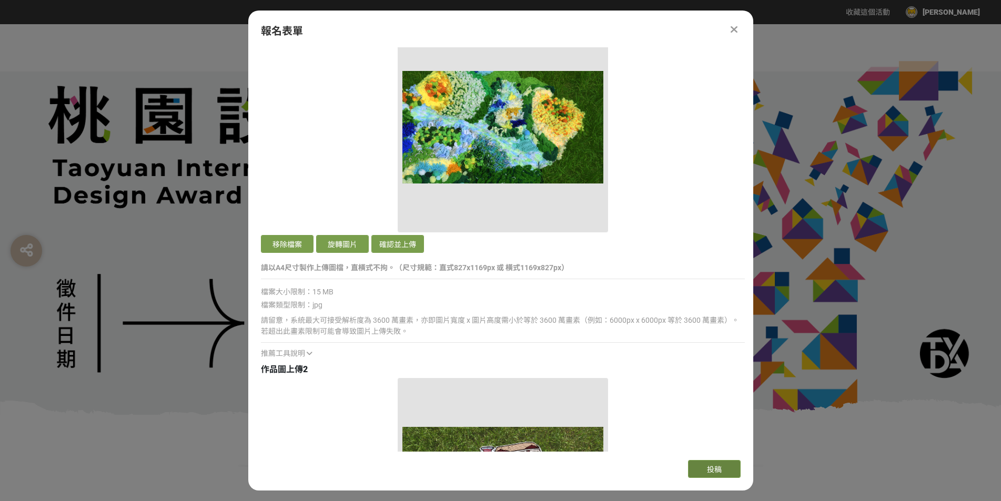
type textarea "作品理念:我們想以不同材質與針法的毛線，呈現龜山早期的特色建築與地景樣貌，希望讓觀者不僅透過視覺，也能透過觸覺感受我們想表達的理念，回望過去、感受土地的溫度與…"
click at [737, 470] on button "投稿" at bounding box center [714, 469] width 53 height 18
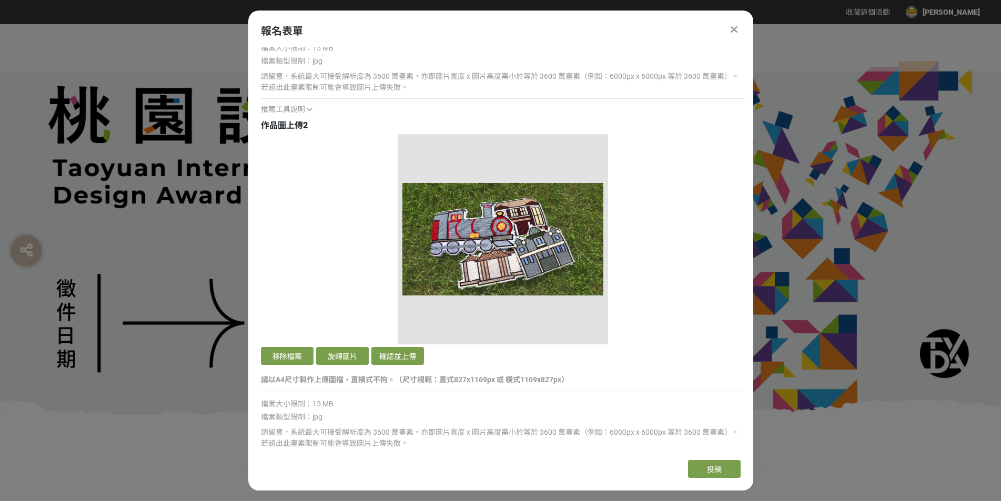
scroll to position [1383, 0]
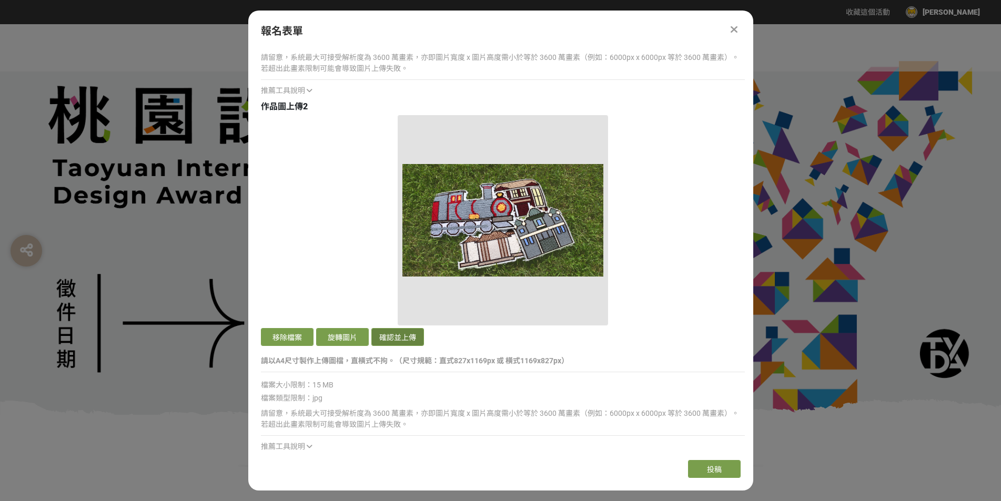
click at [403, 340] on button "確認並上傳" at bounding box center [397, 337] width 53 height 18
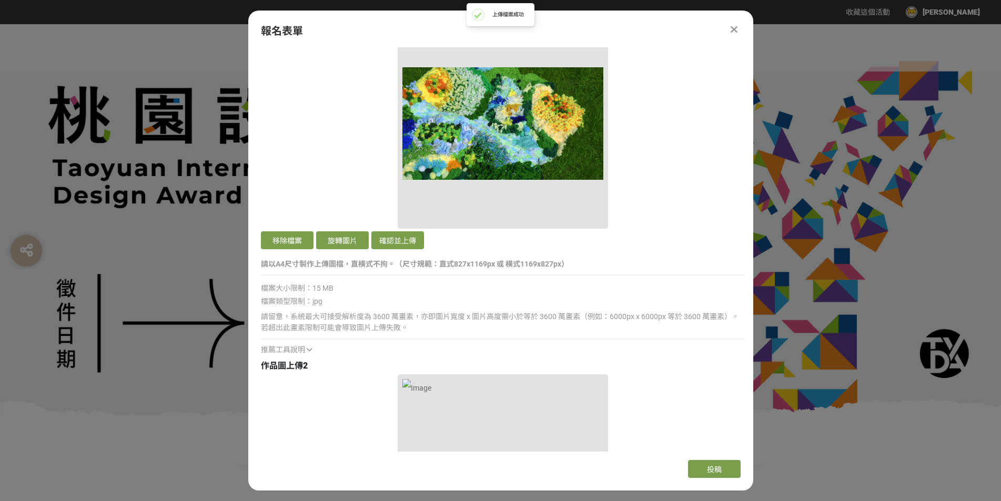
scroll to position [1120, 0]
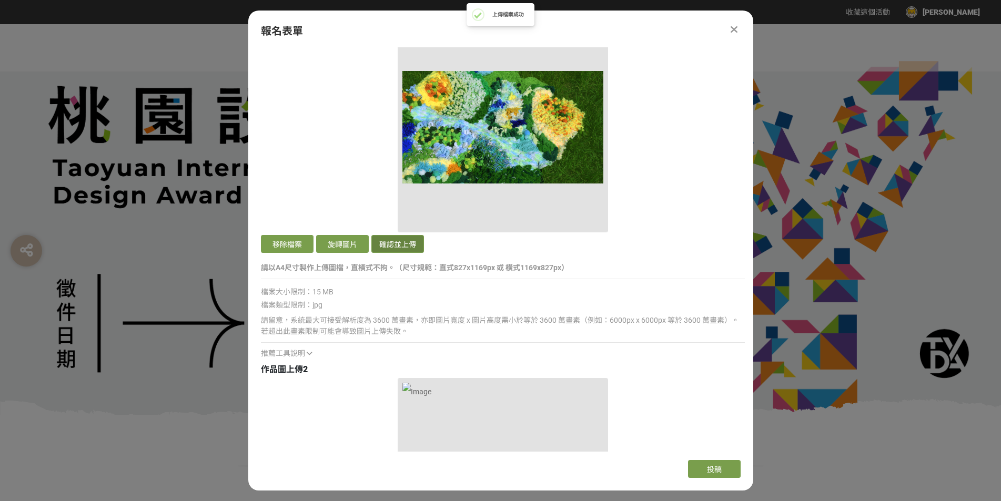
click at [399, 246] on button "確認並上傳" at bounding box center [397, 244] width 53 height 18
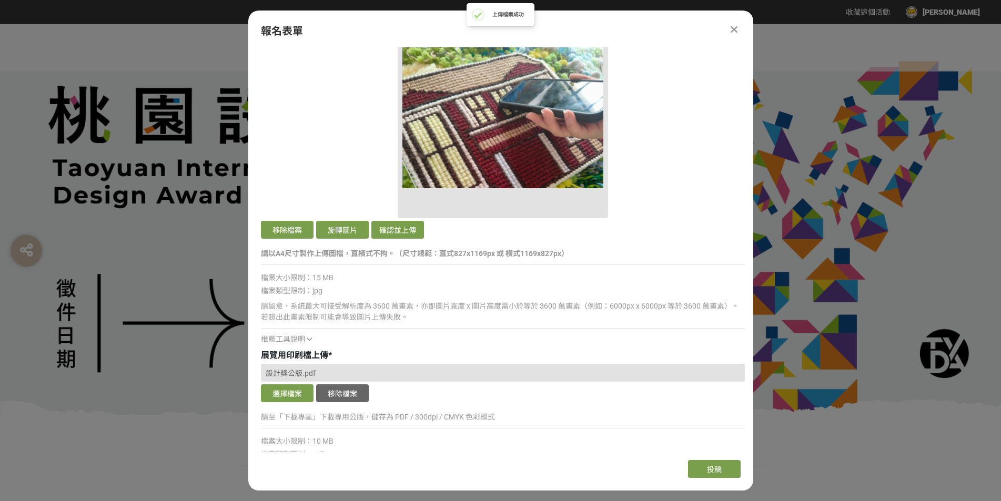
scroll to position [1857, 0]
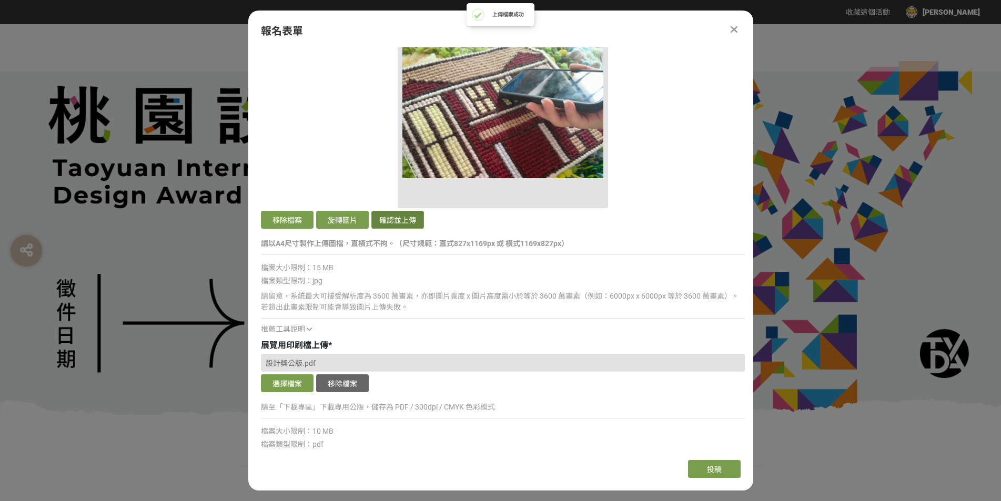
click at [417, 222] on button "確認並上傳" at bounding box center [397, 220] width 53 height 18
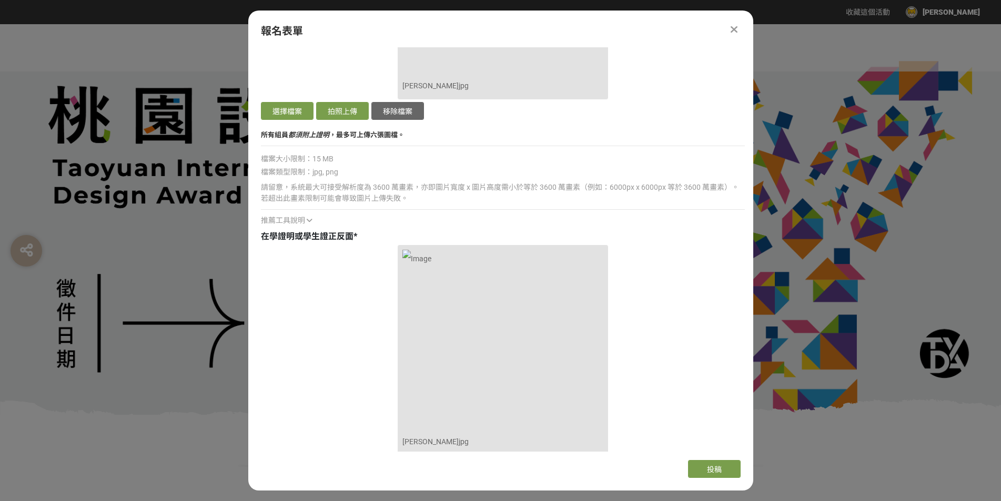
scroll to position [3067, 0]
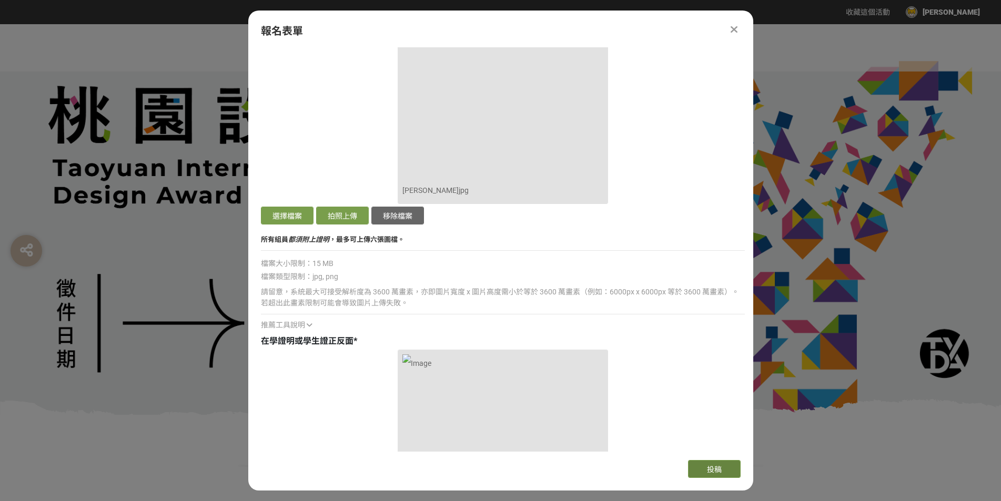
click at [722, 468] on button "投稿" at bounding box center [714, 469] width 53 height 18
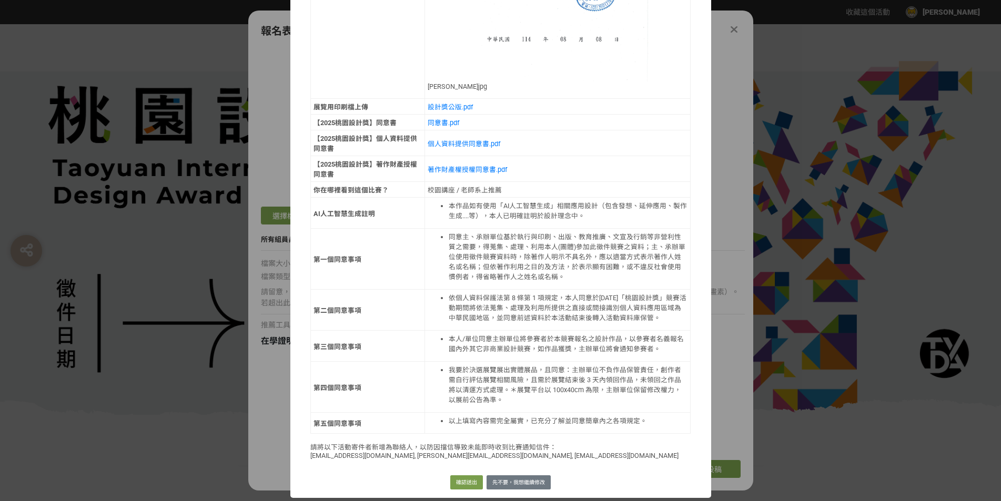
scroll to position [2290, 0]
click at [469, 484] on button "確認送出" at bounding box center [466, 482] width 33 height 15
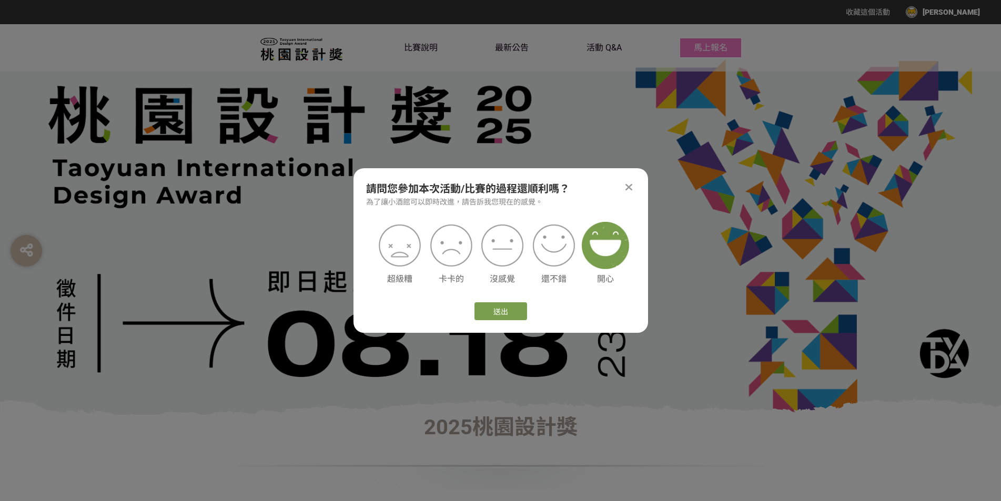
click at [610, 255] on img at bounding box center [605, 245] width 47 height 47
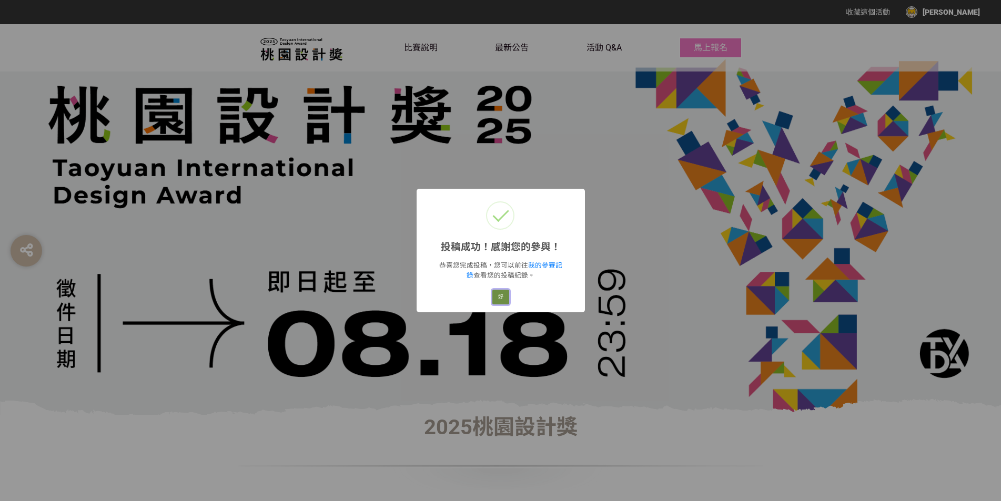
click at [493, 298] on button "好" at bounding box center [500, 297] width 17 height 15
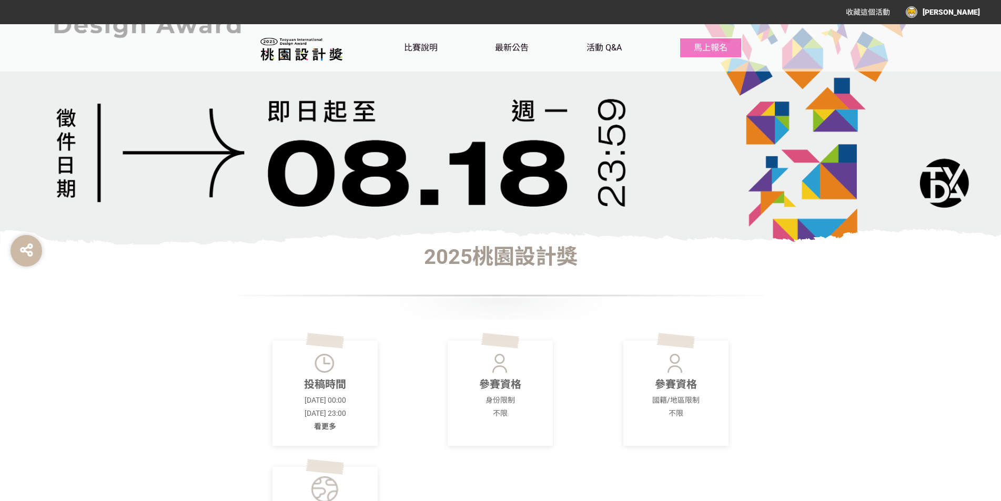
scroll to position [0, 0]
